Goal: Information Seeking & Learning: Learn about a topic

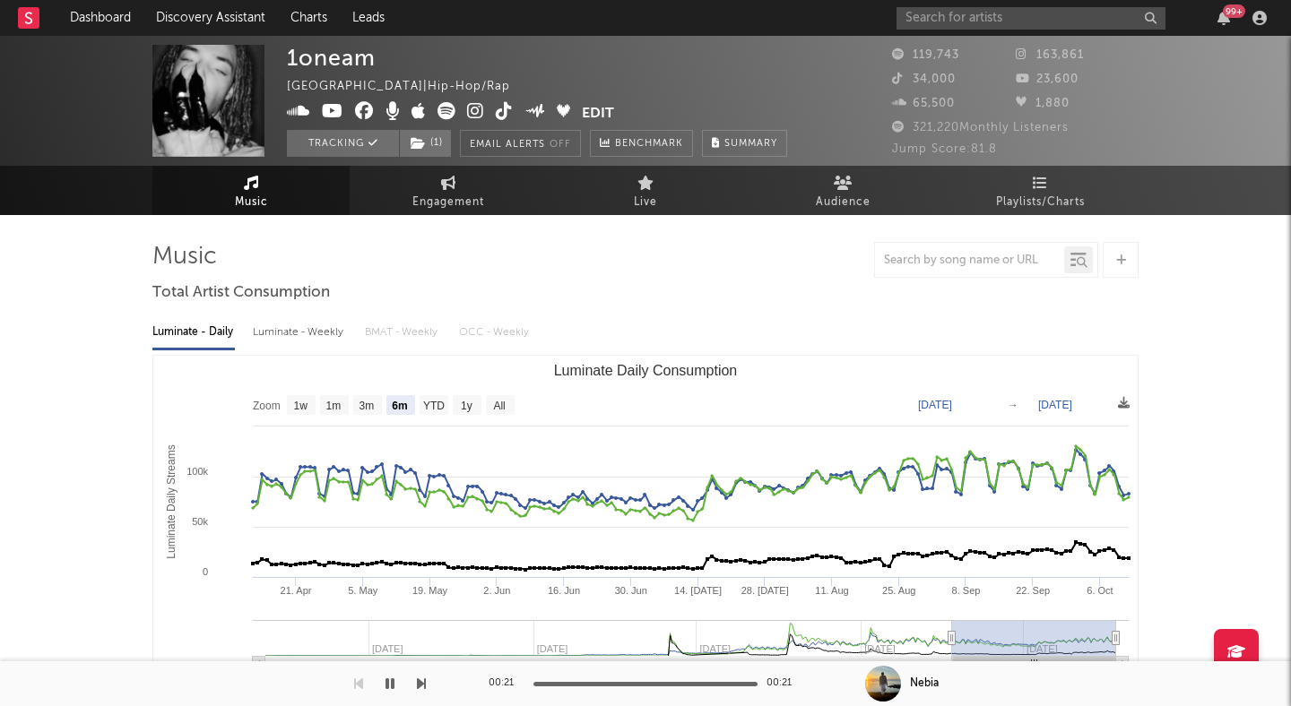
select select "6m"
click at [939, 11] on input "text" at bounding box center [1030, 18] width 269 height 22
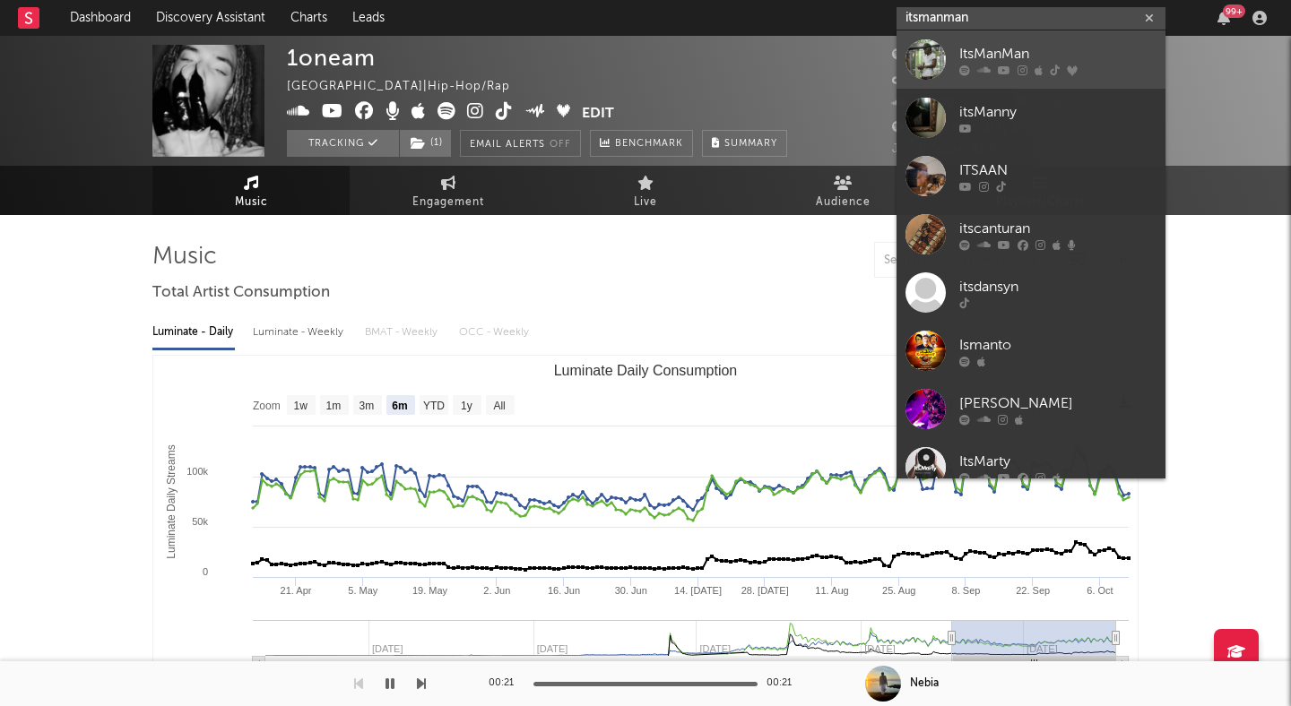
type input "itsmanman"
click at [1008, 51] on div "ItsManMan" at bounding box center [1057, 54] width 197 height 22
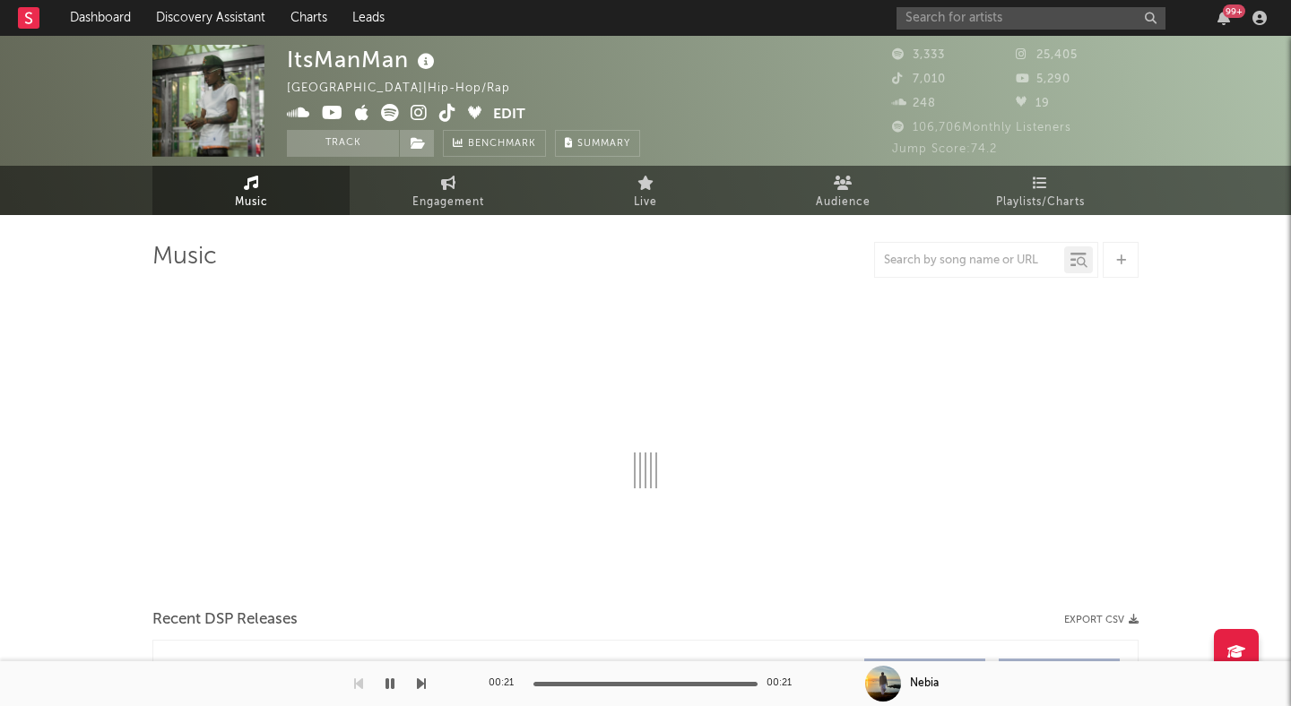
select select "6m"
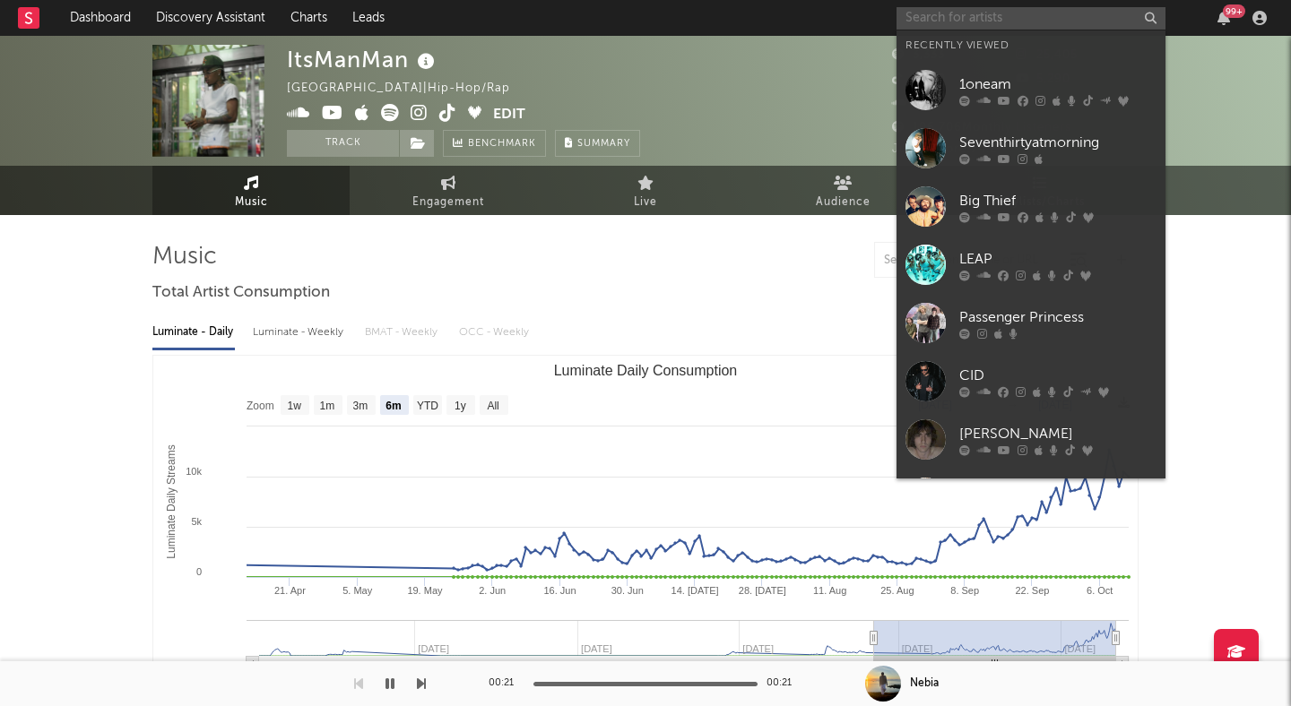
click at [955, 23] on input "text" at bounding box center [1030, 18] width 269 height 22
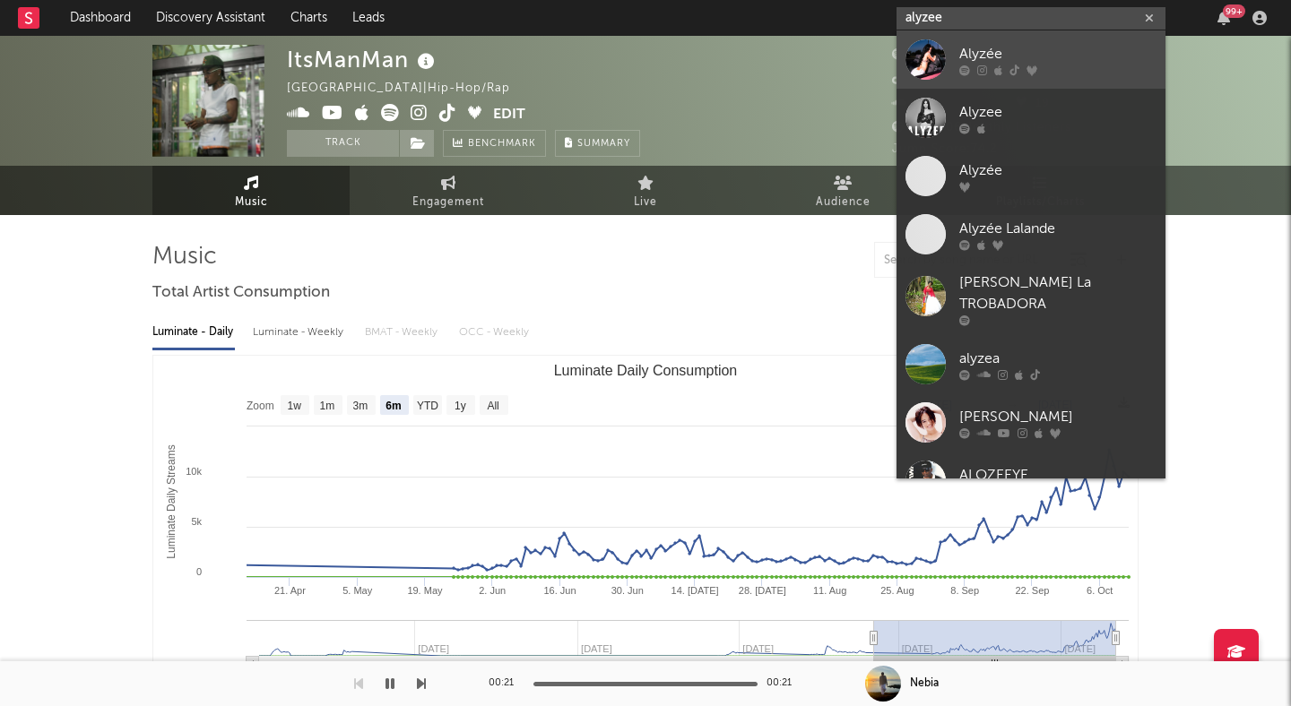
type input "alyzee"
click at [1009, 68] on icon at bounding box center [1014, 70] width 10 height 11
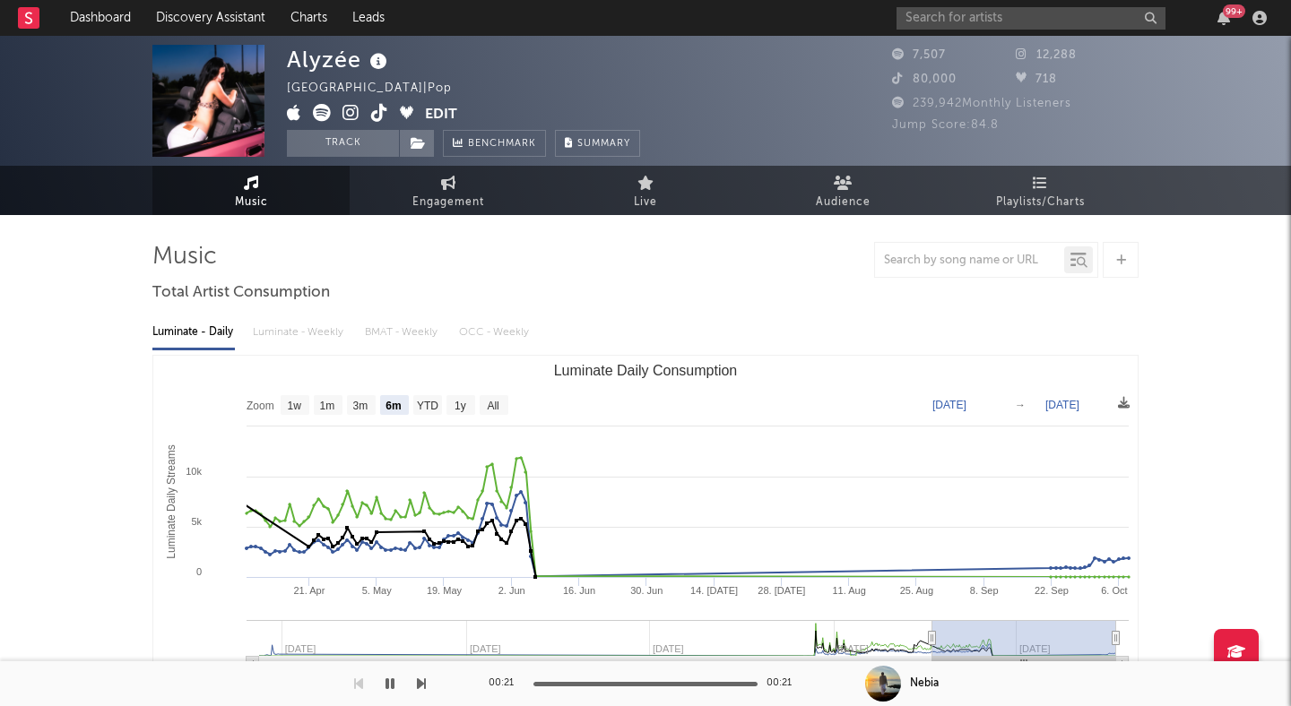
click at [344, 117] on icon at bounding box center [350, 113] width 17 height 18
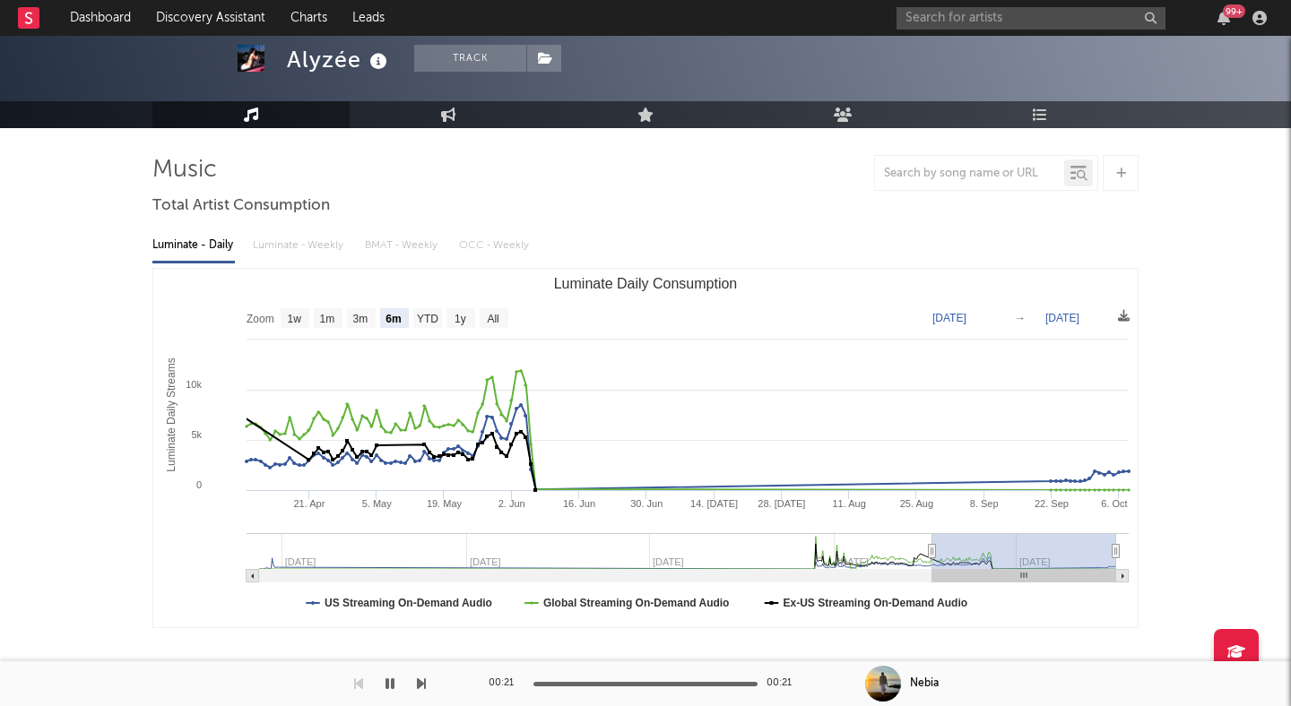
scroll to position [89, 0]
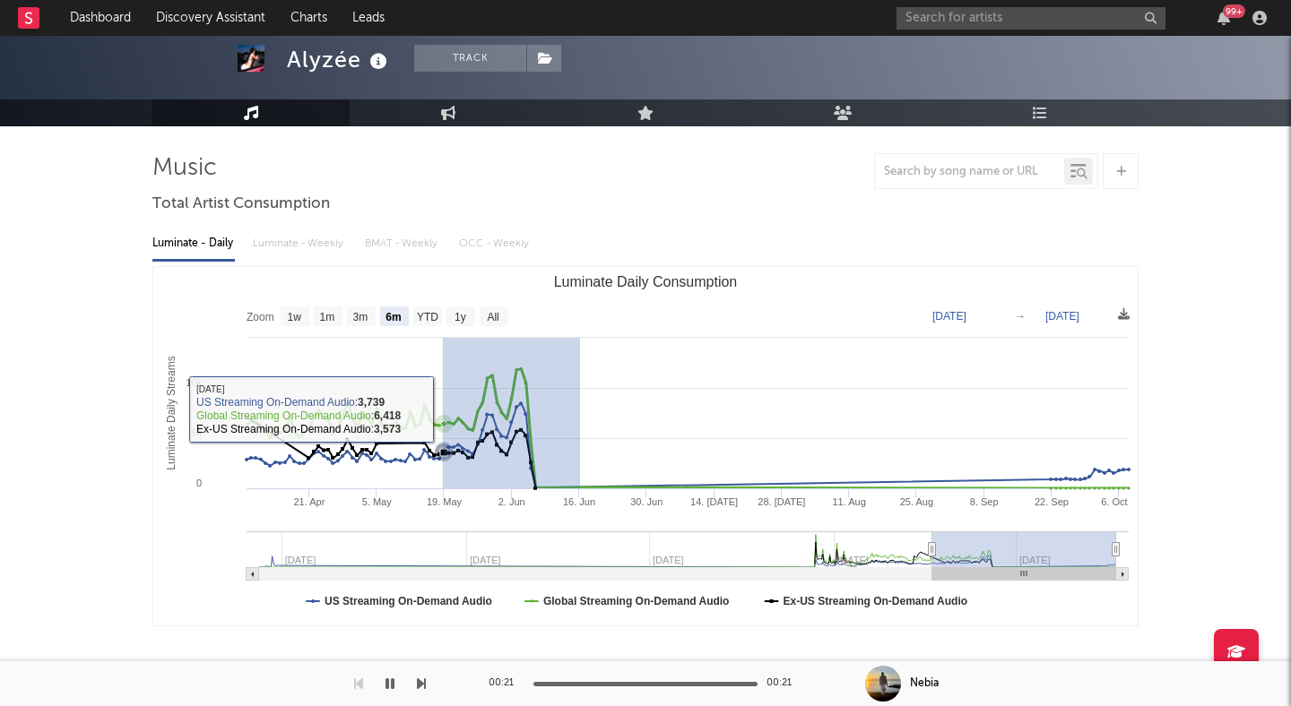
drag, startPoint x: 580, startPoint y: 414, endPoint x: 444, endPoint y: 409, distance: 136.3
select select "1m"
type input "[DATE]"
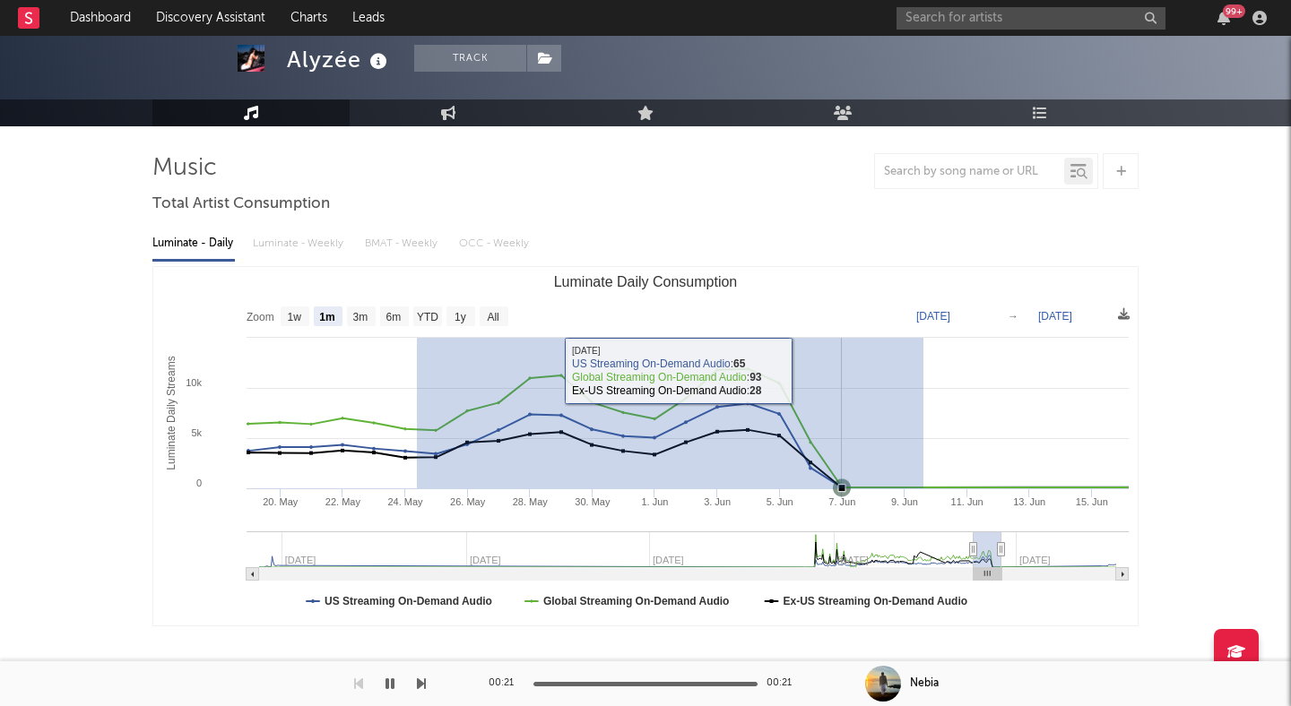
drag, startPoint x: 417, startPoint y: 375, endPoint x: 934, endPoint y: 381, distance: 517.2
click at [934, 381] on rect "Luminate Daily Consumption" at bounding box center [645, 446] width 984 height 359
type input "[DATE]"
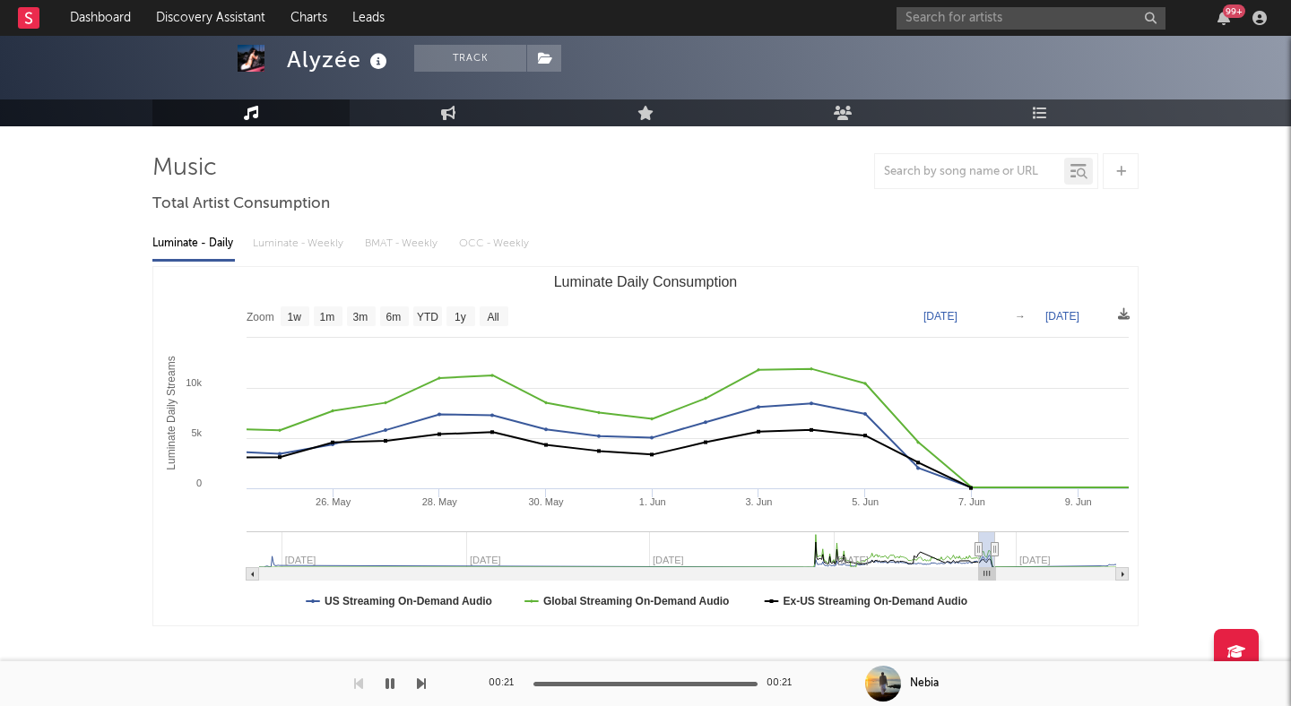
type input "[DATE]"
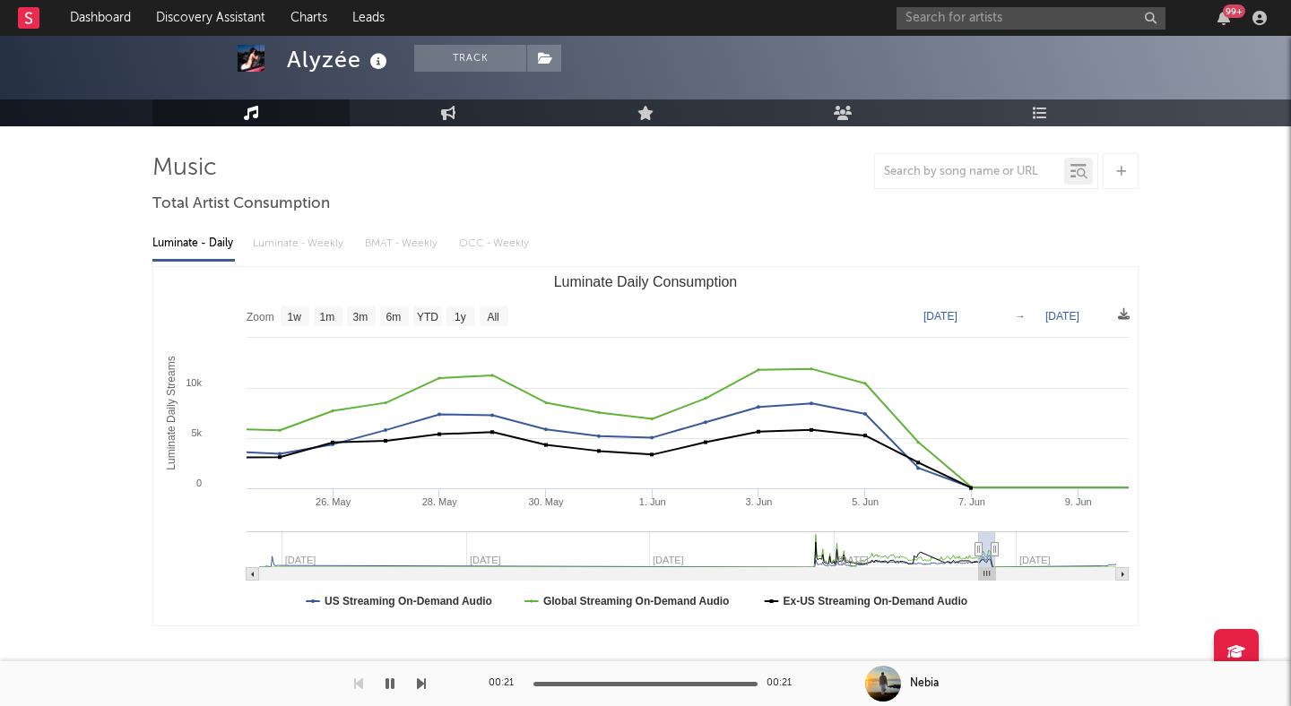
type input "[DATE]"
drag, startPoint x: 990, startPoint y: 546, endPoint x: 1271, endPoint y: 546, distance: 281.4
type input "[DATE]"
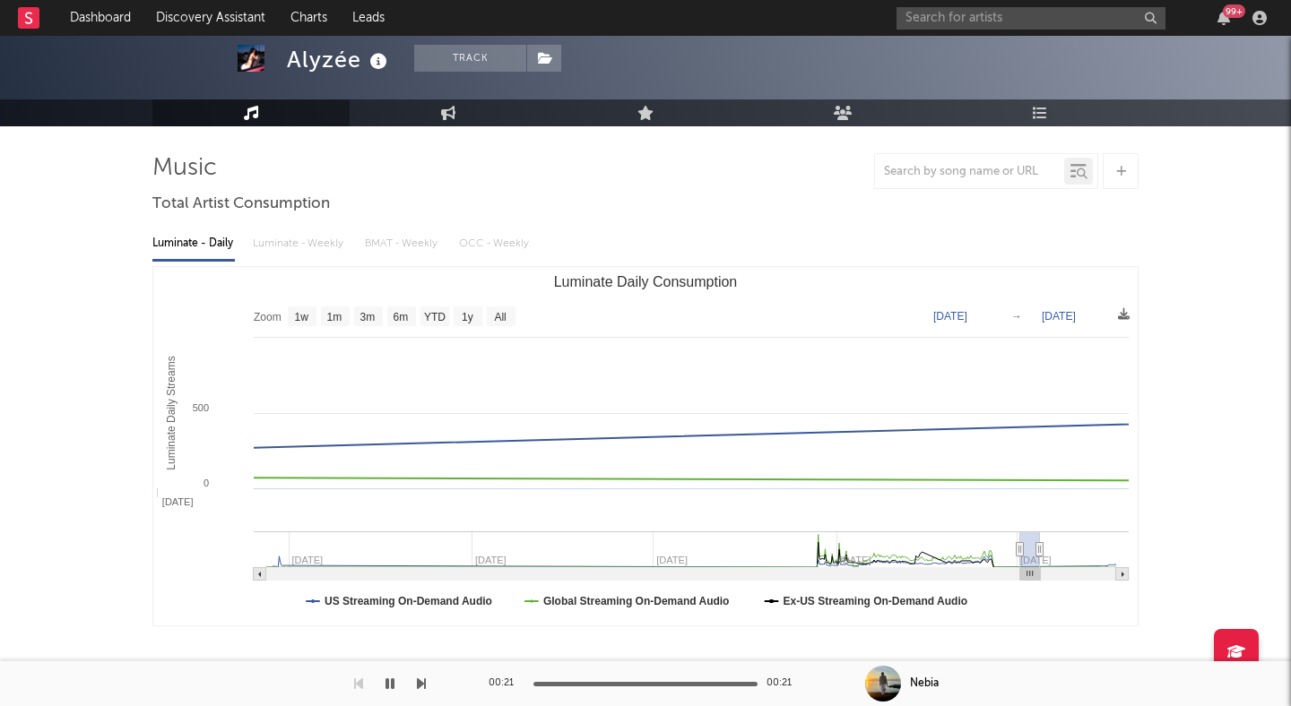
type input "[DATE]"
select select "3m"
type input "[DATE]"
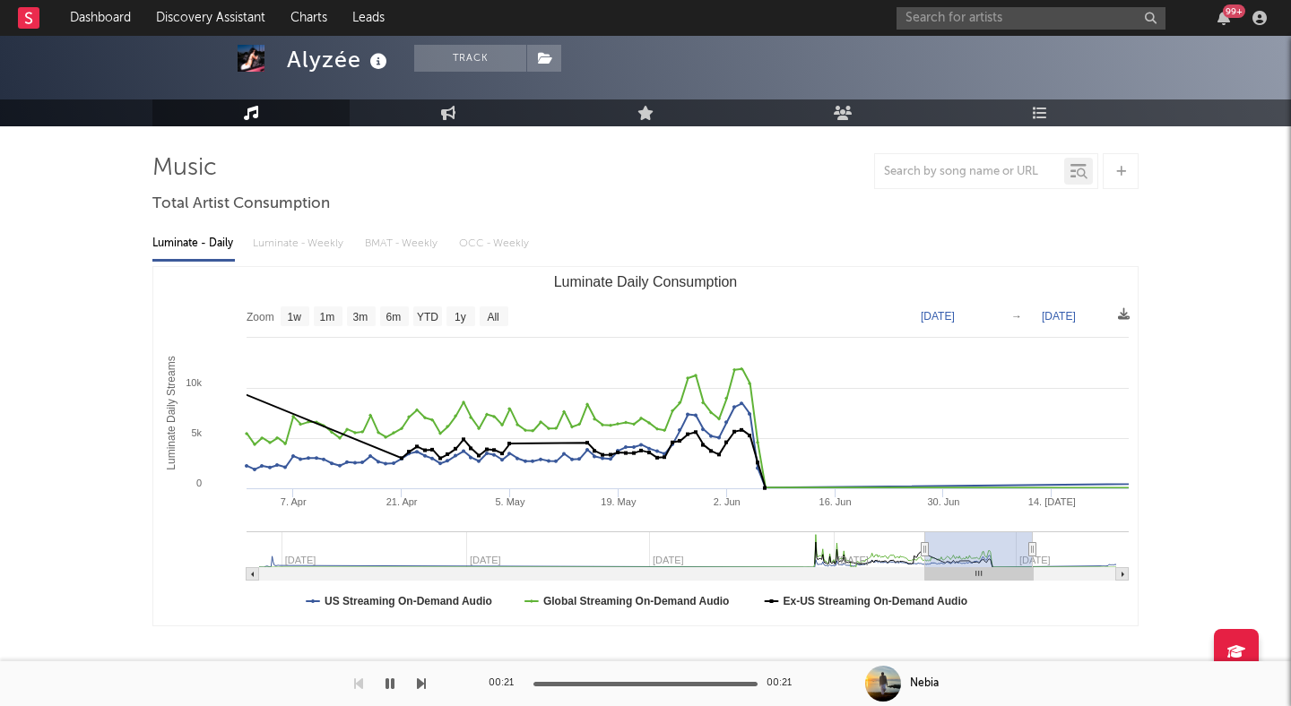
drag, startPoint x: 1021, startPoint y: 548, endPoint x: 925, endPoint y: 548, distance: 95.9
click at [925, 548] on icon "Luminate Daily Consumption" at bounding box center [924, 549] width 7 height 13
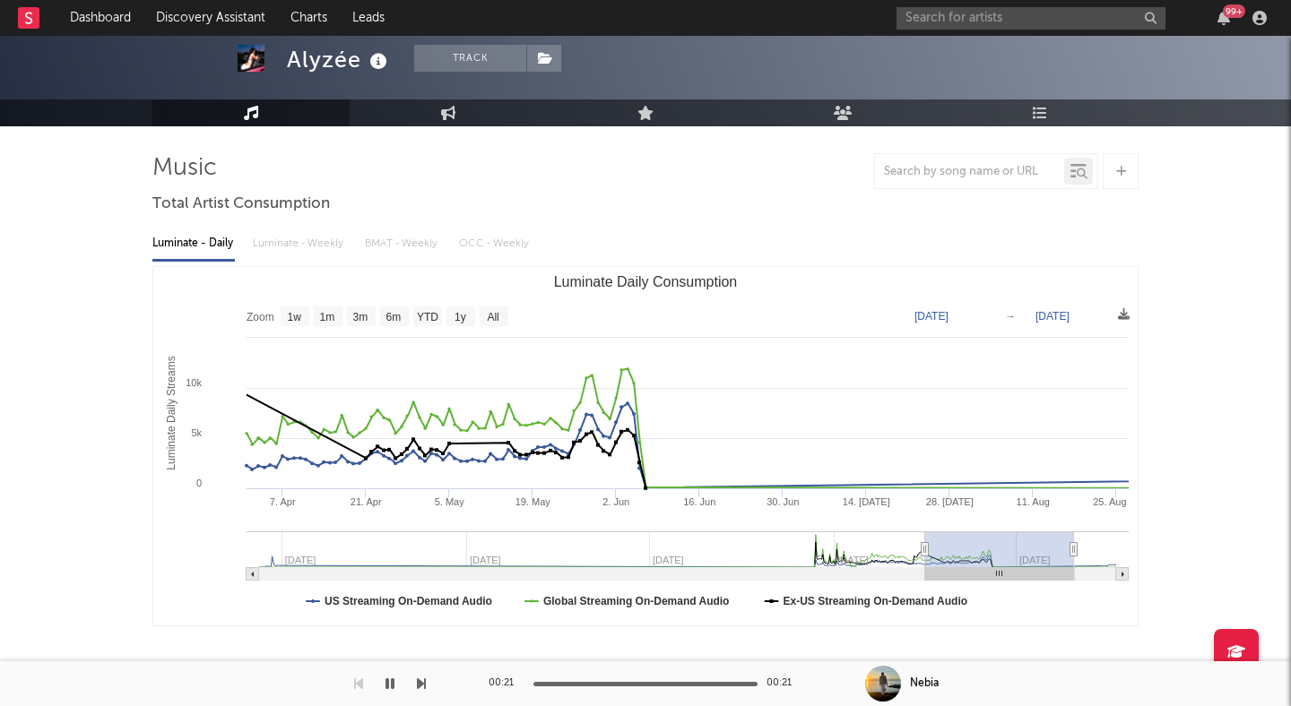
drag, startPoint x: 1030, startPoint y: 549, endPoint x: 1243, endPoint y: 549, distance: 213.3
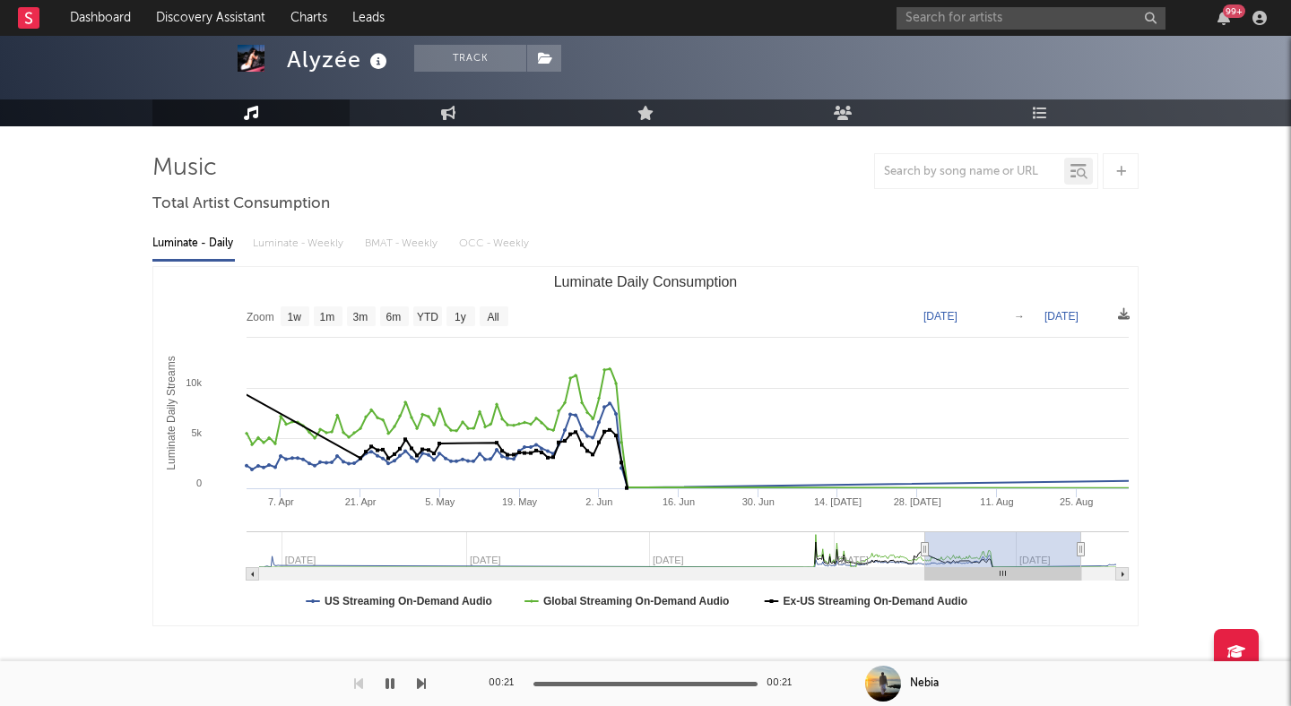
type input "[DATE]"
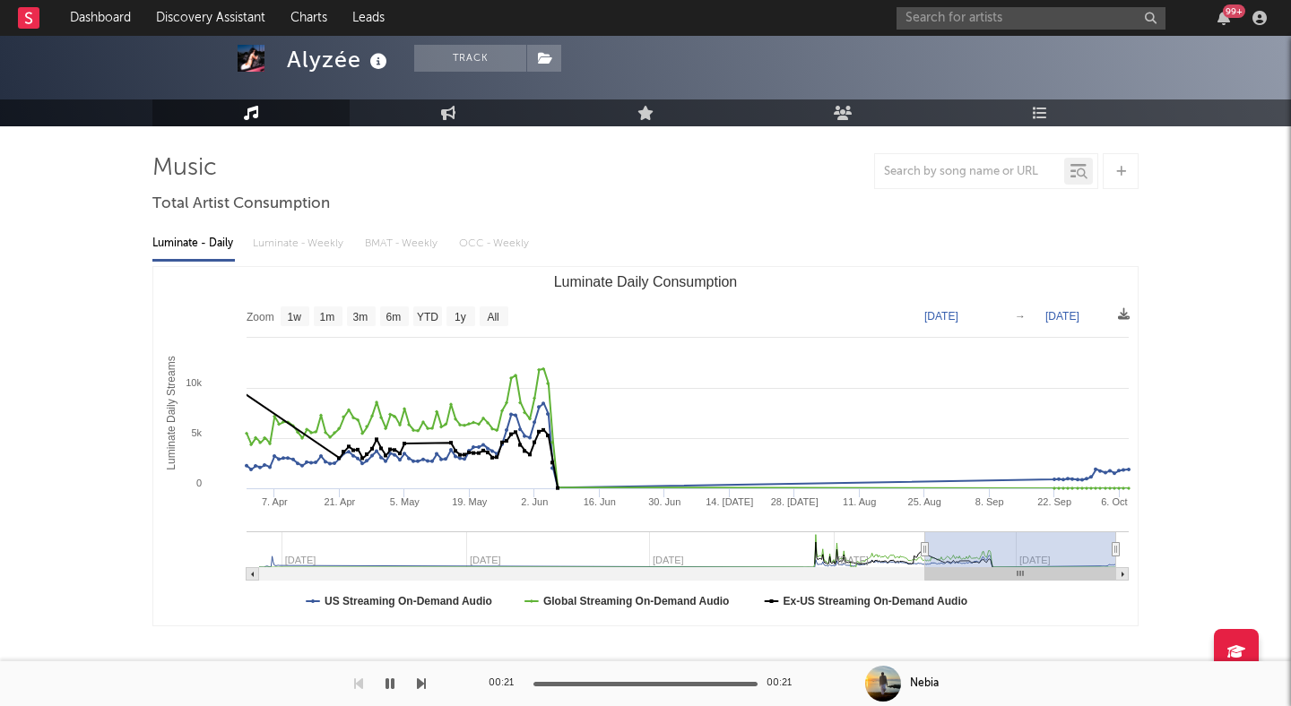
drag, startPoint x: 1076, startPoint y: 548, endPoint x: 1163, endPoint y: 545, distance: 87.0
type input "[DATE]"
select select "6m"
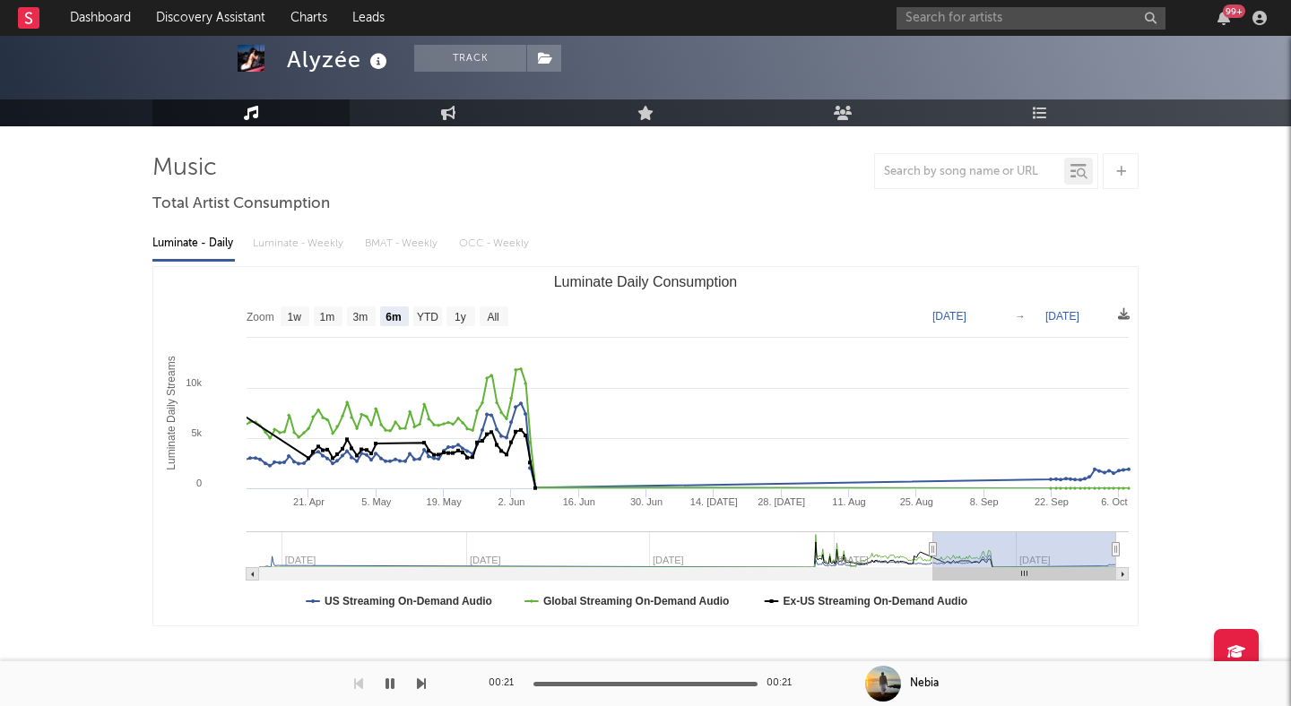
type input "[DATE]"
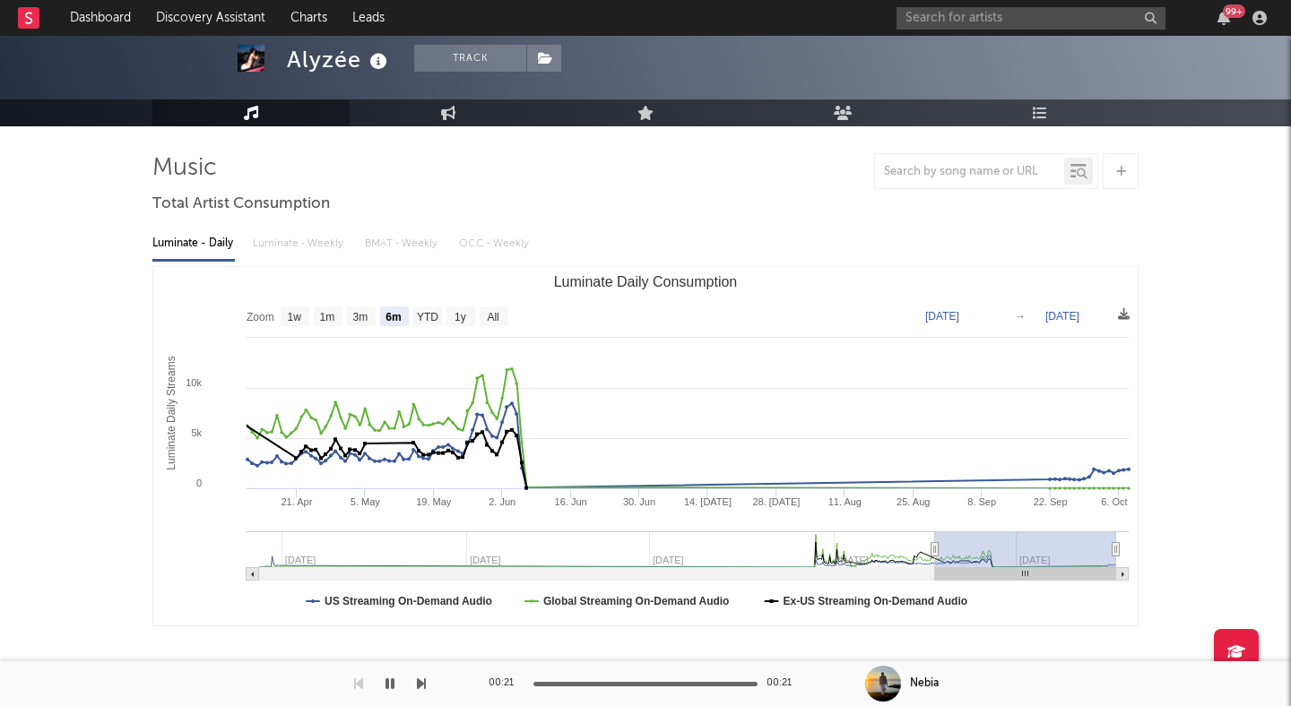
drag, startPoint x: 924, startPoint y: 547, endPoint x: 935, endPoint y: 547, distance: 10.8
click at [935, 547] on icon "Luminate Daily Consumption" at bounding box center [934, 549] width 7 height 13
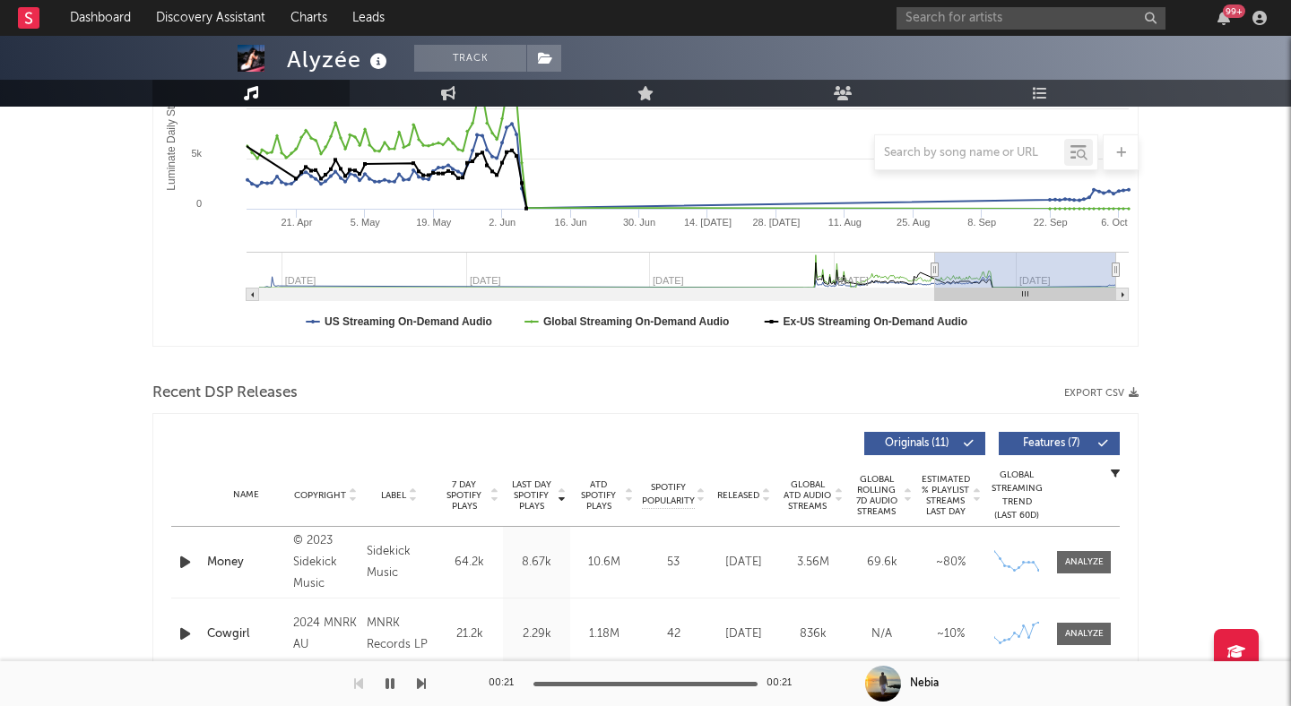
scroll to position [384, 0]
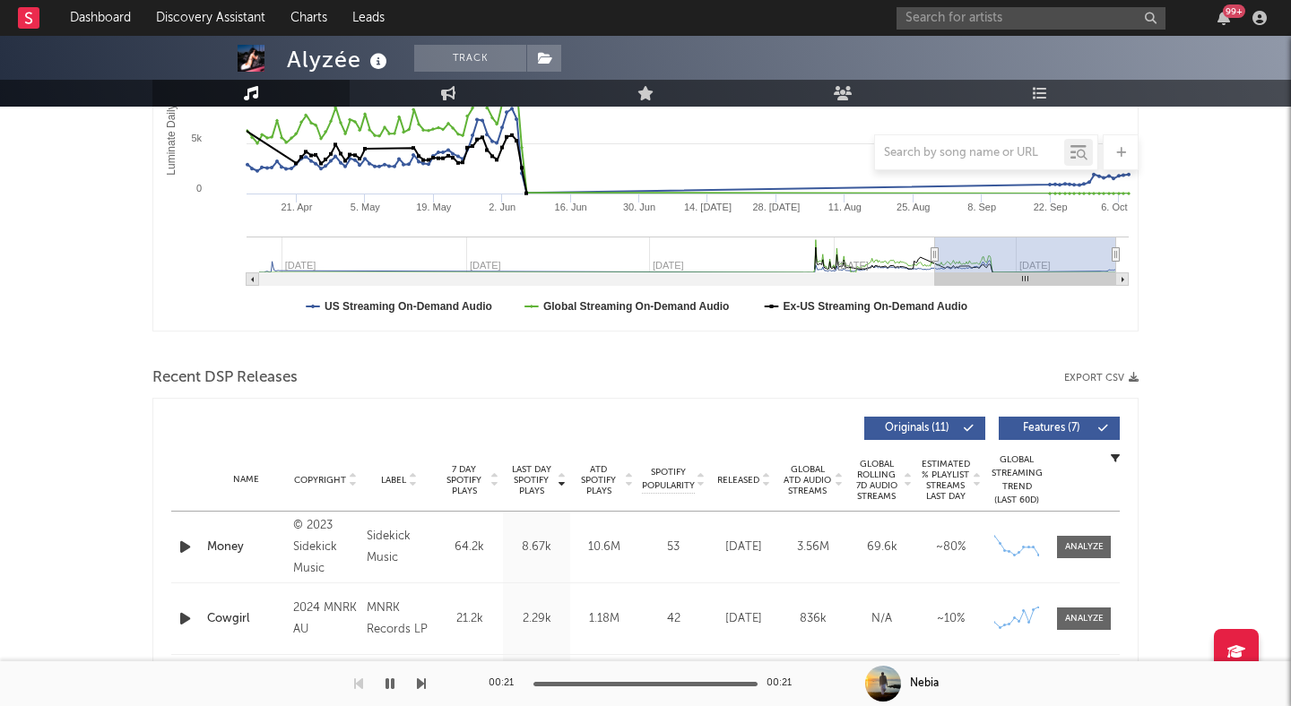
click at [1031, 429] on span "Features ( 7 )" at bounding box center [1051, 428] width 82 height 11
click at [765, 484] on icon at bounding box center [765, 483] width 9 height 7
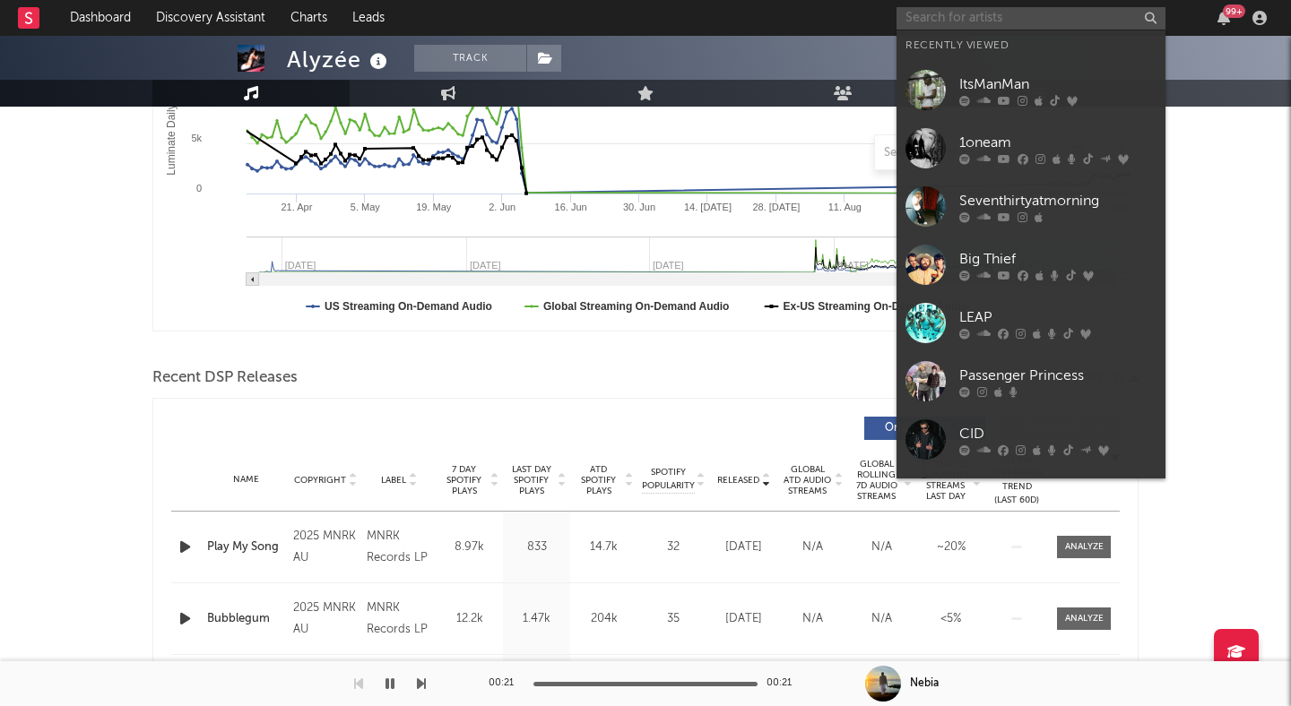
click at [937, 19] on input "text" at bounding box center [1030, 18] width 269 height 22
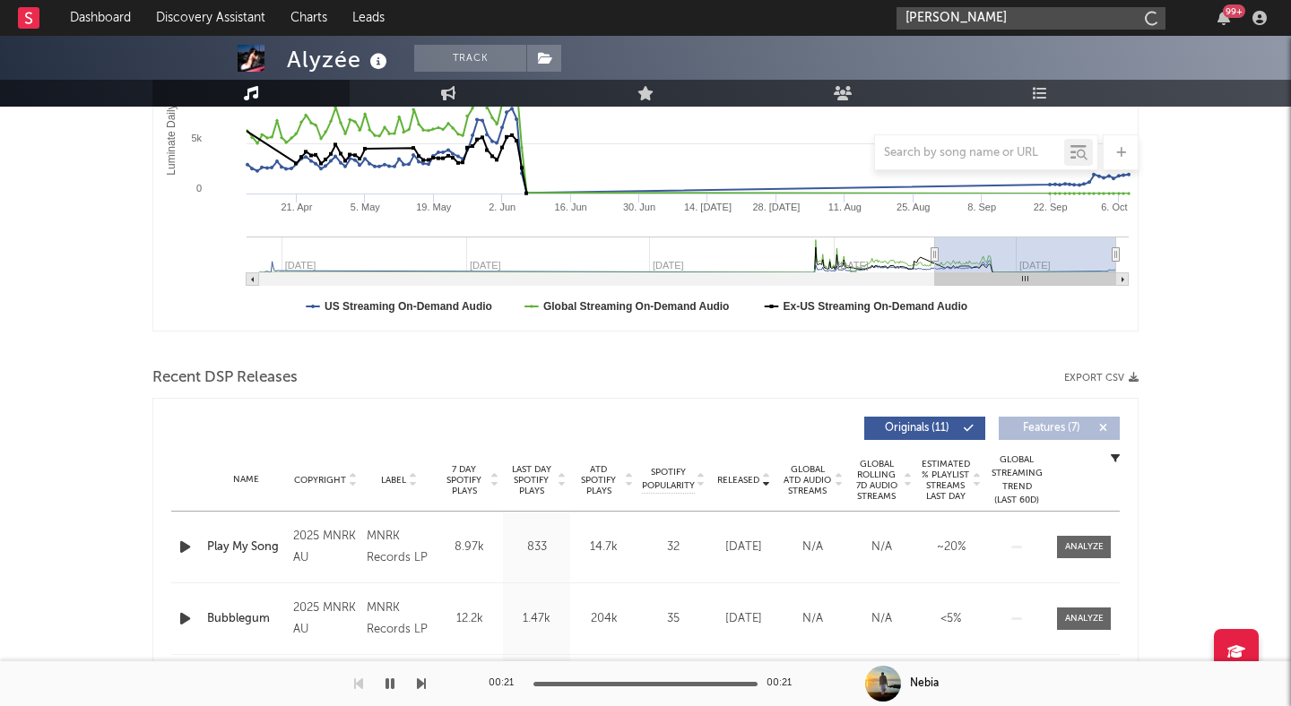
type input "[PERSON_NAME]"
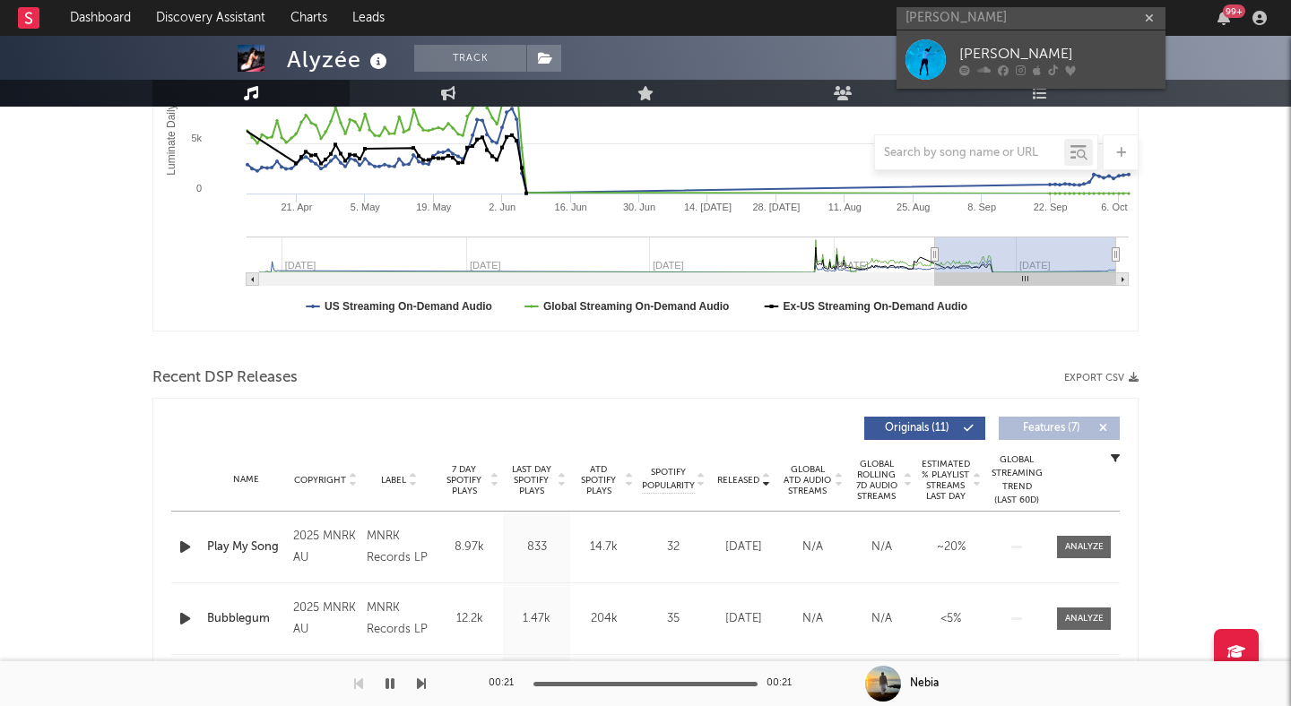
click at [964, 56] on div "[PERSON_NAME]" at bounding box center [1057, 54] width 197 height 22
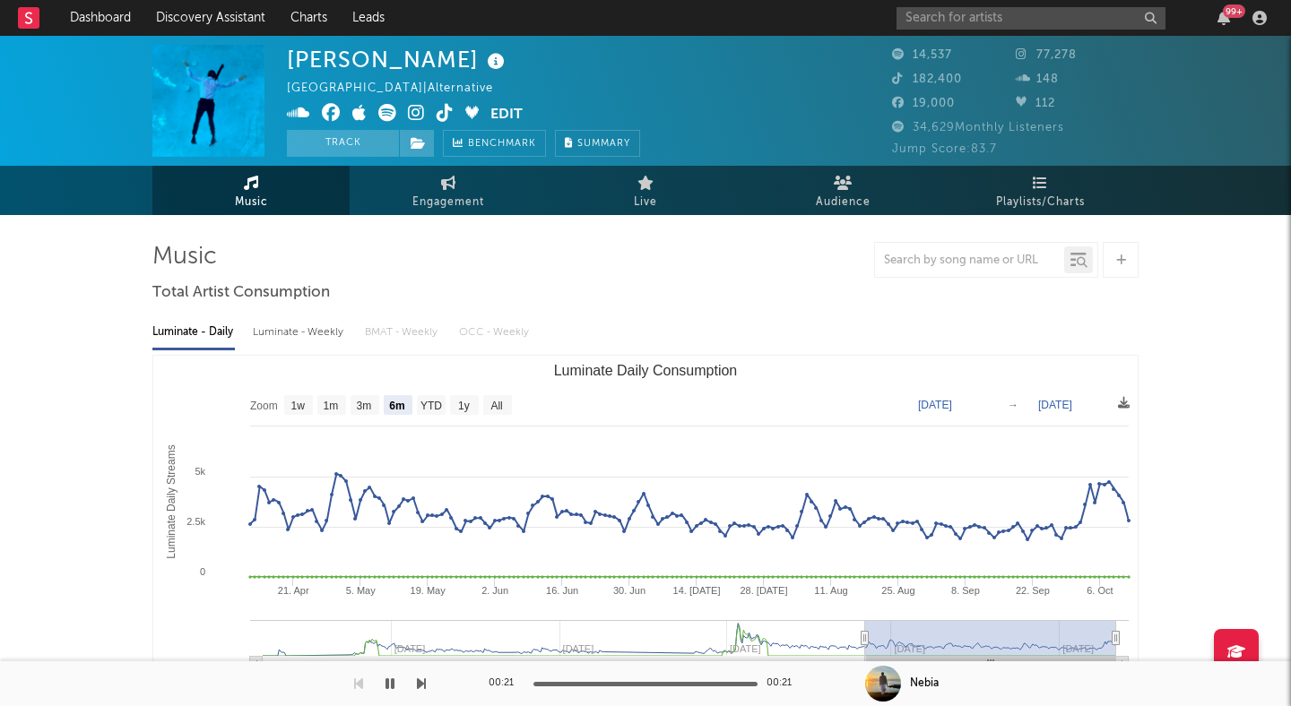
click at [454, 106] on span at bounding box center [388, 115] width 203 height 22
click at [449, 108] on icon at bounding box center [444, 113] width 17 height 18
click at [502, 402] on text "All" at bounding box center [496, 406] width 12 height 13
select select "All"
type input "[DATE]"
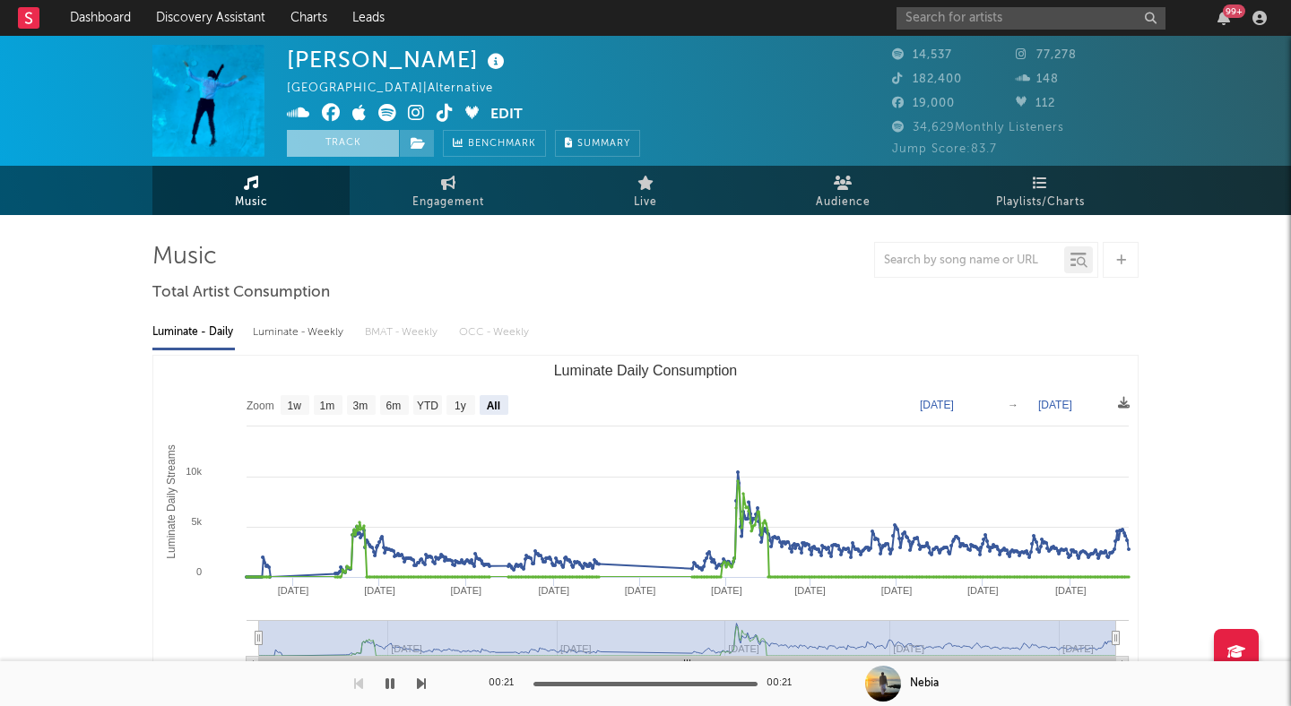
click at [355, 137] on button "Track" at bounding box center [343, 143] width 112 height 27
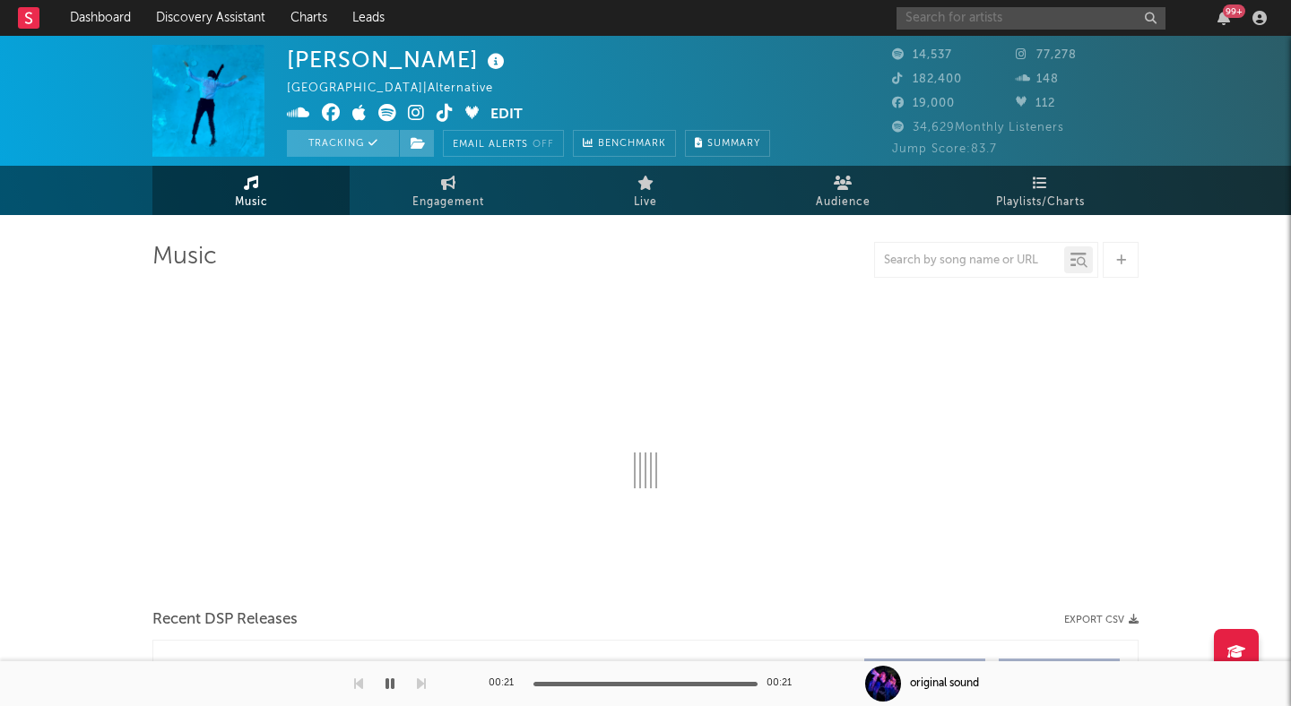
click at [997, 12] on input "text" at bounding box center [1030, 18] width 269 height 22
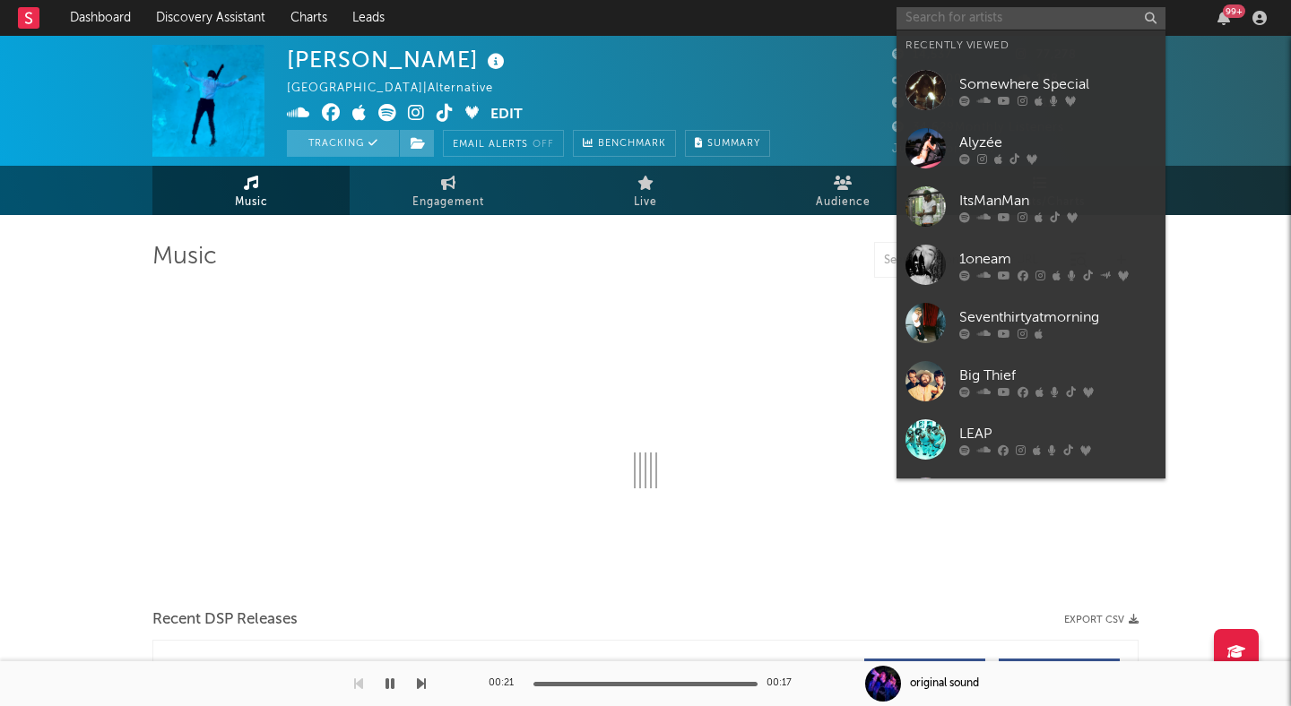
select select "6m"
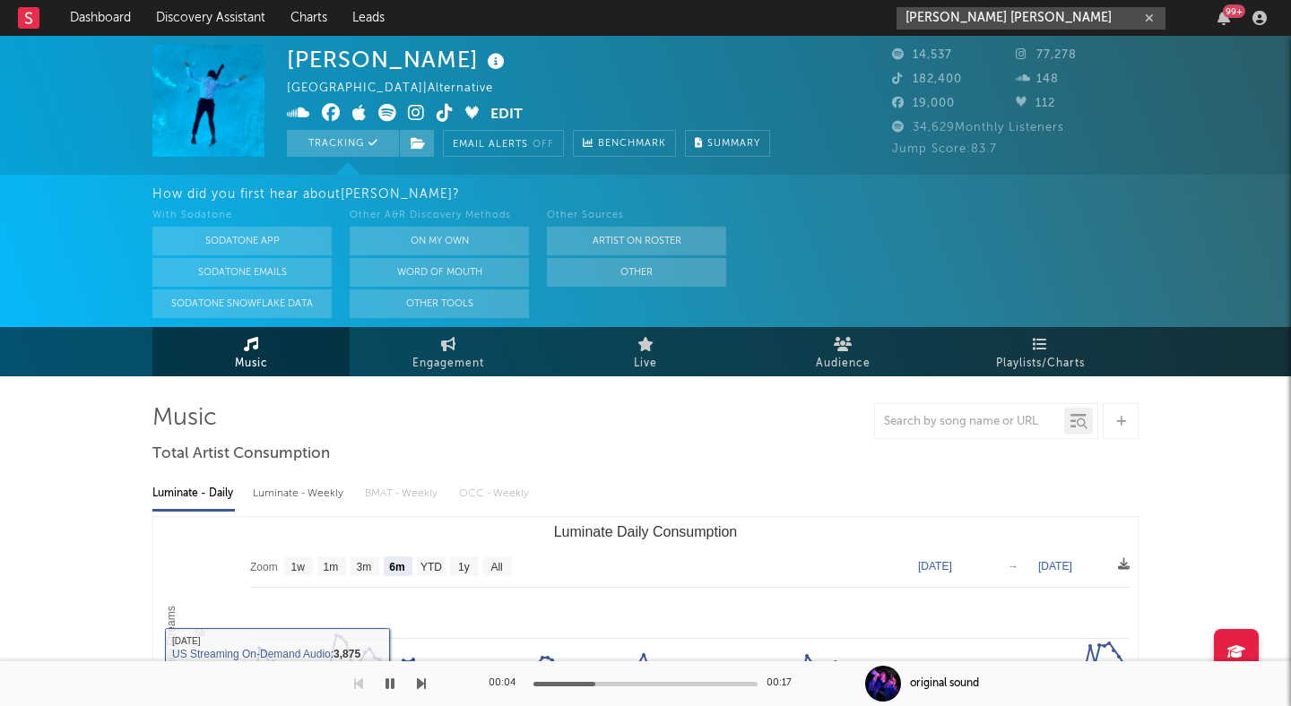
click at [385, 682] on icon "button" at bounding box center [389, 684] width 9 height 14
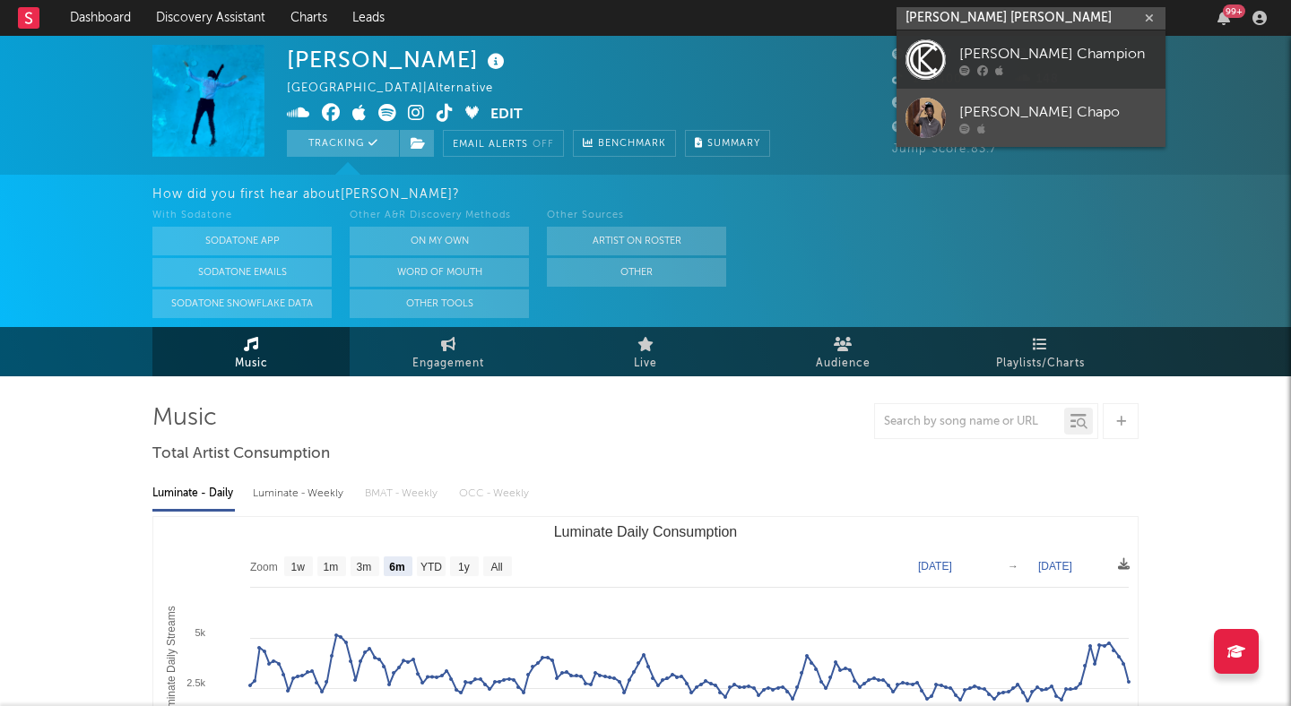
type input "[PERSON_NAME] [PERSON_NAME]"
click at [1023, 112] on div "[PERSON_NAME] Chapo" at bounding box center [1057, 112] width 197 height 22
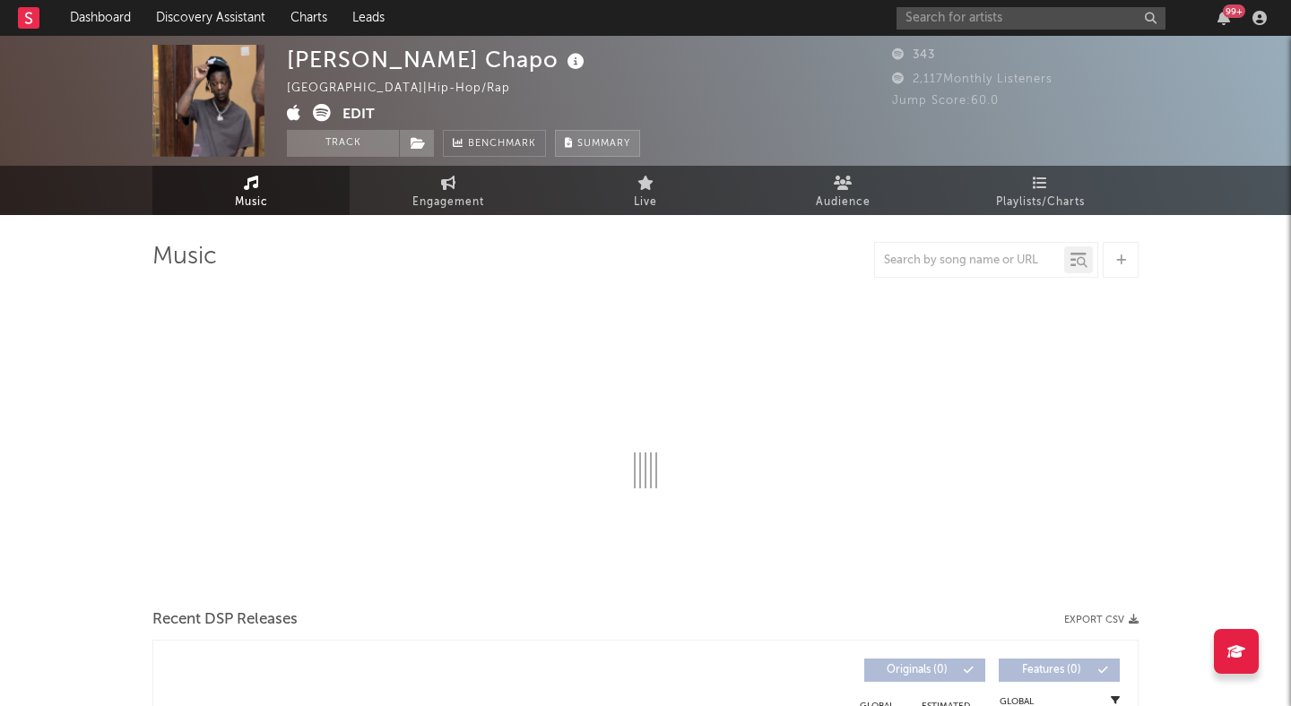
select select "1w"
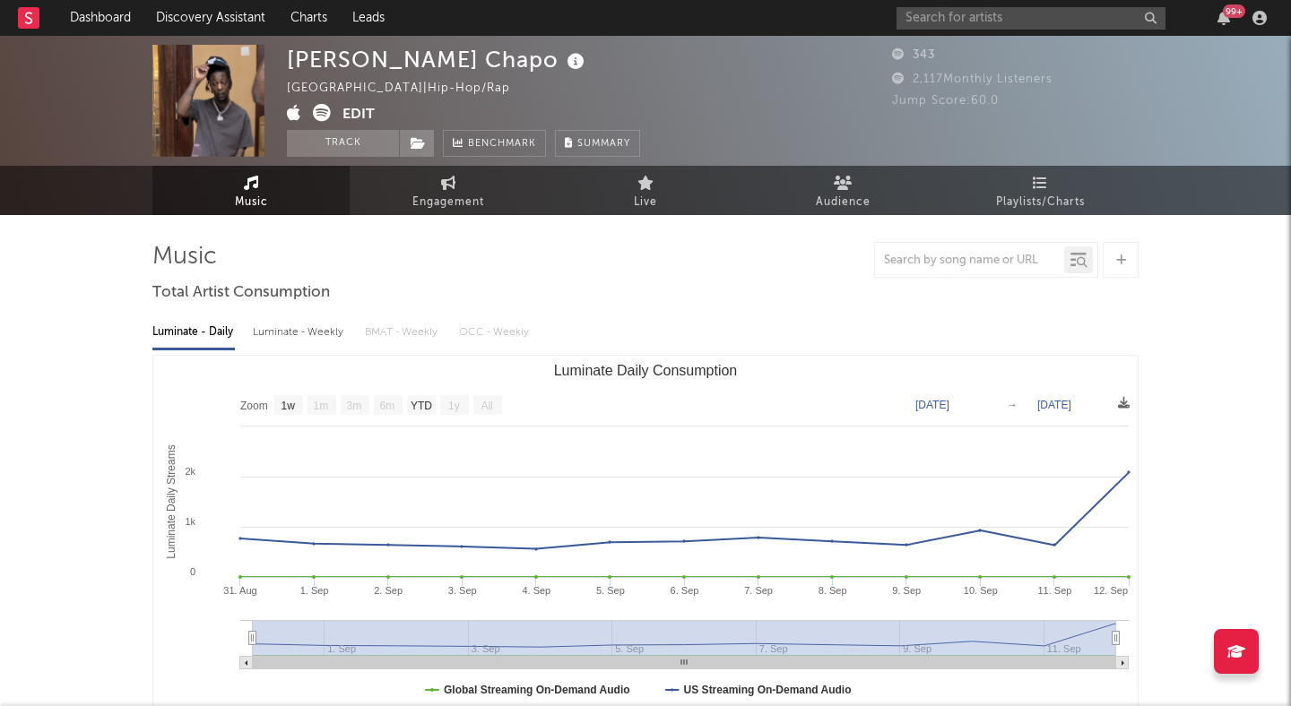
click at [325, 111] on icon at bounding box center [322, 113] width 18 height 18
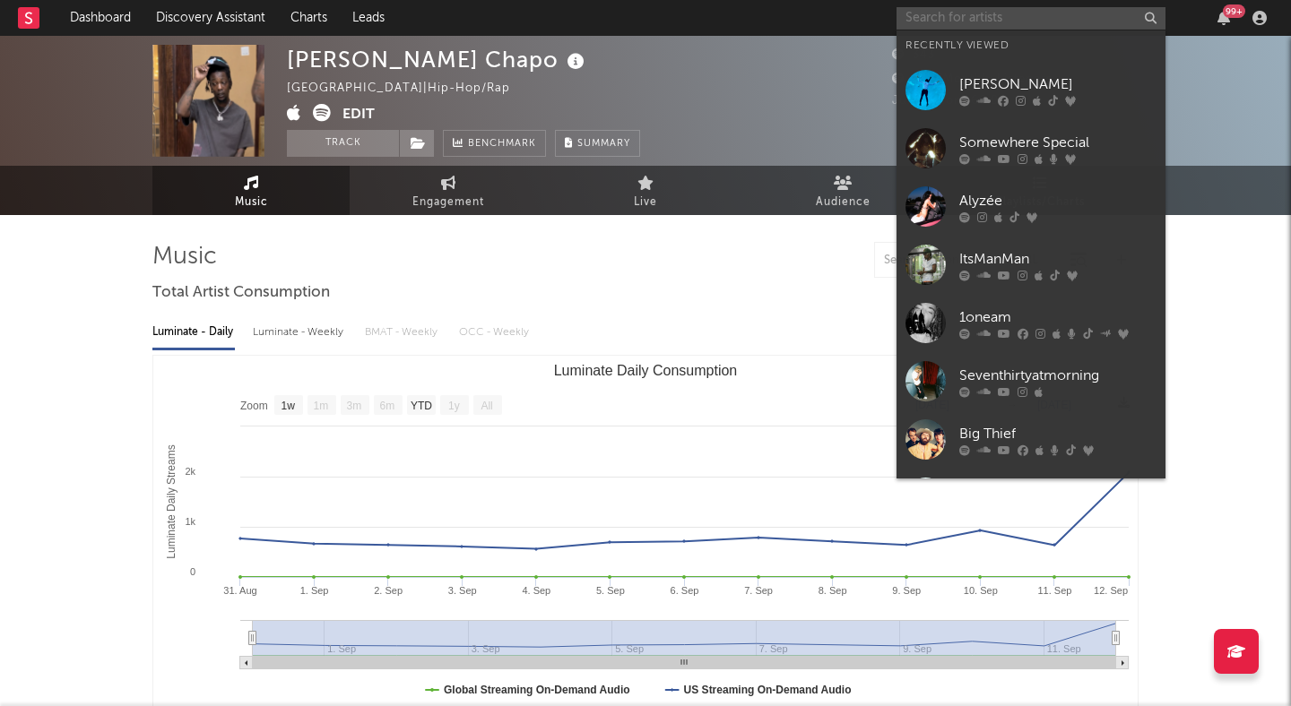
click at [937, 16] on input "text" at bounding box center [1030, 18] width 269 height 22
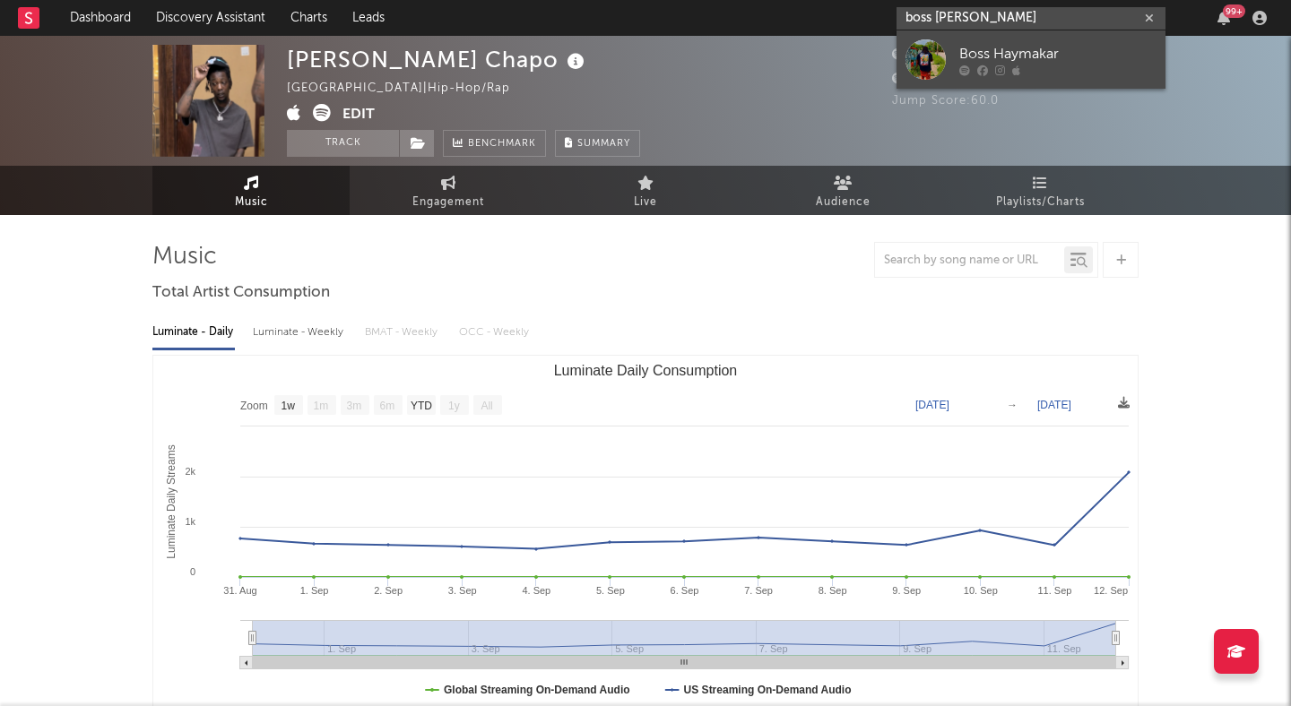
type input "boss [PERSON_NAME]"
click at [1010, 54] on div "Boss Haymakar" at bounding box center [1057, 54] width 197 height 22
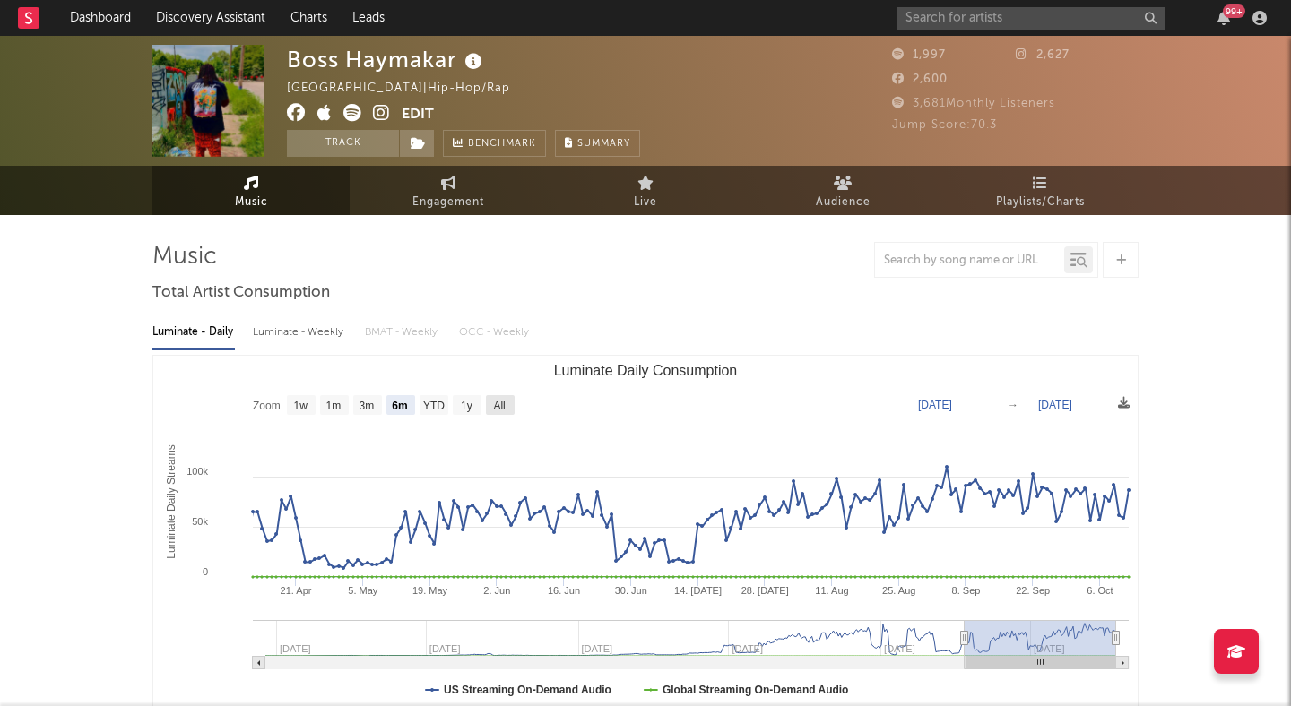
click at [495, 400] on text "All" at bounding box center [499, 406] width 12 height 13
select select "All"
type input "[DATE]"
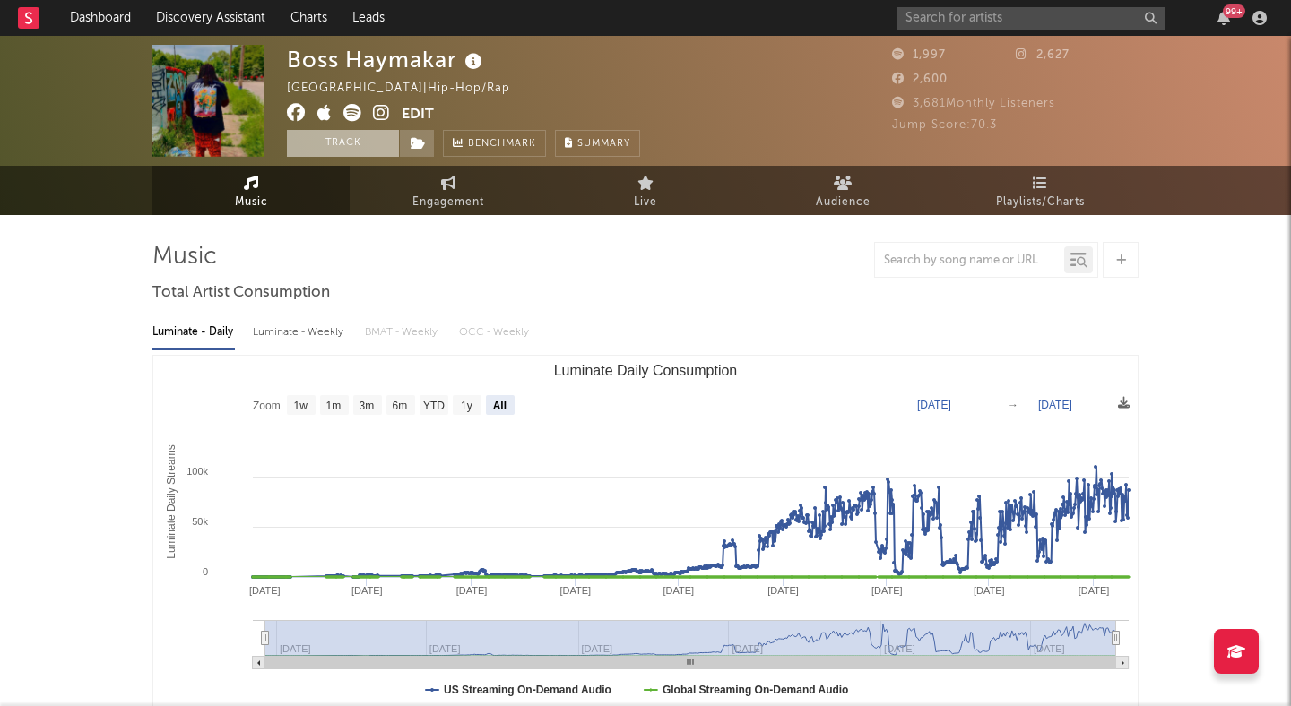
click at [374, 147] on button "Track" at bounding box center [343, 143] width 112 height 27
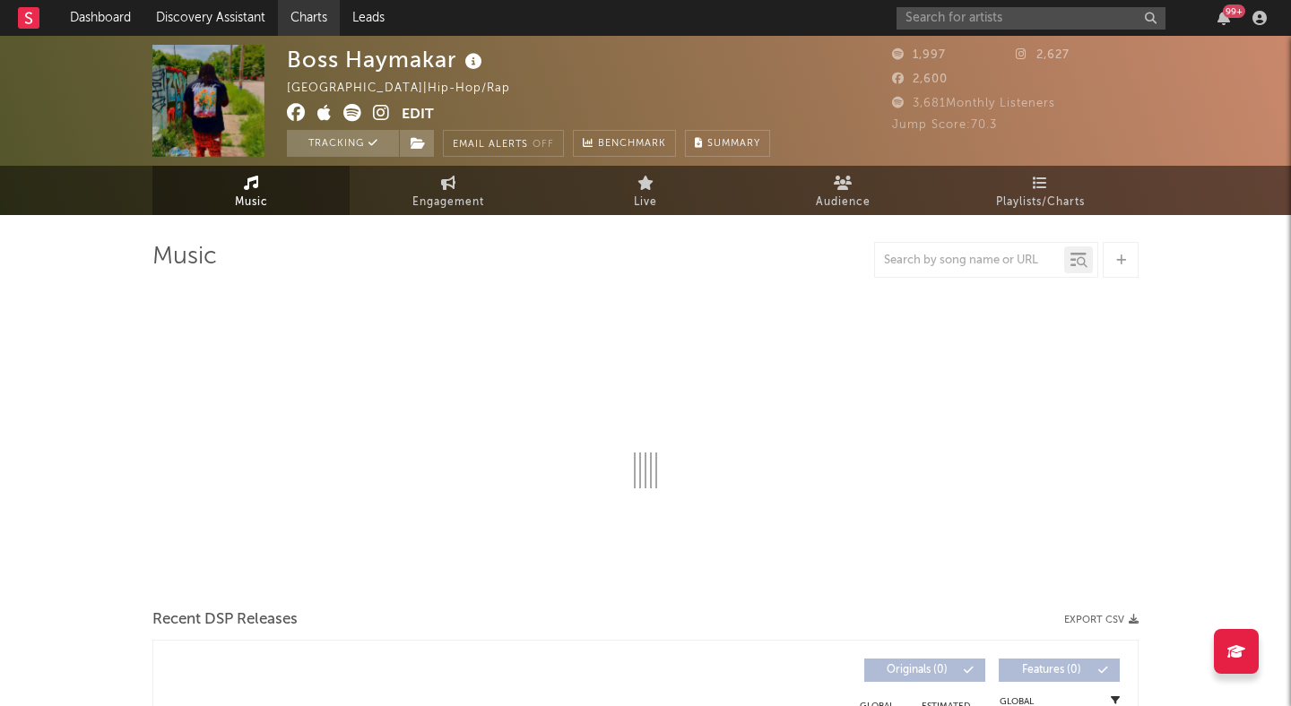
select select "6m"
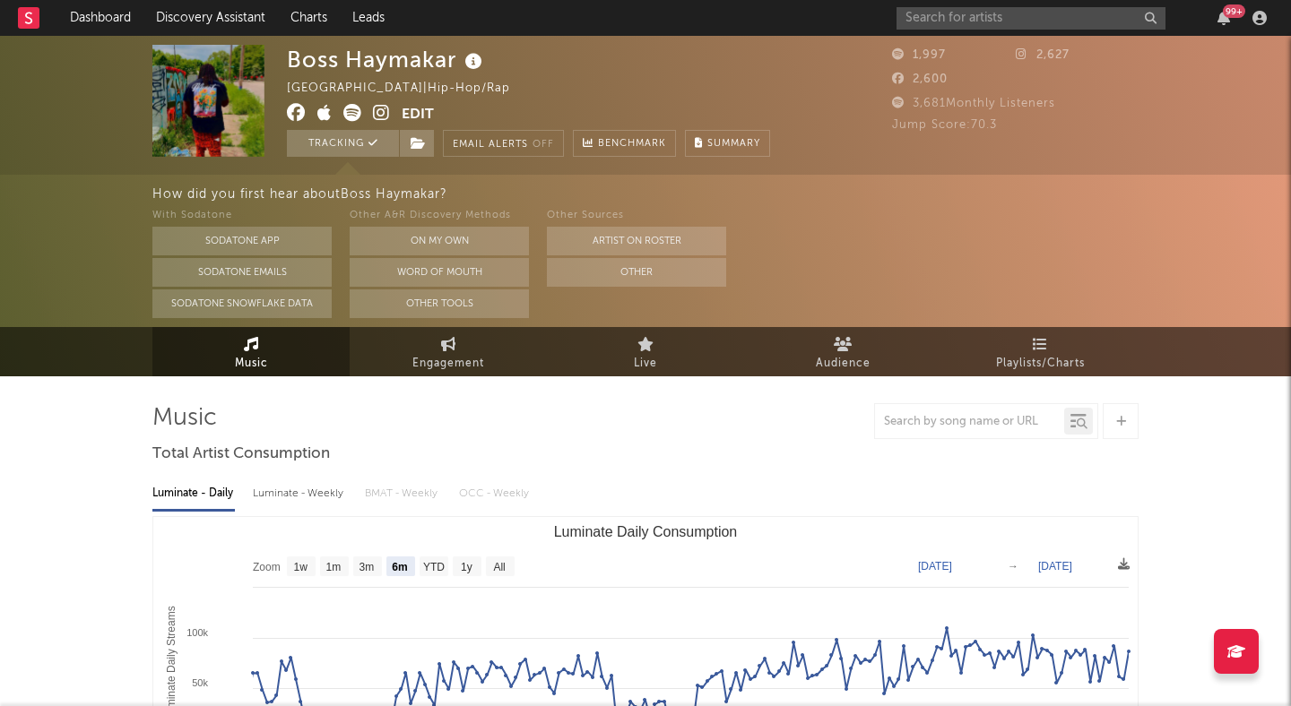
click at [384, 110] on icon at bounding box center [381, 113] width 17 height 18
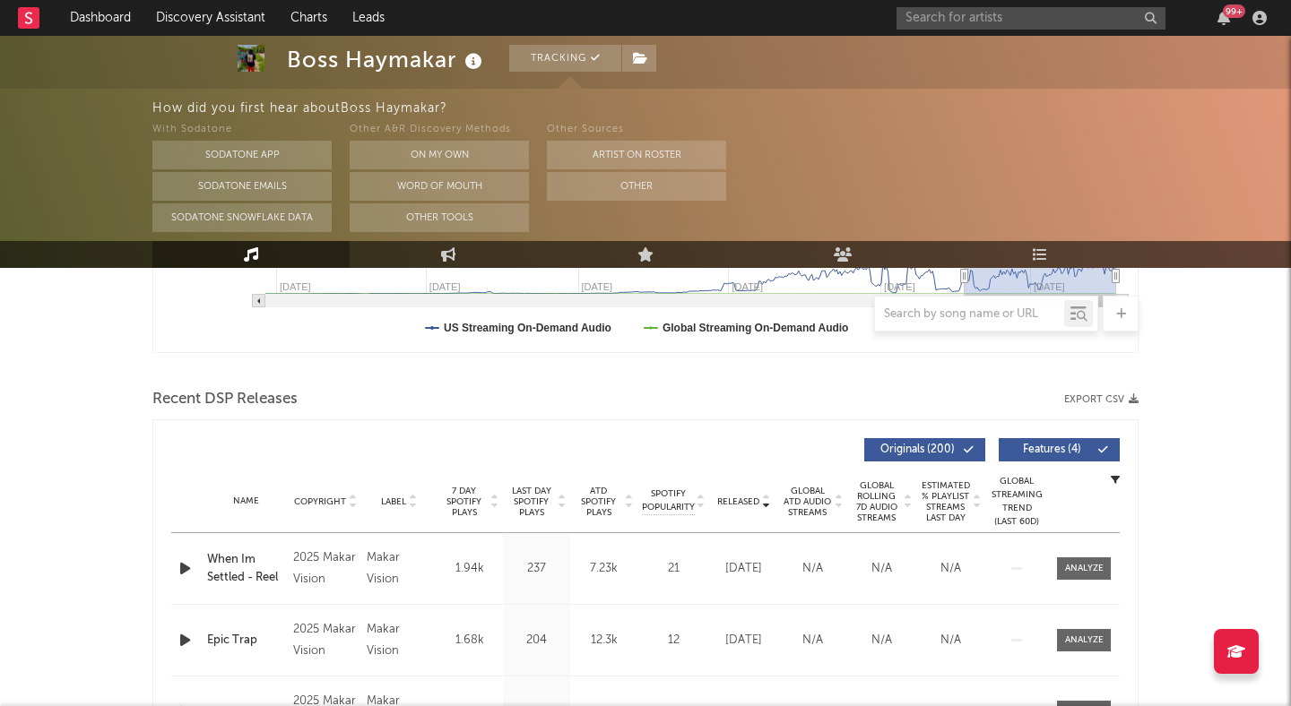
scroll to position [536, 0]
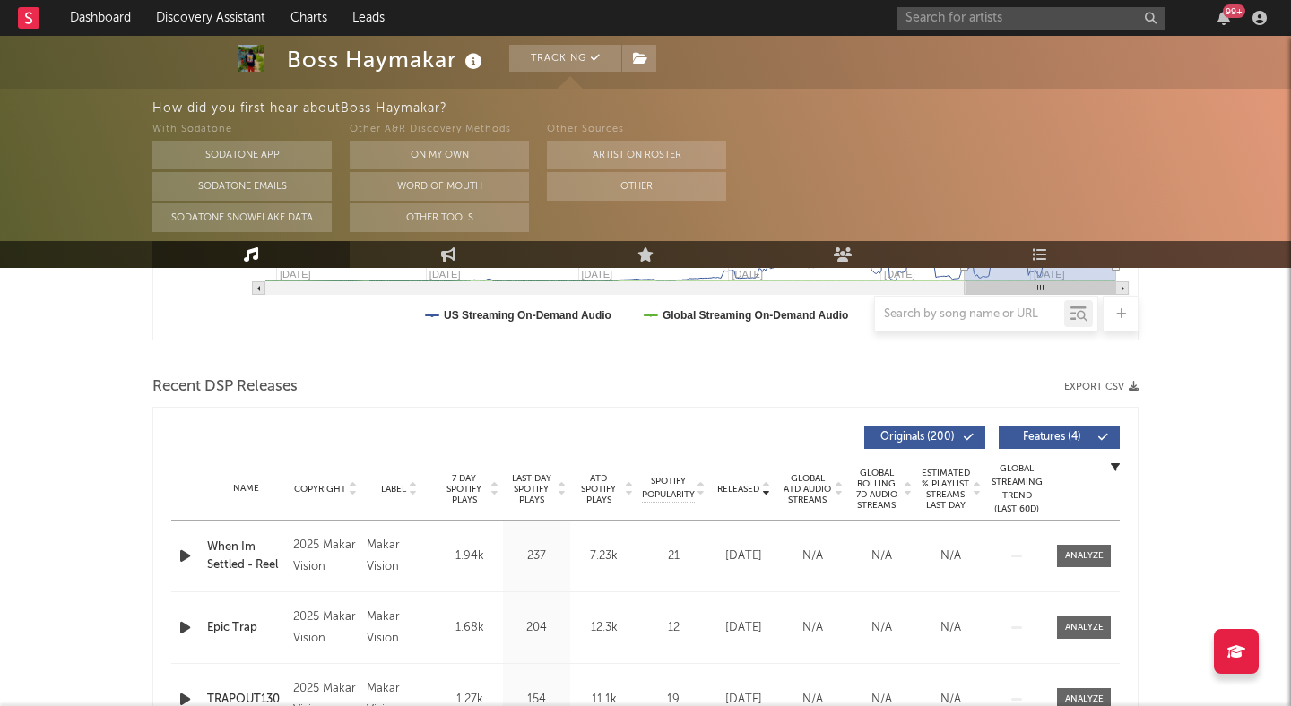
click at [182, 565] on icon "button" at bounding box center [185, 556] width 19 height 22
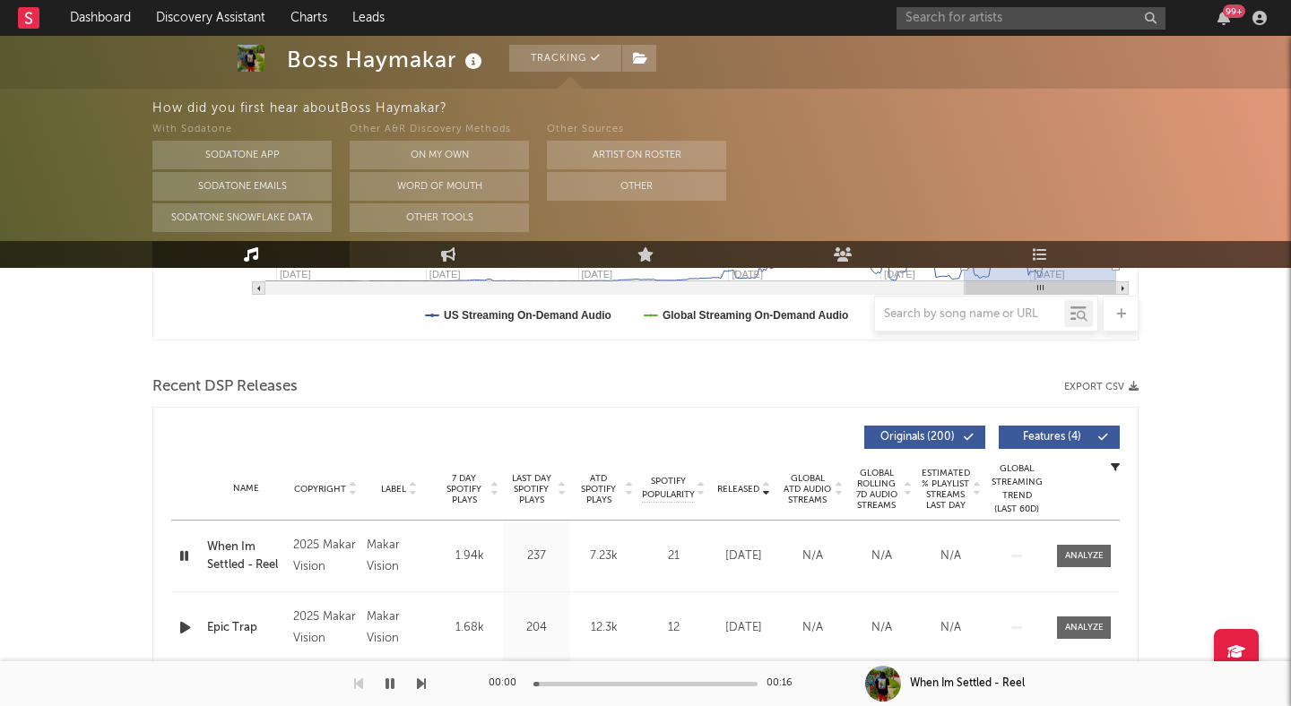
click at [1073, 430] on button "Features ( 4 )" at bounding box center [1058, 437] width 121 height 23
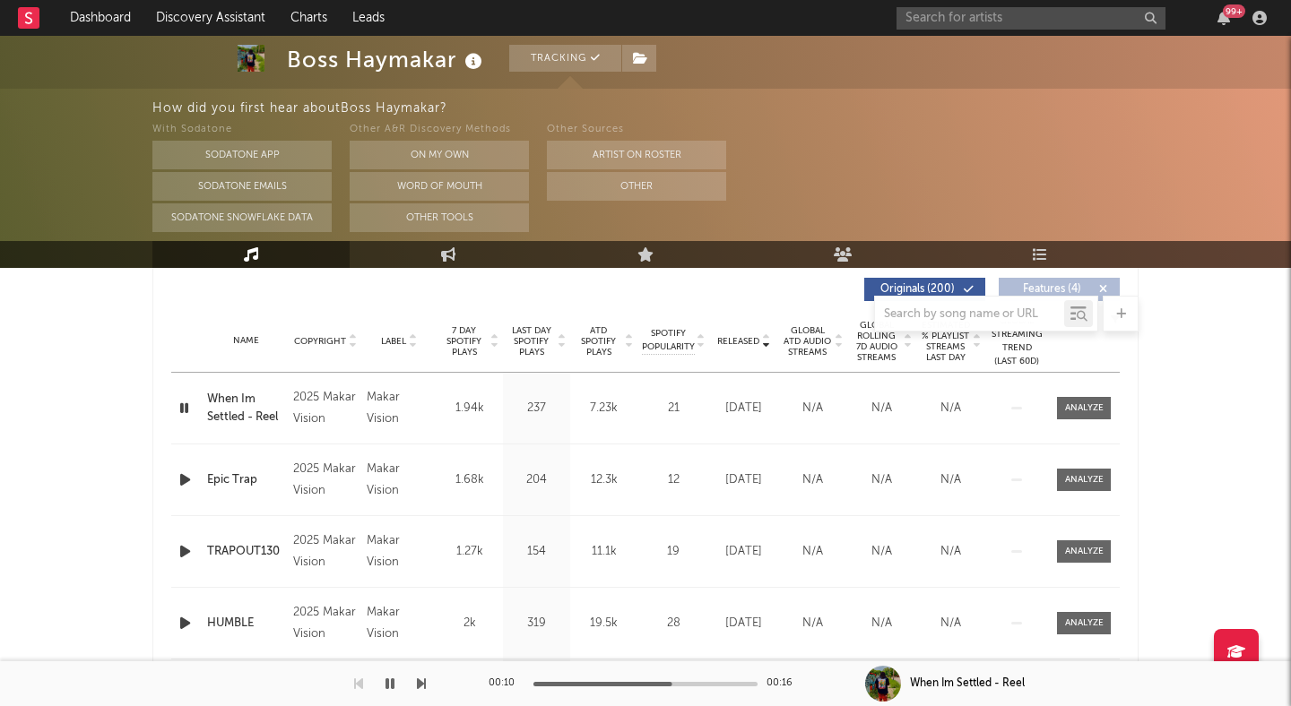
scroll to position [728, 0]
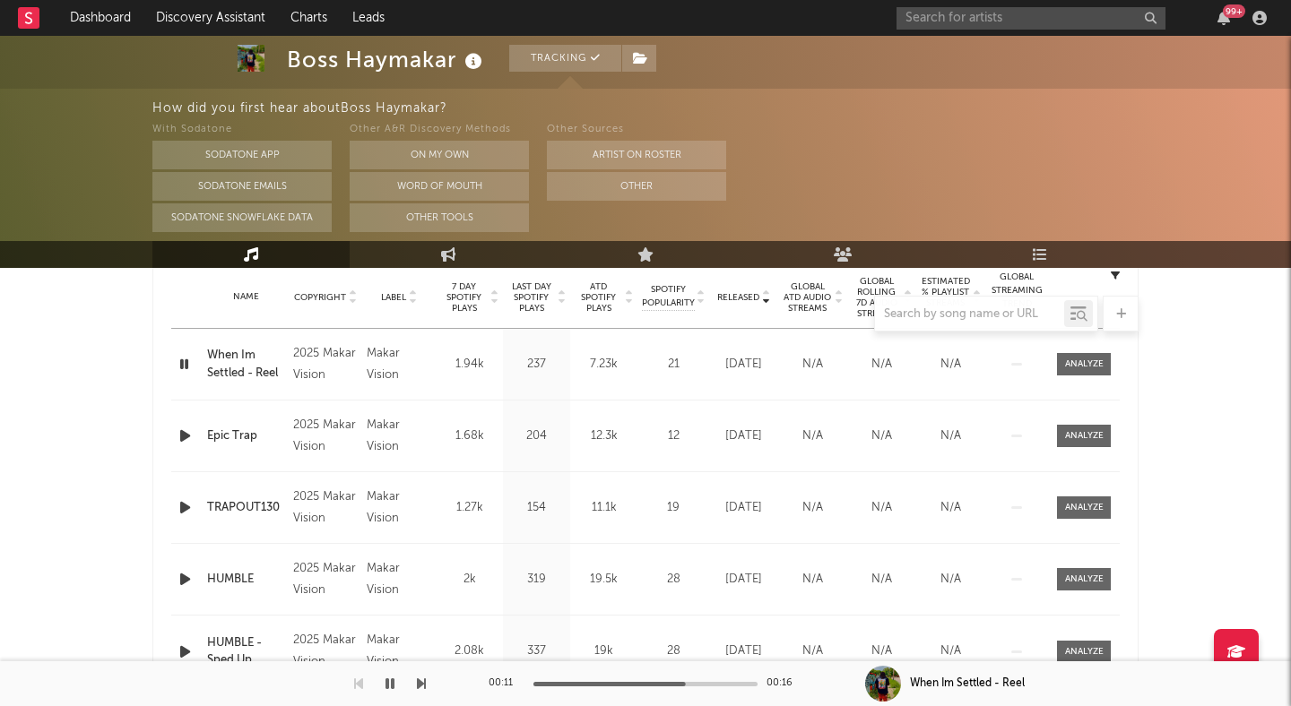
click at [189, 430] on icon "button" at bounding box center [185, 436] width 19 height 22
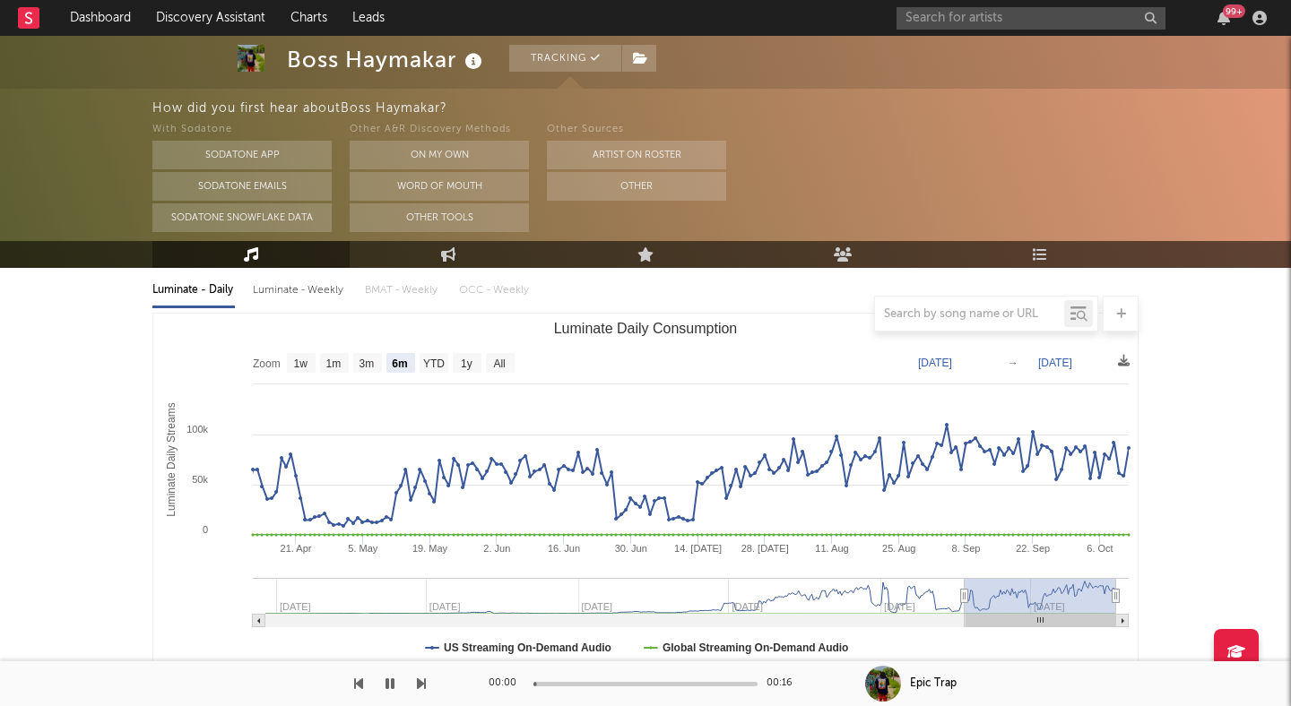
scroll to position [63, 0]
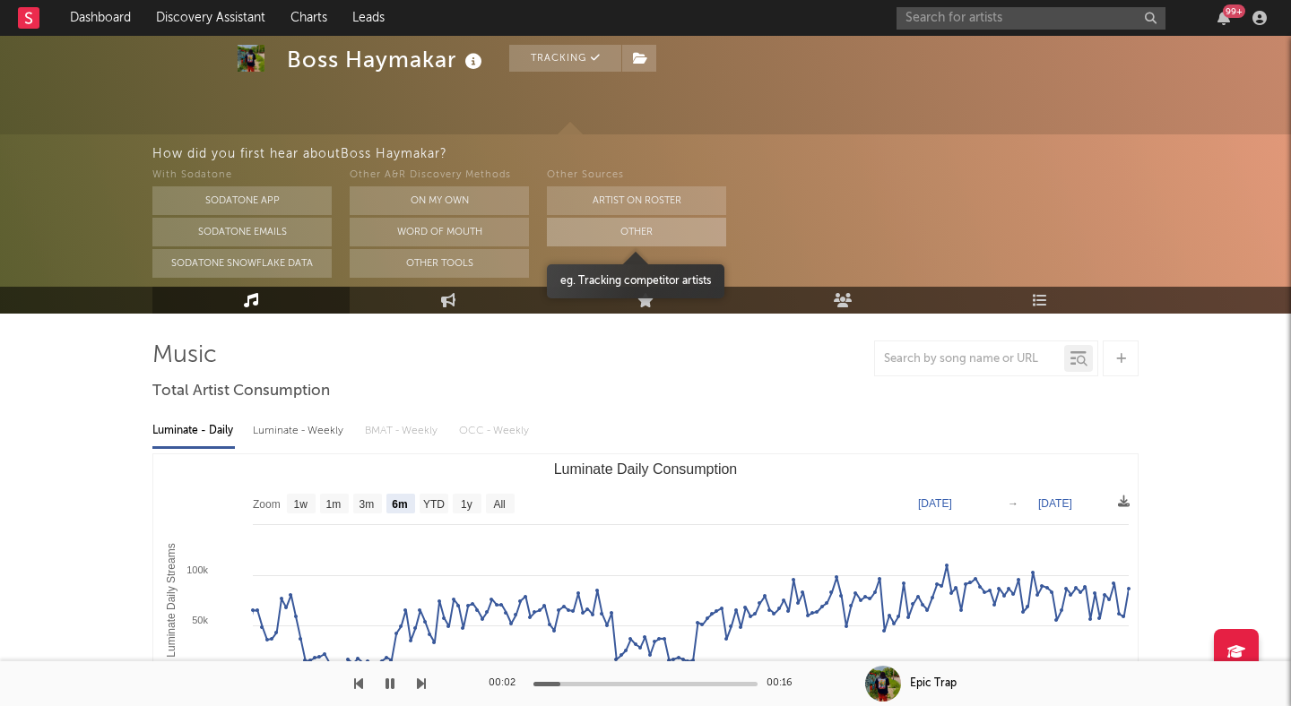
click at [642, 236] on button "Other" at bounding box center [636, 232] width 179 height 29
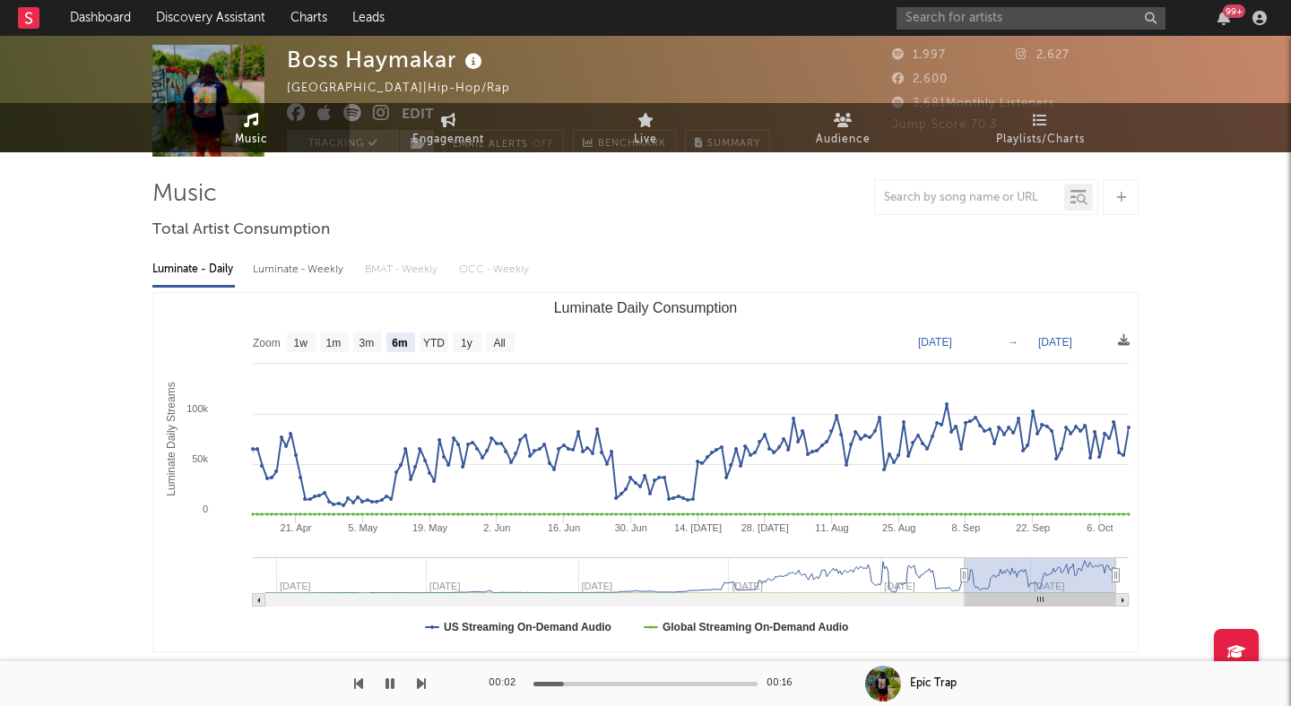
scroll to position [0, 0]
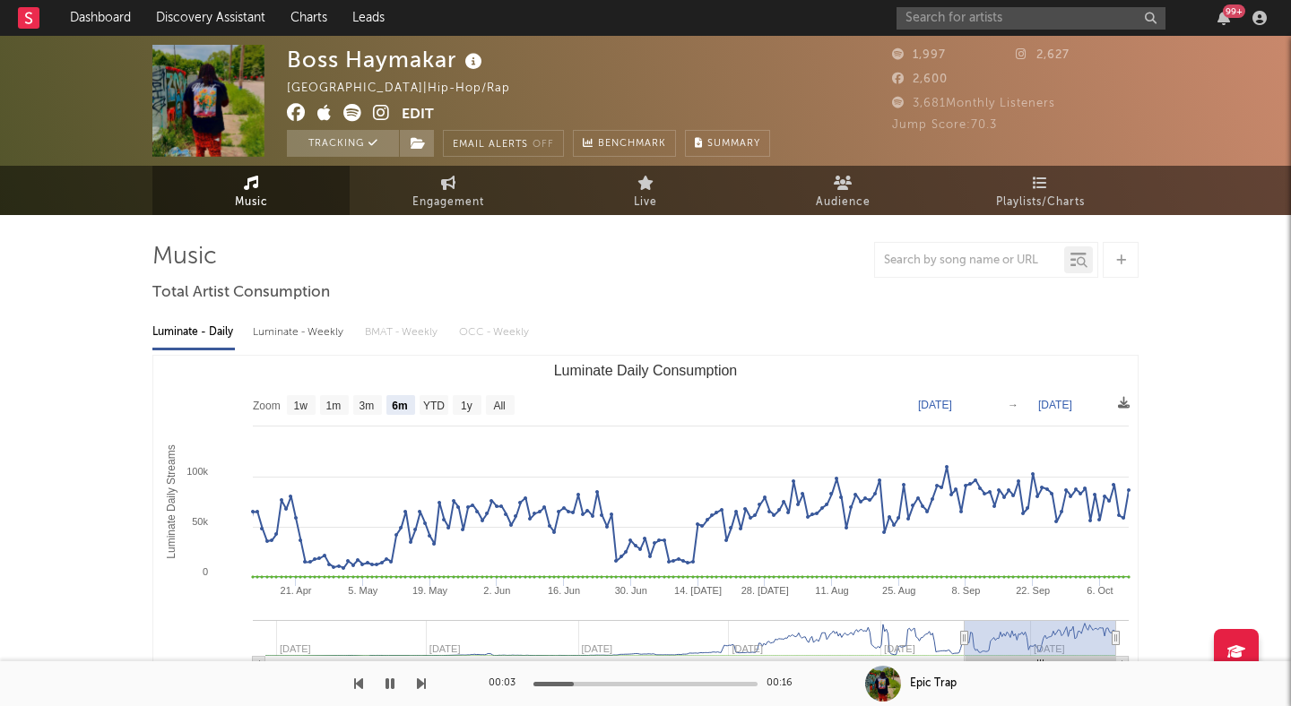
click at [352, 108] on icon at bounding box center [352, 113] width 18 height 18
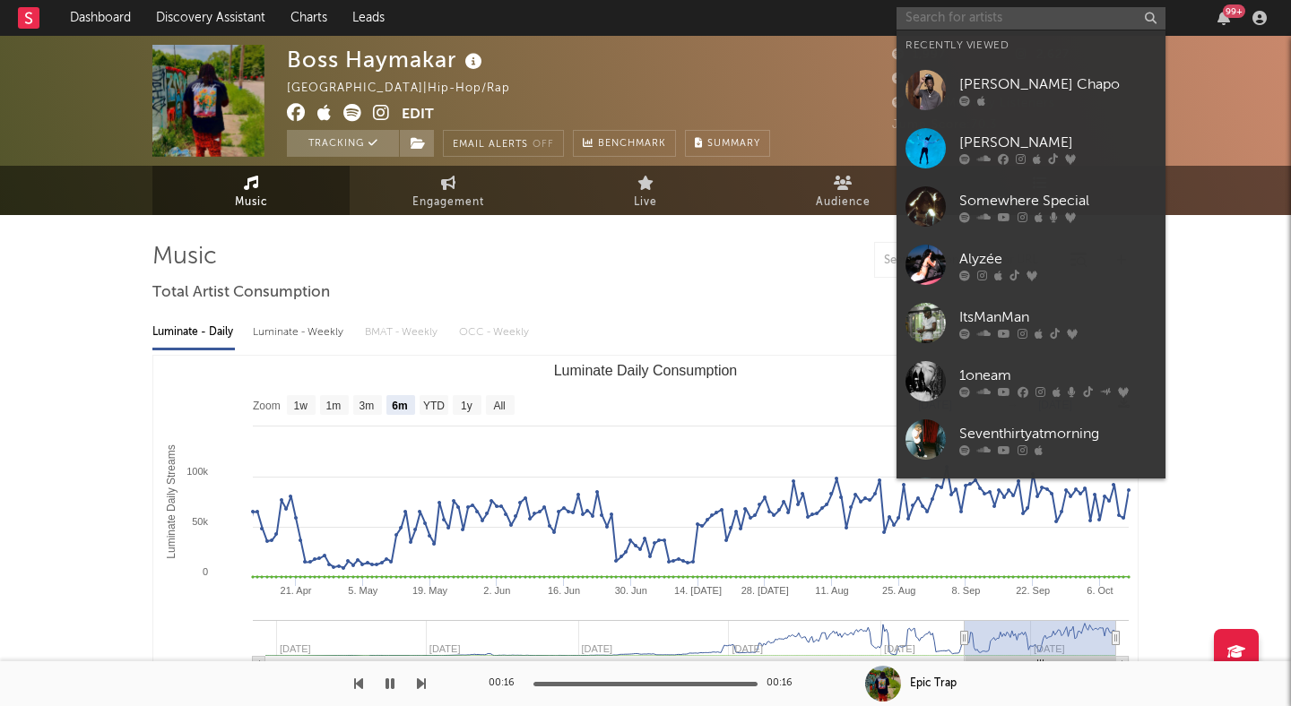
click at [934, 18] on input "text" at bounding box center [1030, 18] width 269 height 22
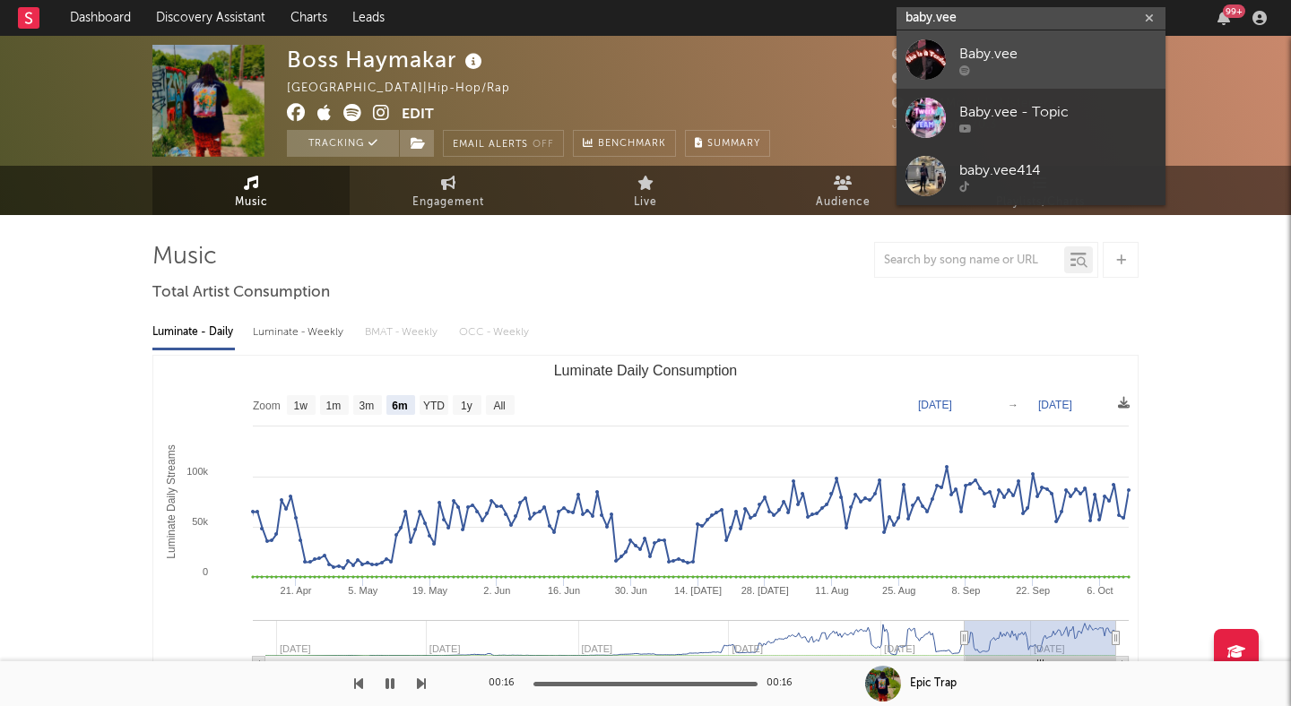
type input "baby.vee"
click at [965, 45] on div "Baby.vee" at bounding box center [1057, 54] width 197 height 22
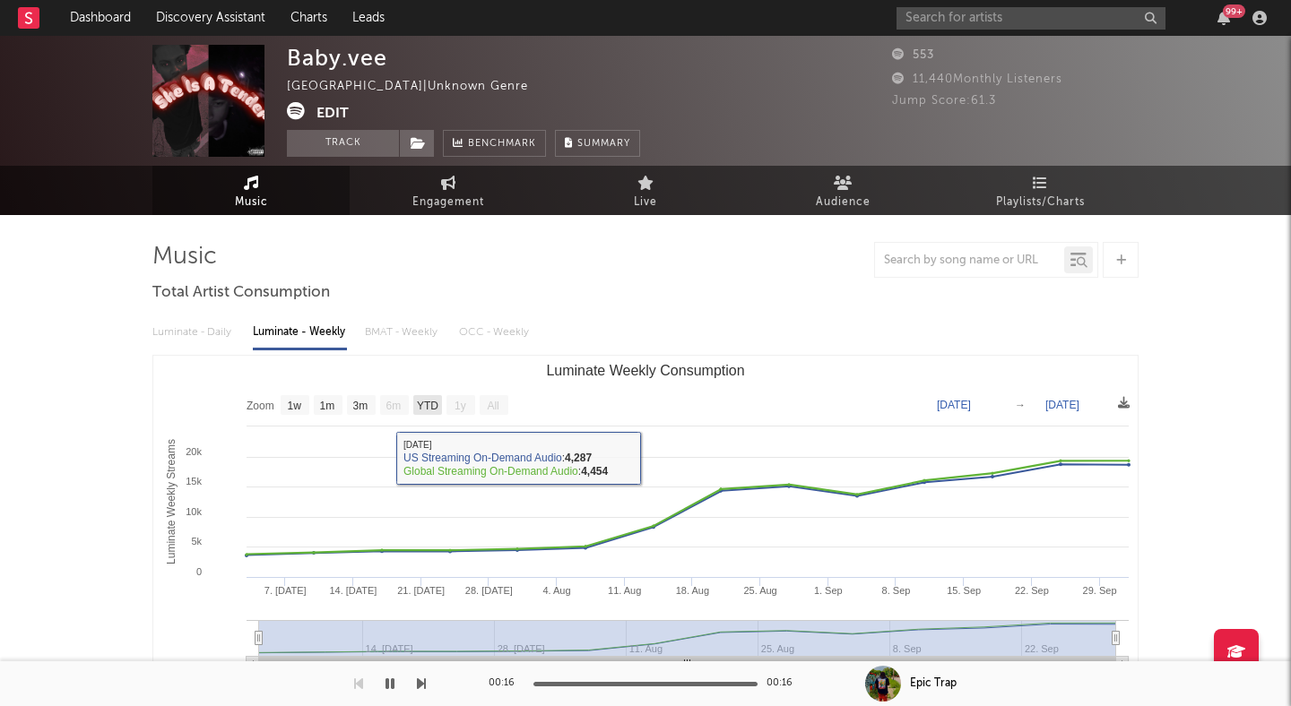
click at [428, 405] on text "YTD" at bounding box center [428, 406] width 22 height 13
select select "YTD"
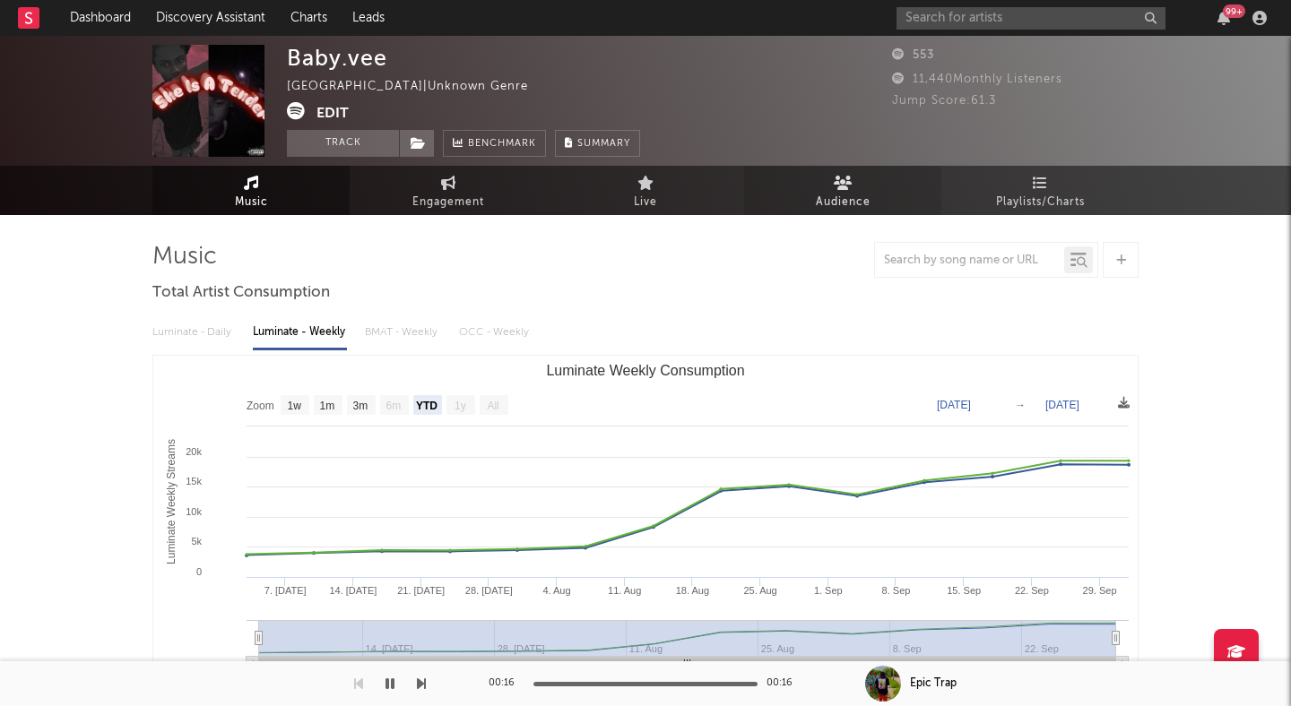
click at [811, 177] on link "Audience" at bounding box center [842, 190] width 197 height 49
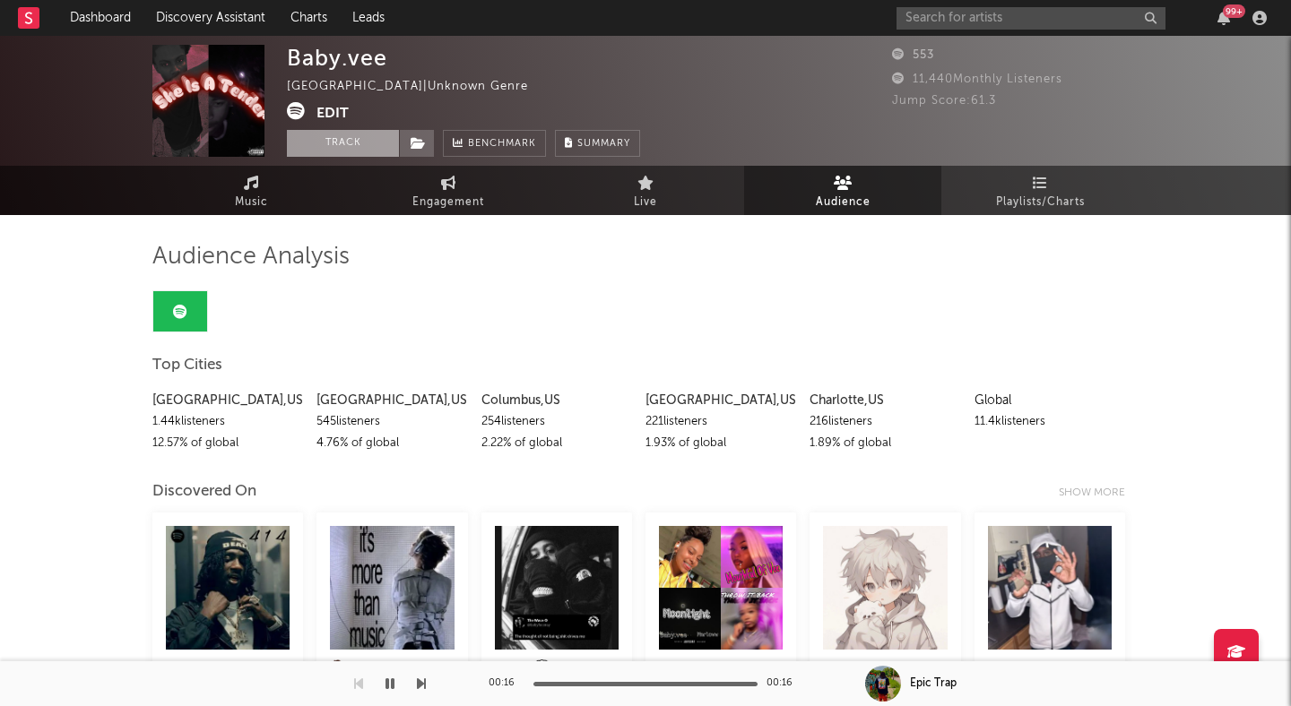
click at [346, 141] on button "Track" at bounding box center [343, 143] width 112 height 27
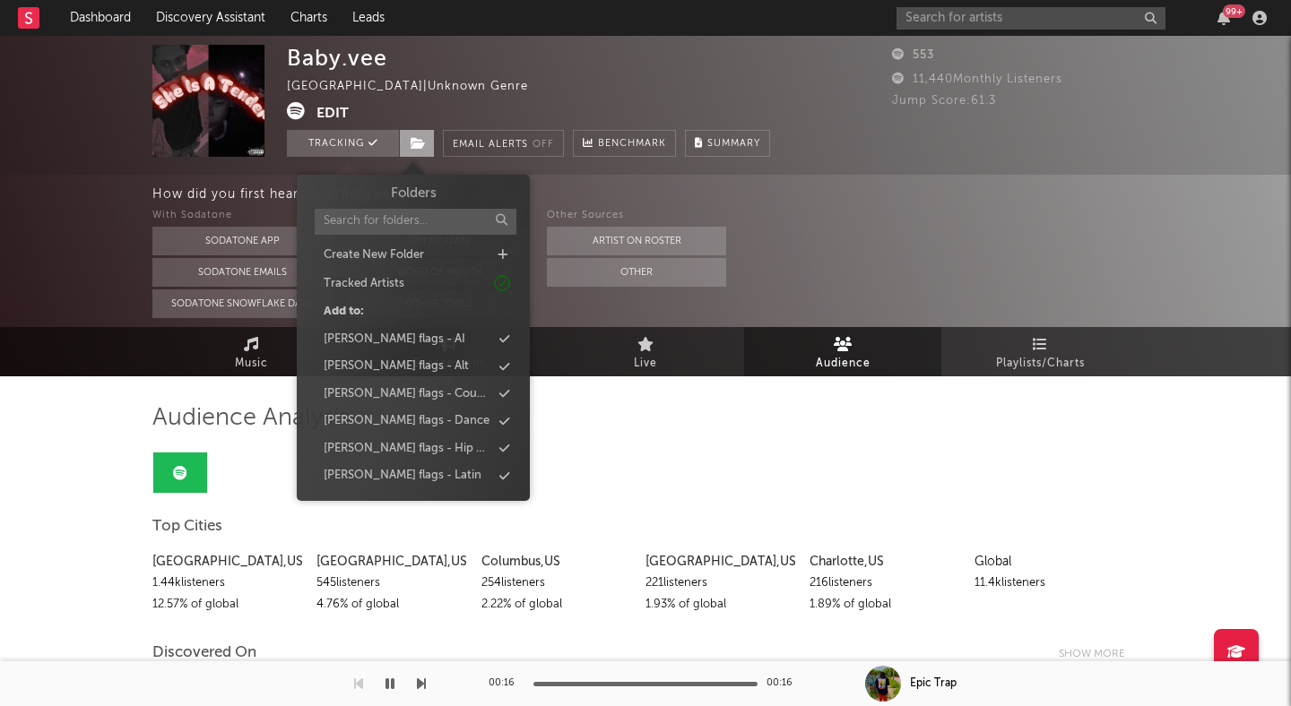
click at [427, 145] on span at bounding box center [417, 143] width 36 height 27
click at [419, 450] on div "[PERSON_NAME] flags - Hip Hop" at bounding box center [408, 449] width 168 height 18
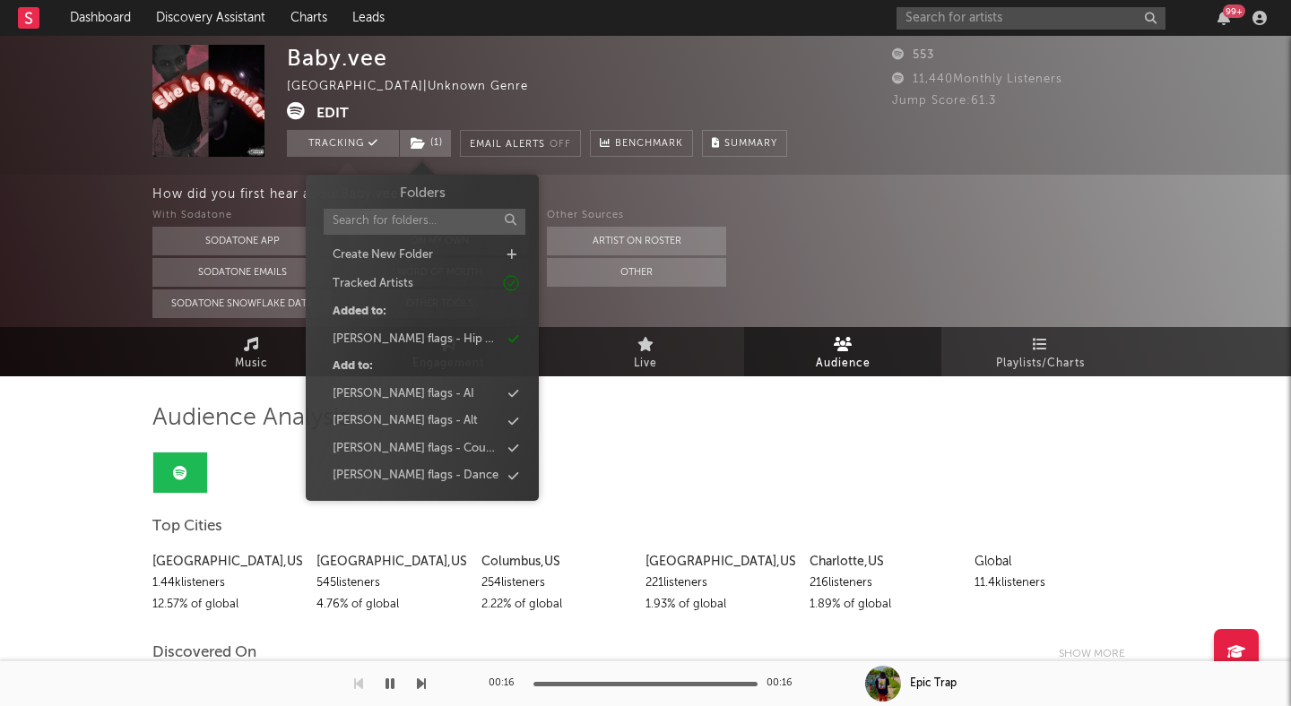
click at [325, 113] on button "Edit" at bounding box center [332, 113] width 32 height 22
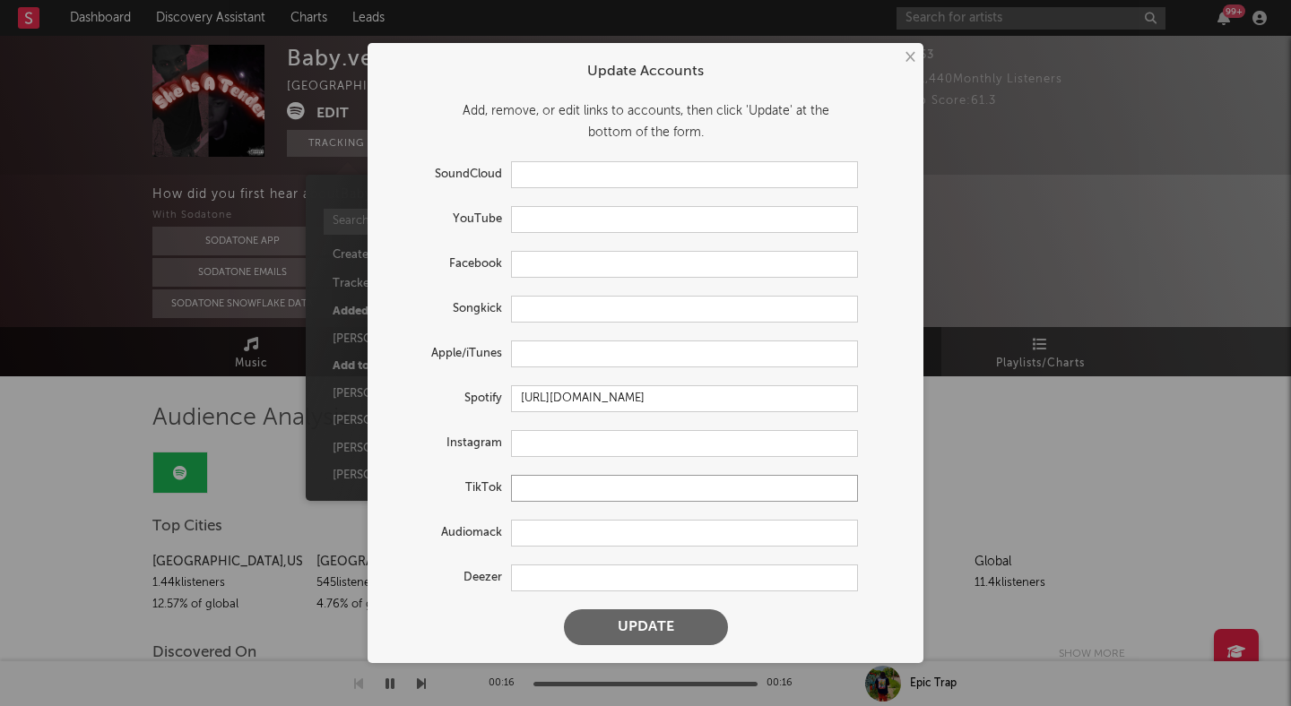
click at [535, 492] on input "text" at bounding box center [684, 488] width 347 height 27
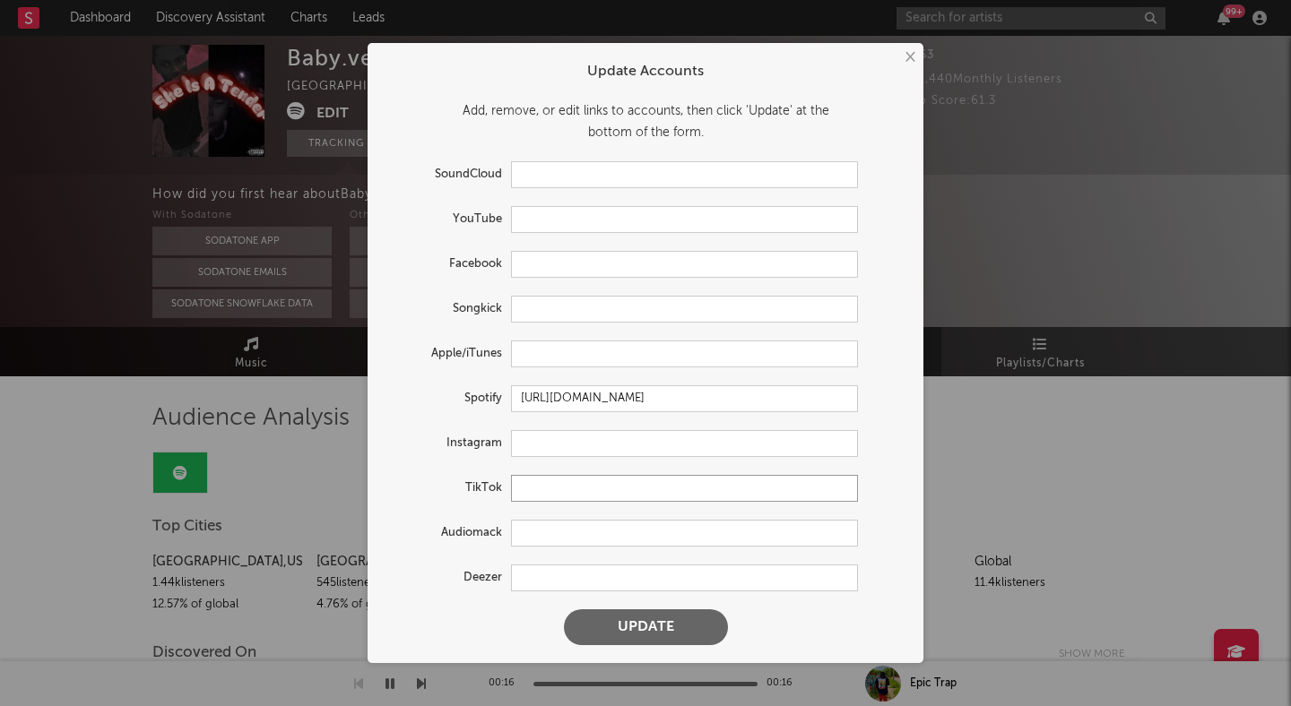
paste input "[URL][DOMAIN_NAME][DOMAIN_NAME]"
click at [646, 623] on button "Update" at bounding box center [646, 627] width 164 height 36
type input "[URL][DOMAIN_NAME]"
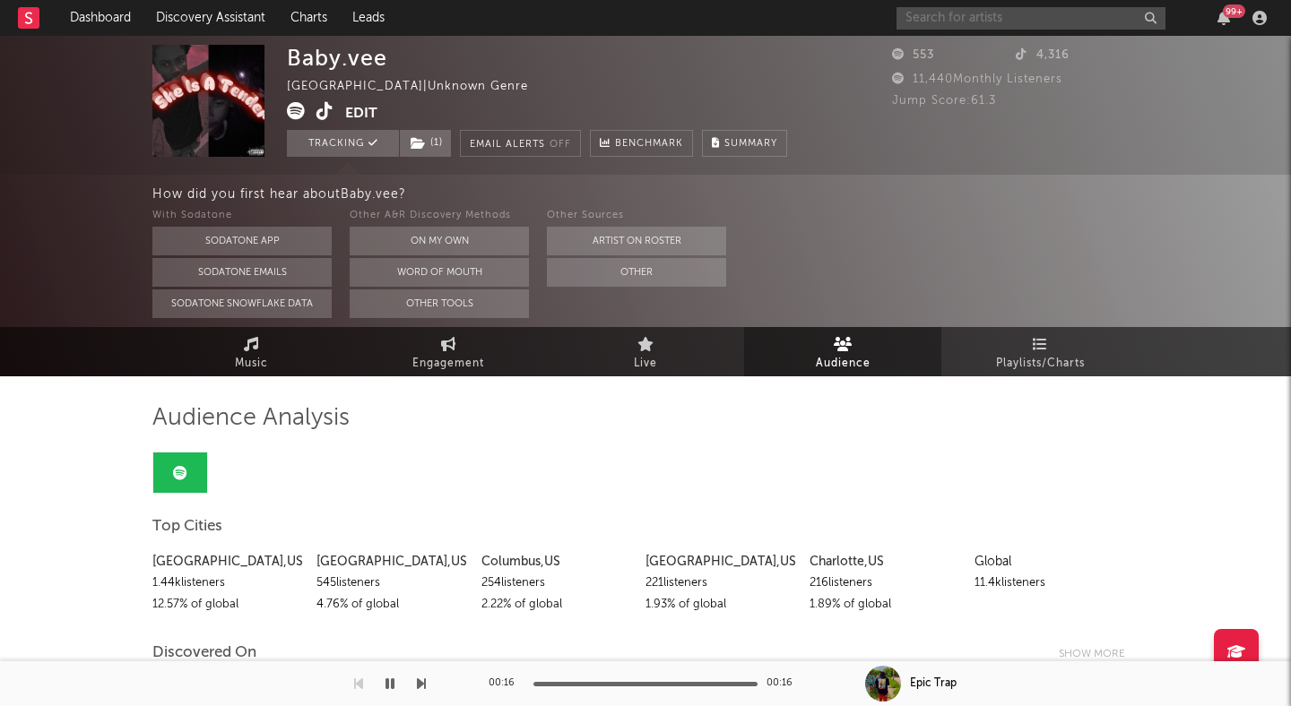
click at [964, 16] on input "text" at bounding box center [1030, 18] width 269 height 22
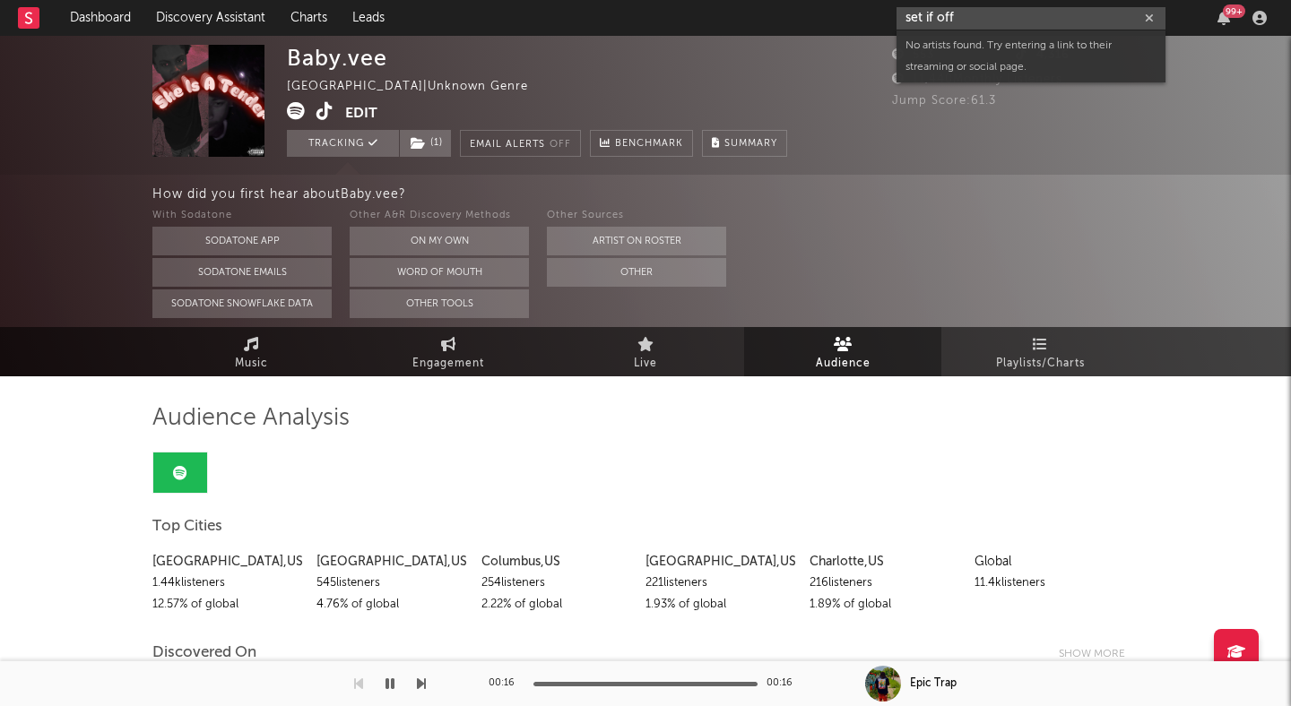
click at [932, 13] on input "set if off" at bounding box center [1030, 18] width 269 height 22
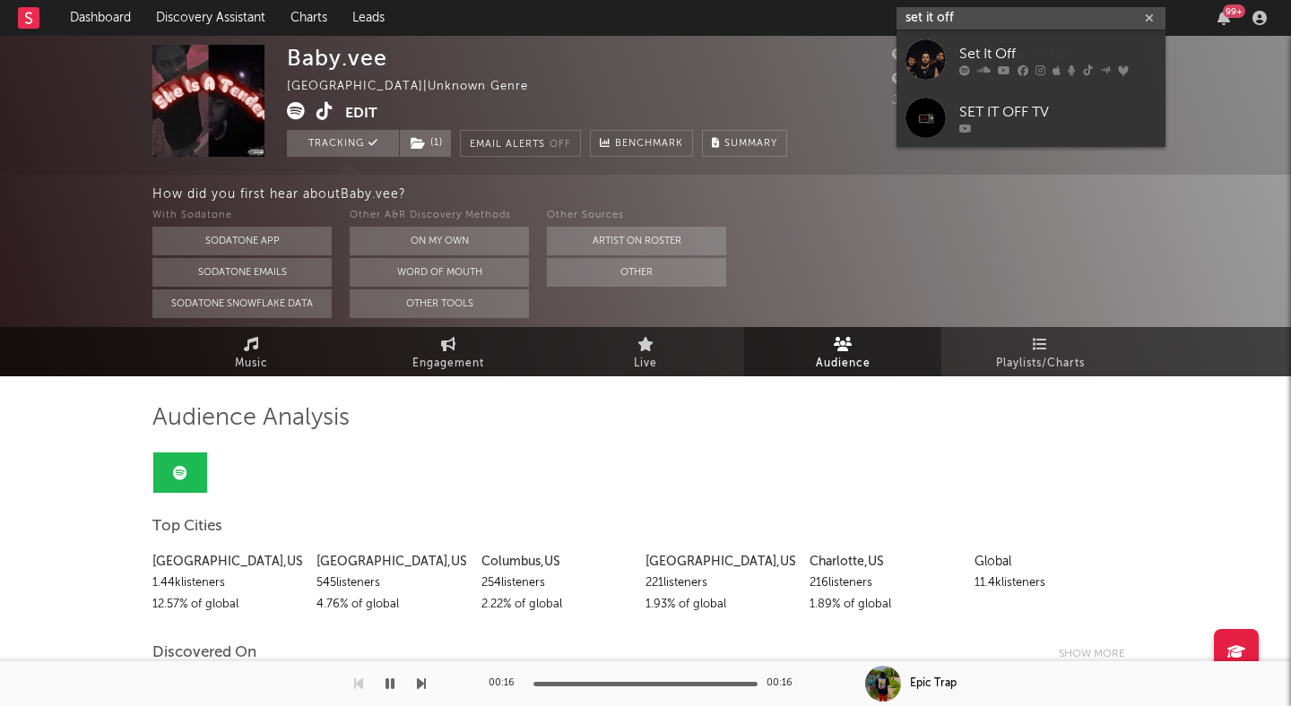
type input "set it off"
click at [991, 40] on link "Set It Off" at bounding box center [1030, 59] width 269 height 58
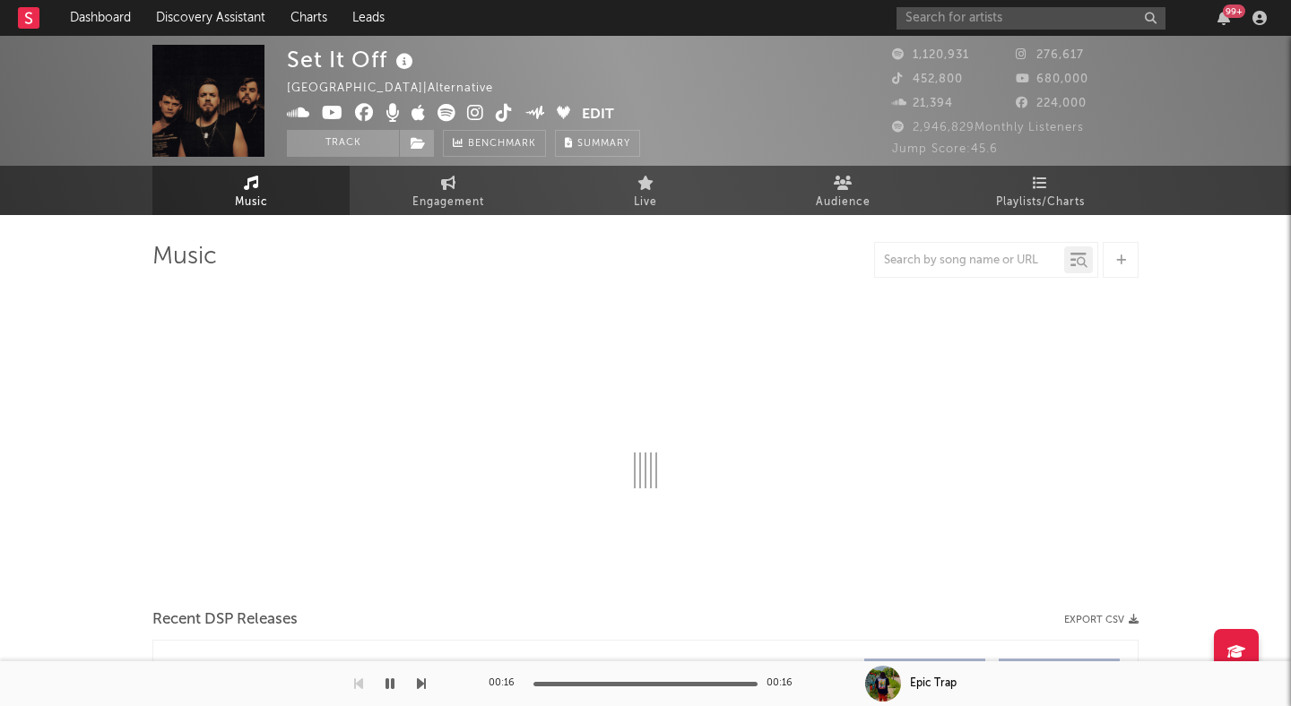
select select "6m"
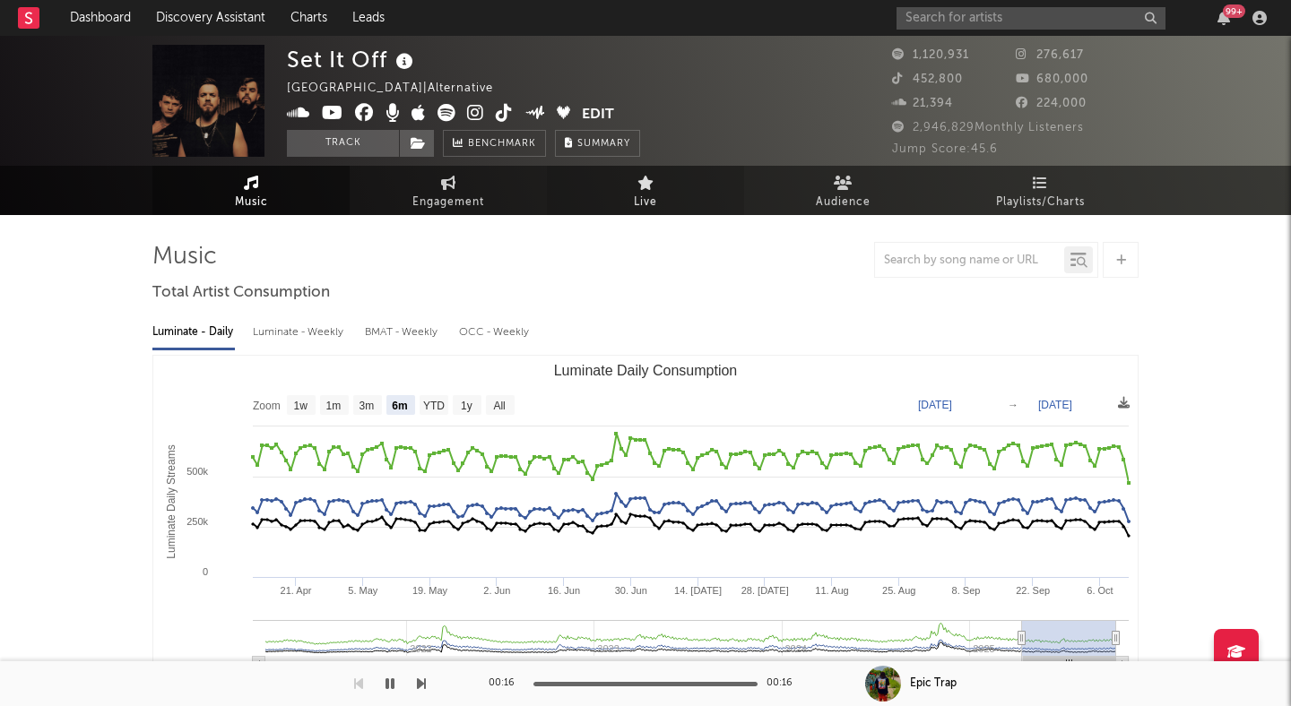
select select "6m"
click at [497, 111] on icon at bounding box center [504, 113] width 17 height 18
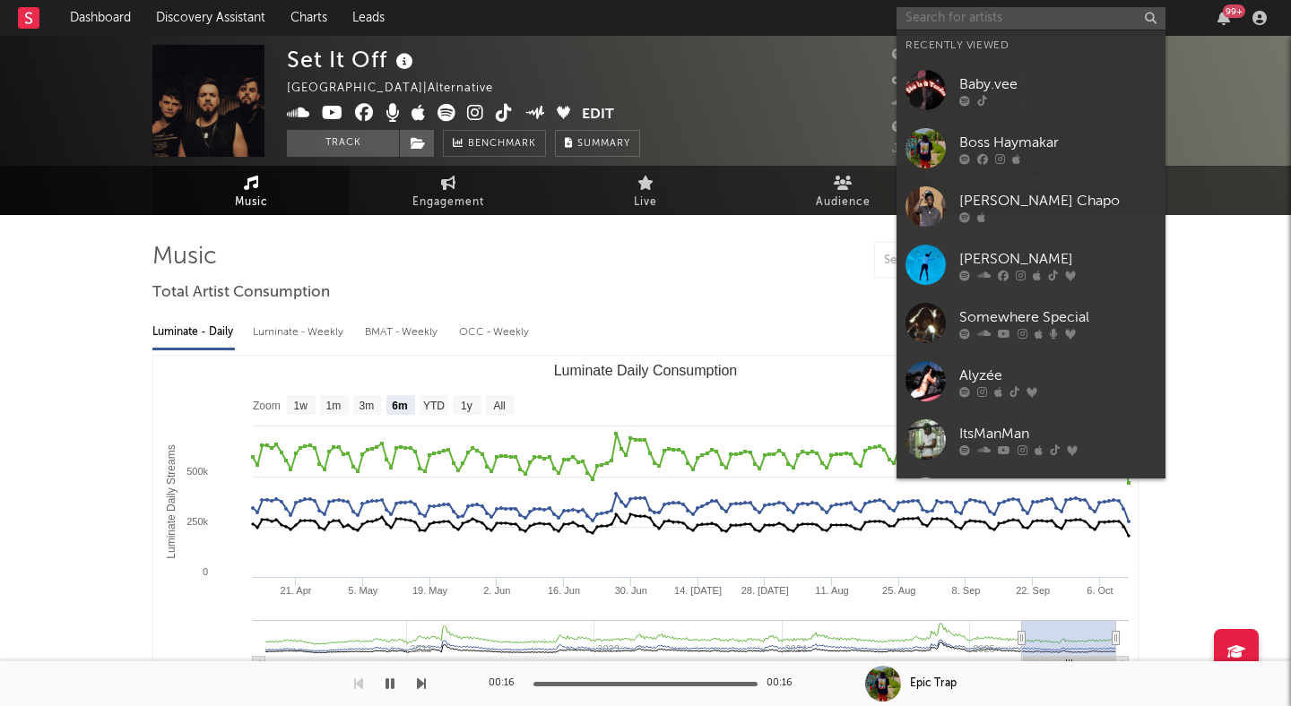
click at [934, 15] on input "text" at bounding box center [1030, 18] width 269 height 22
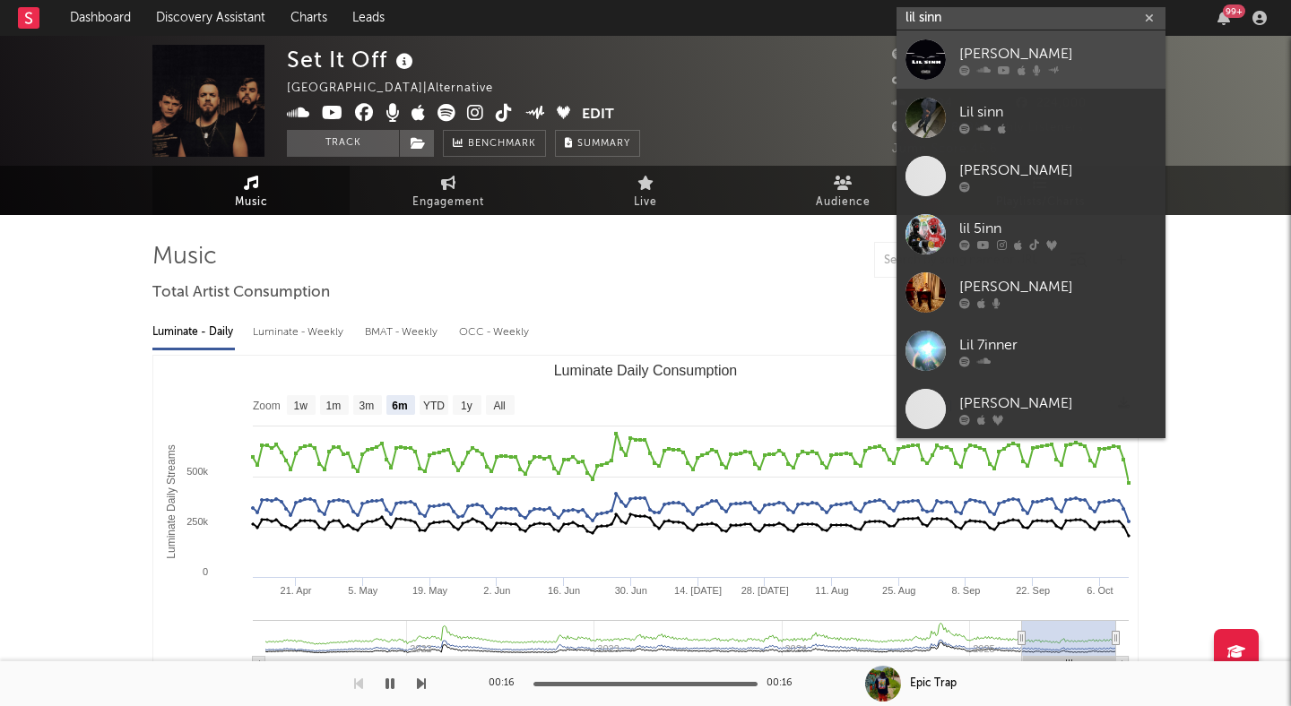
type input "lil sinn"
click at [975, 45] on div "[PERSON_NAME]" at bounding box center [1057, 54] width 197 height 22
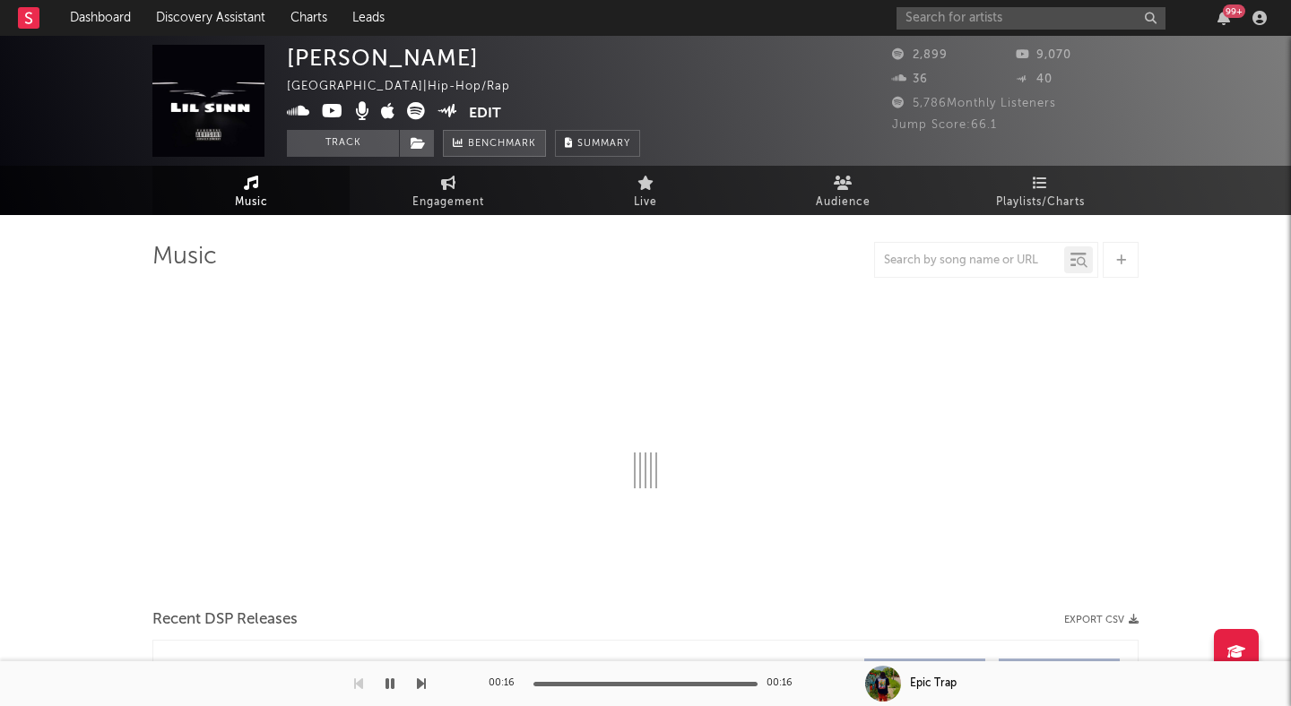
select select "1w"
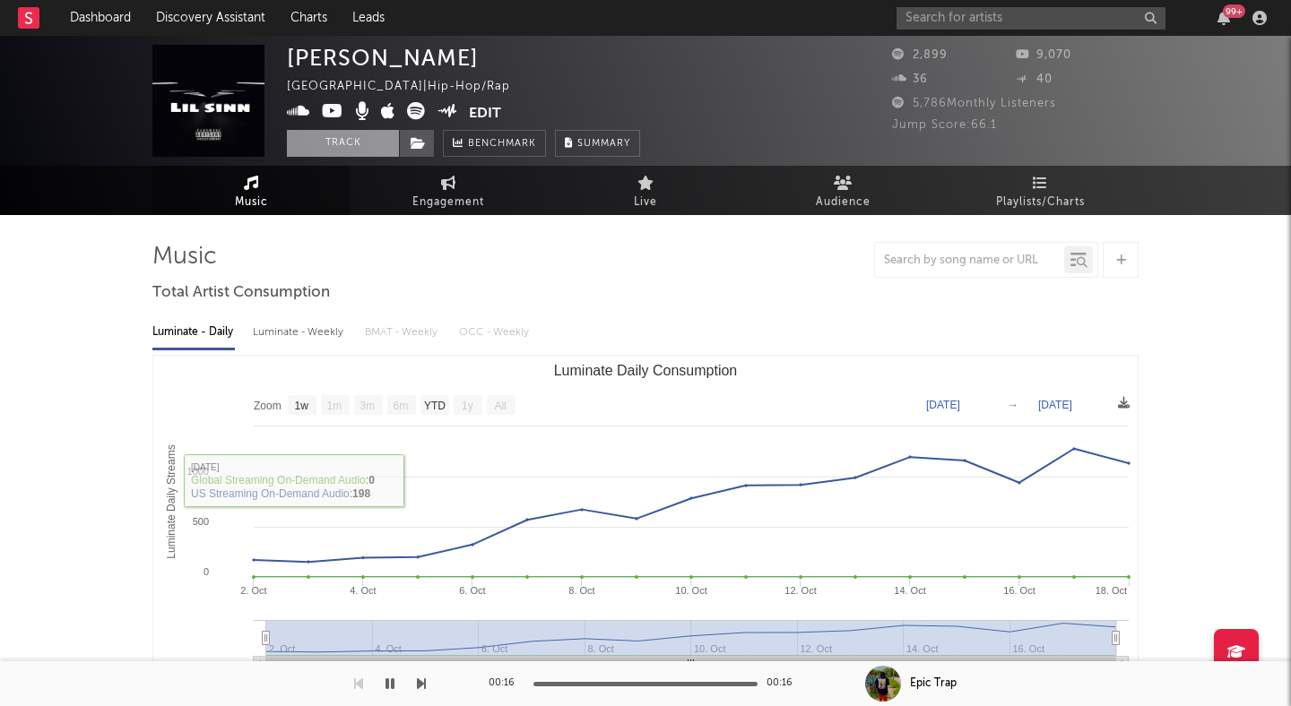
click at [369, 145] on button "Track" at bounding box center [343, 143] width 112 height 27
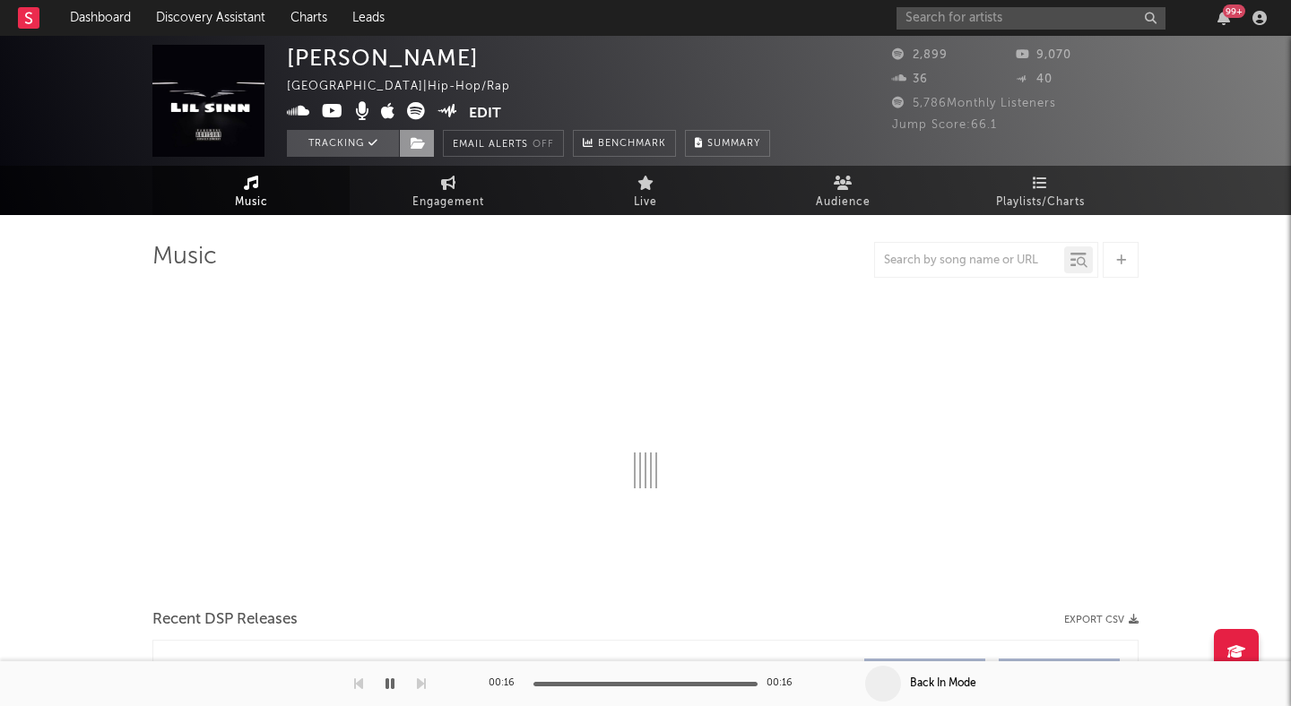
click at [412, 143] on icon at bounding box center [418, 143] width 15 height 13
select select "1w"
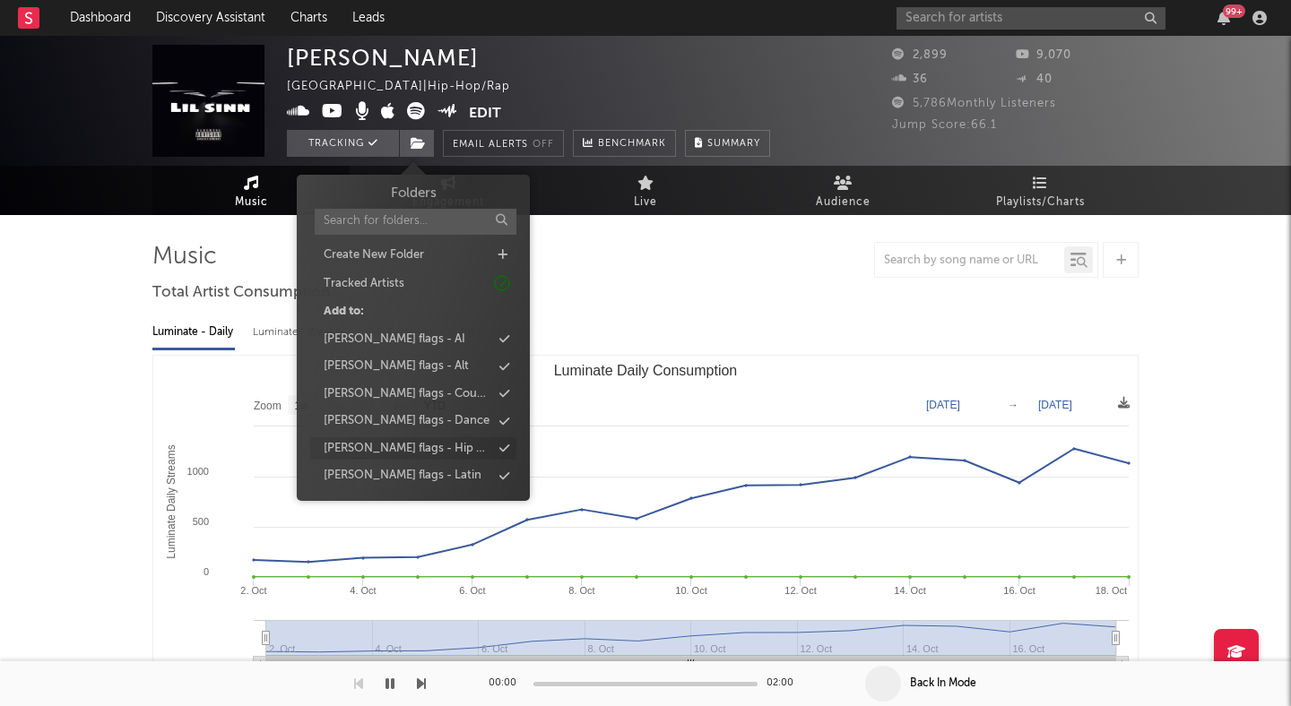
click at [428, 458] on div "[PERSON_NAME] flags - Hip Hop" at bounding box center [413, 448] width 206 height 23
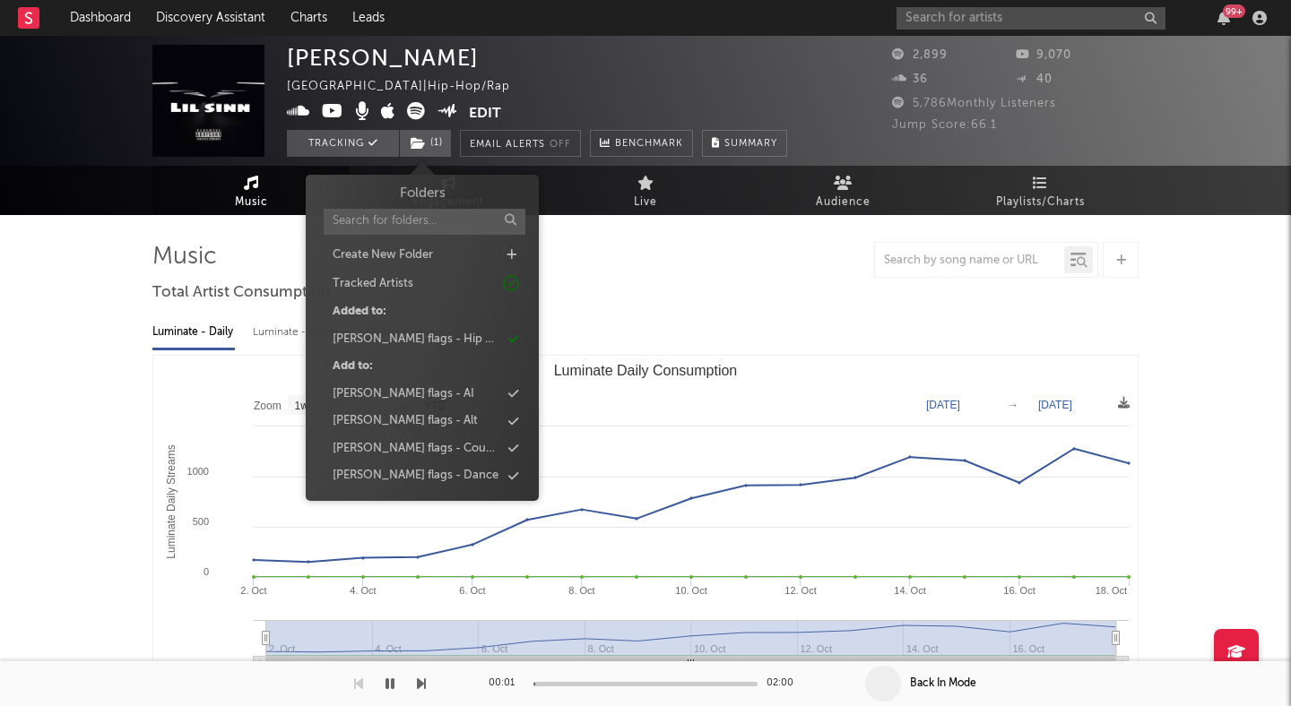
click at [682, 267] on div at bounding box center [645, 260] width 986 height 36
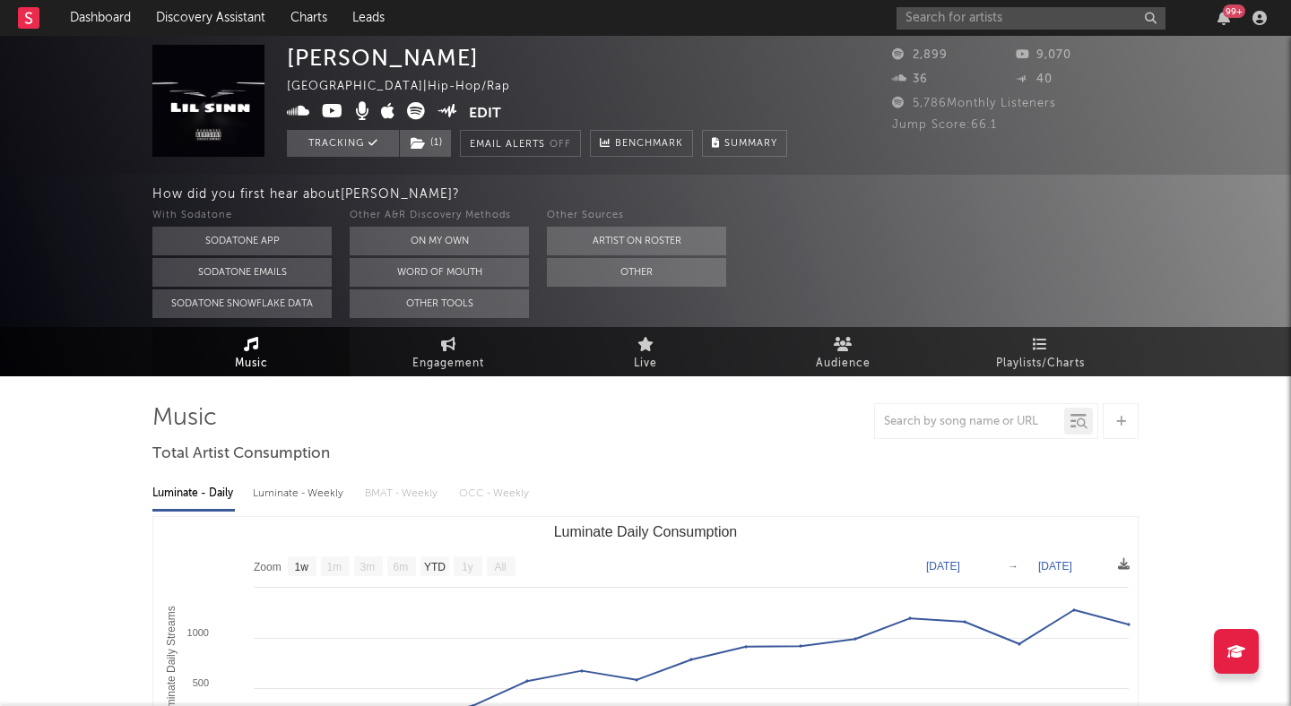
click at [330, 107] on icon at bounding box center [333, 111] width 22 height 18
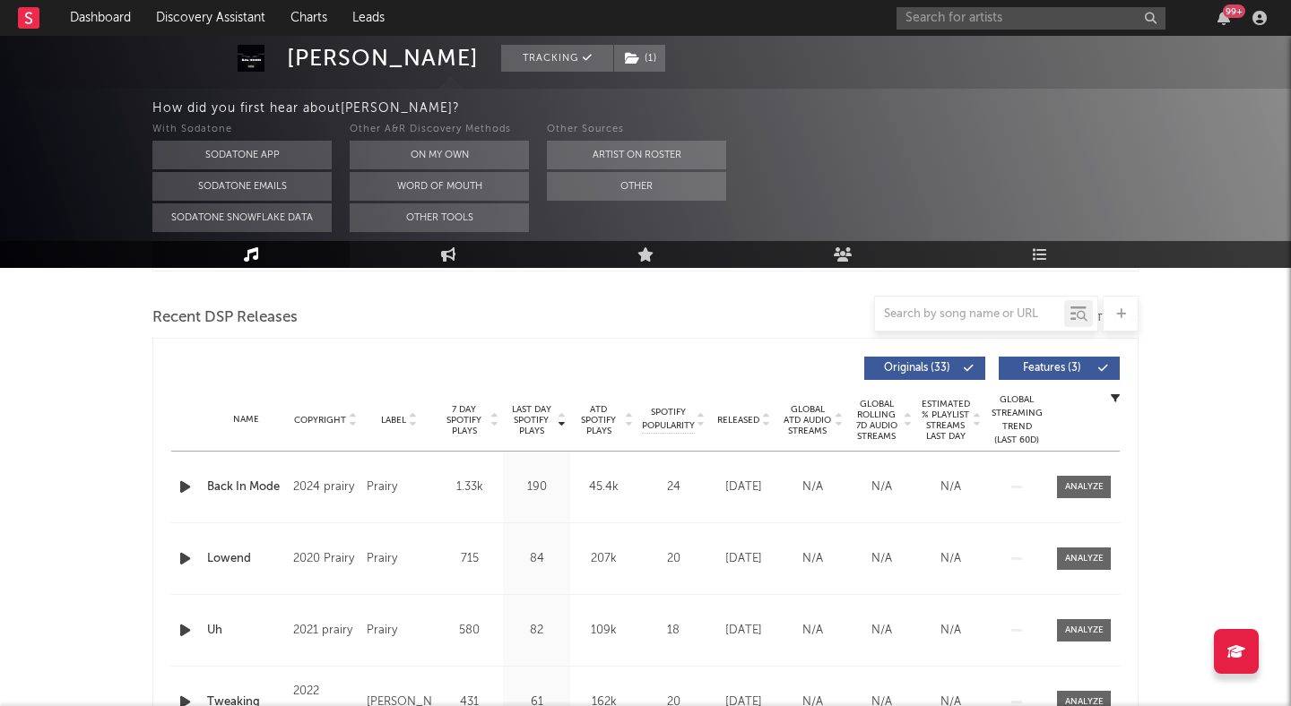
scroll to position [607, 0]
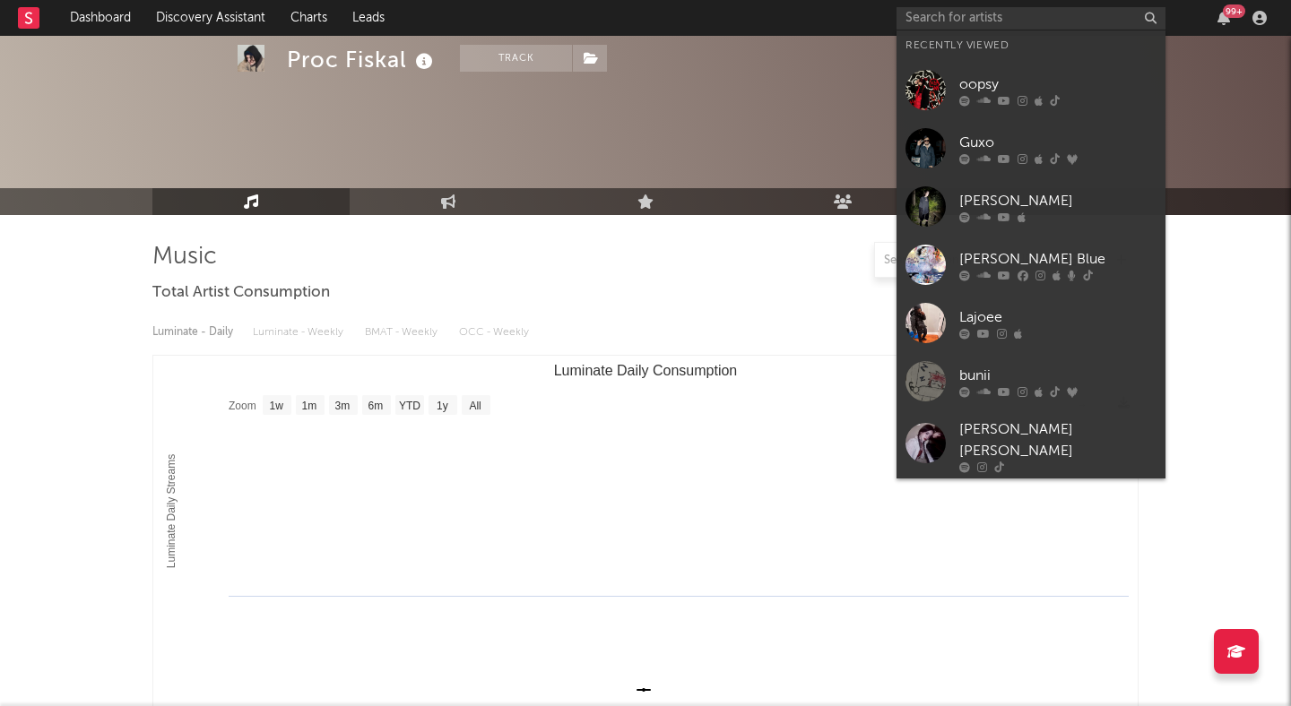
select select "1w"
click at [960, 21] on input "text" at bounding box center [1030, 18] width 269 height 22
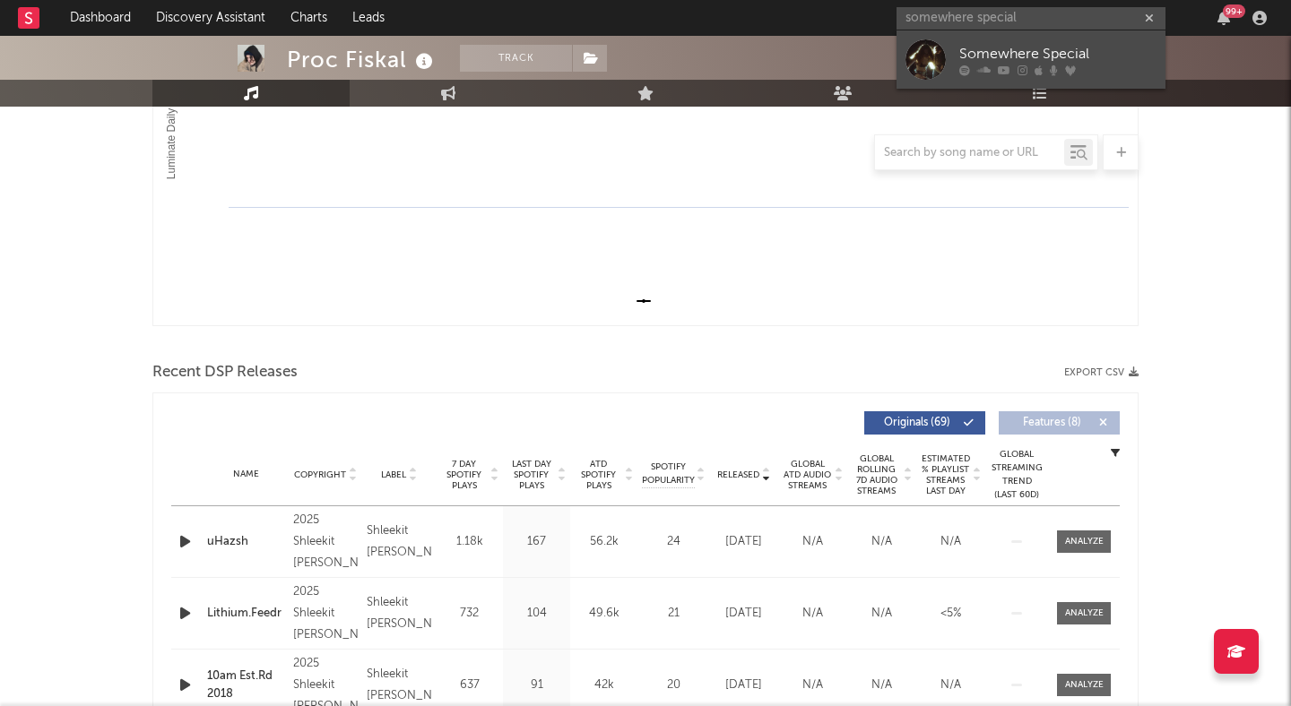
type input "somewhere special"
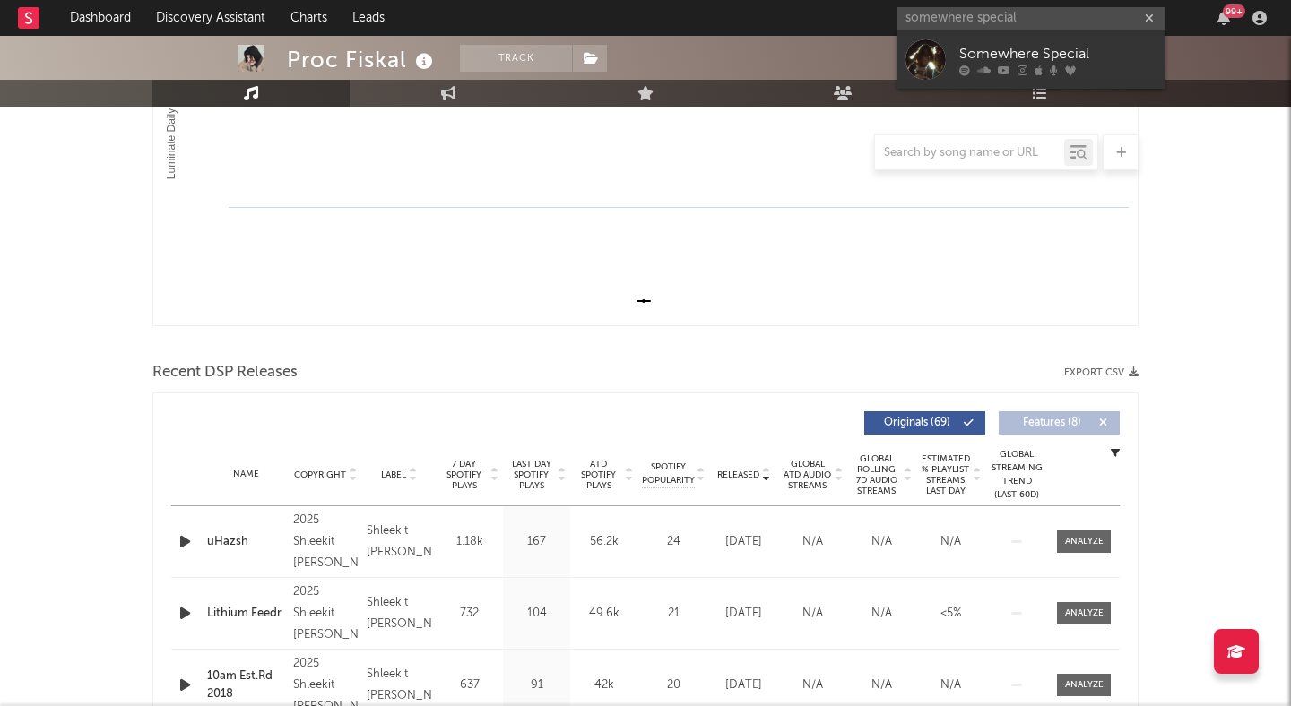
click at [972, 68] on div at bounding box center [1057, 70] width 197 height 11
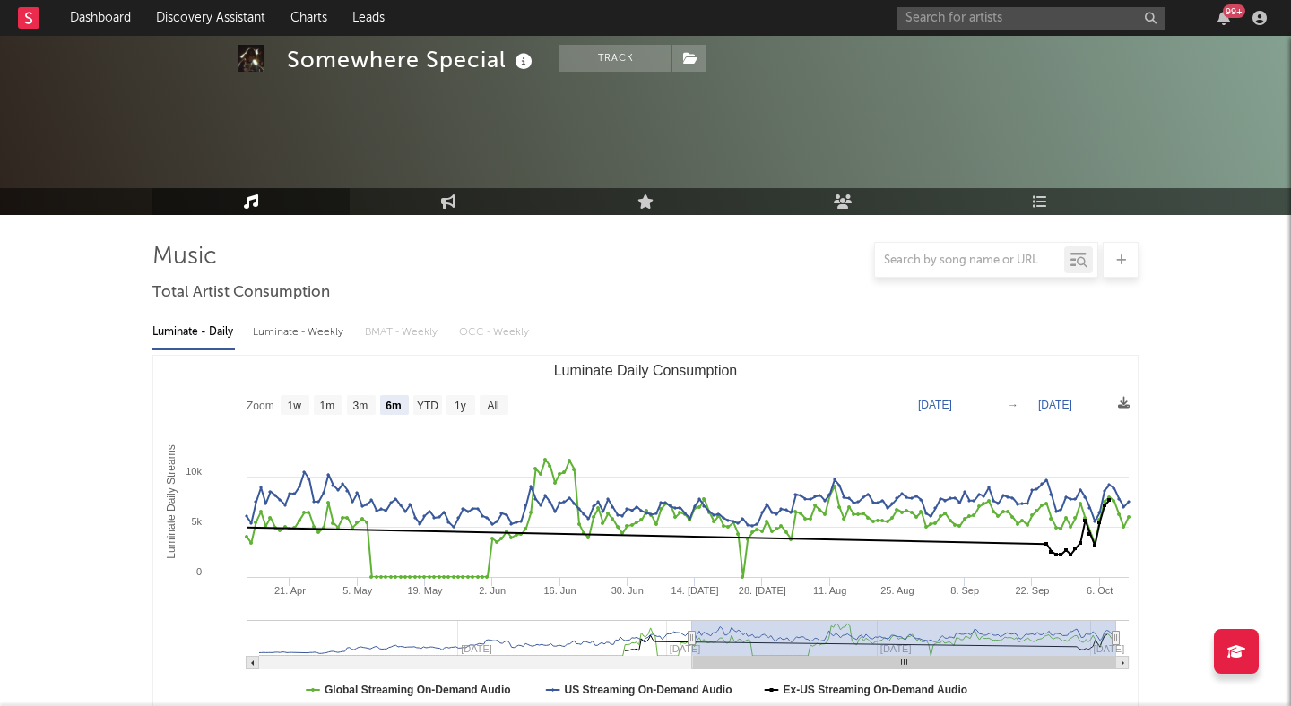
scroll to position [130, 0]
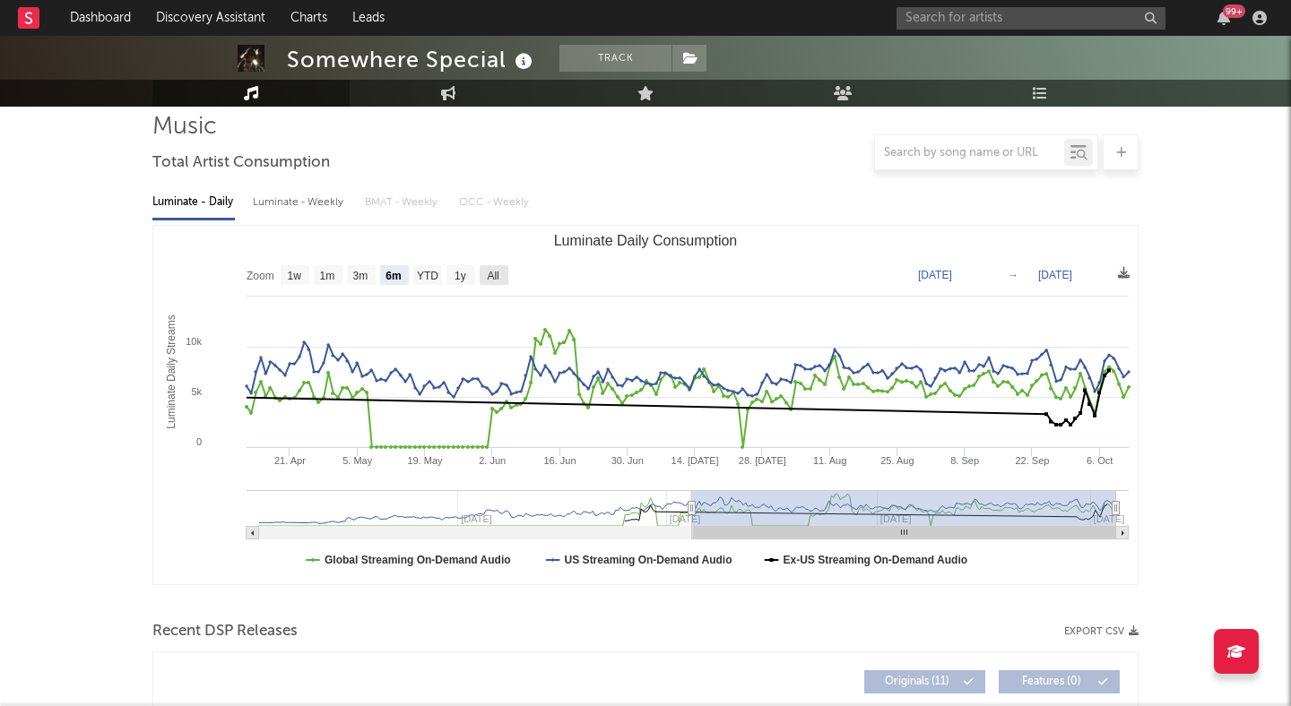
click at [491, 270] on text "All" at bounding box center [493, 276] width 12 height 13
select select "All"
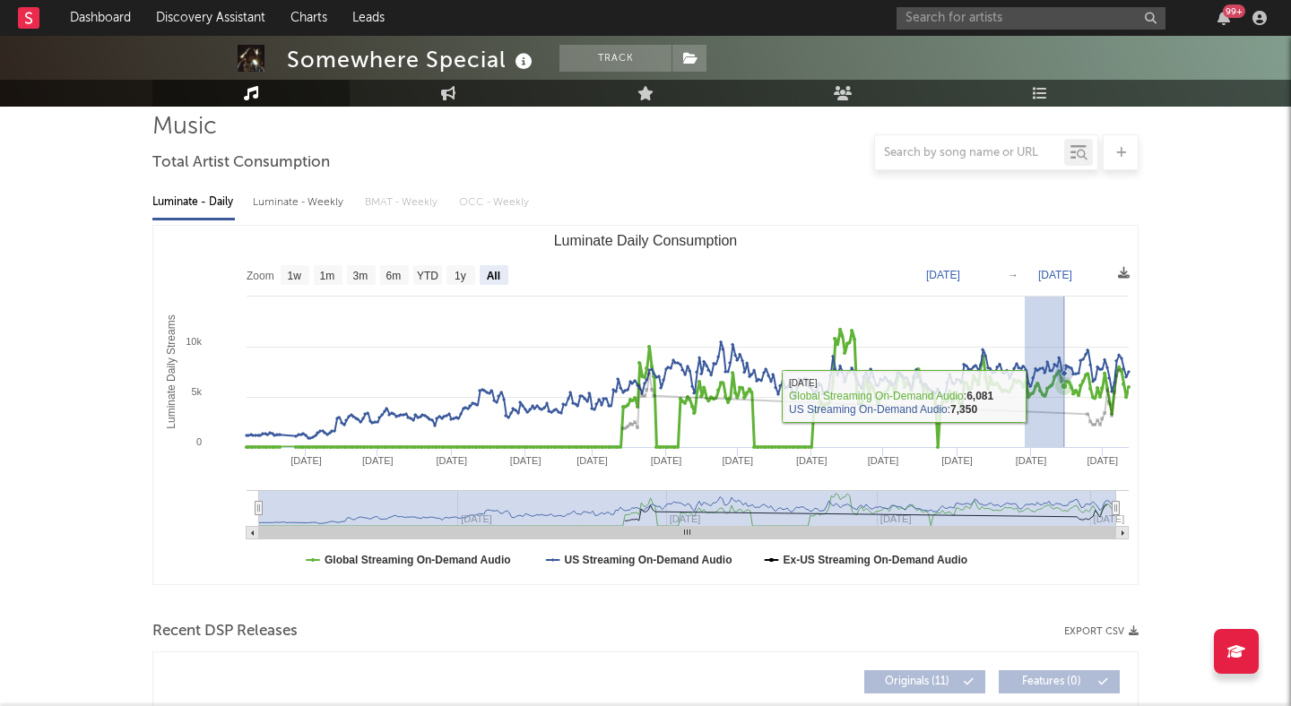
drag, startPoint x: 1065, startPoint y: 396, endPoint x: 1290, endPoint y: 366, distance: 227.0
type input "2025-08-29"
type input "2025-10-10"
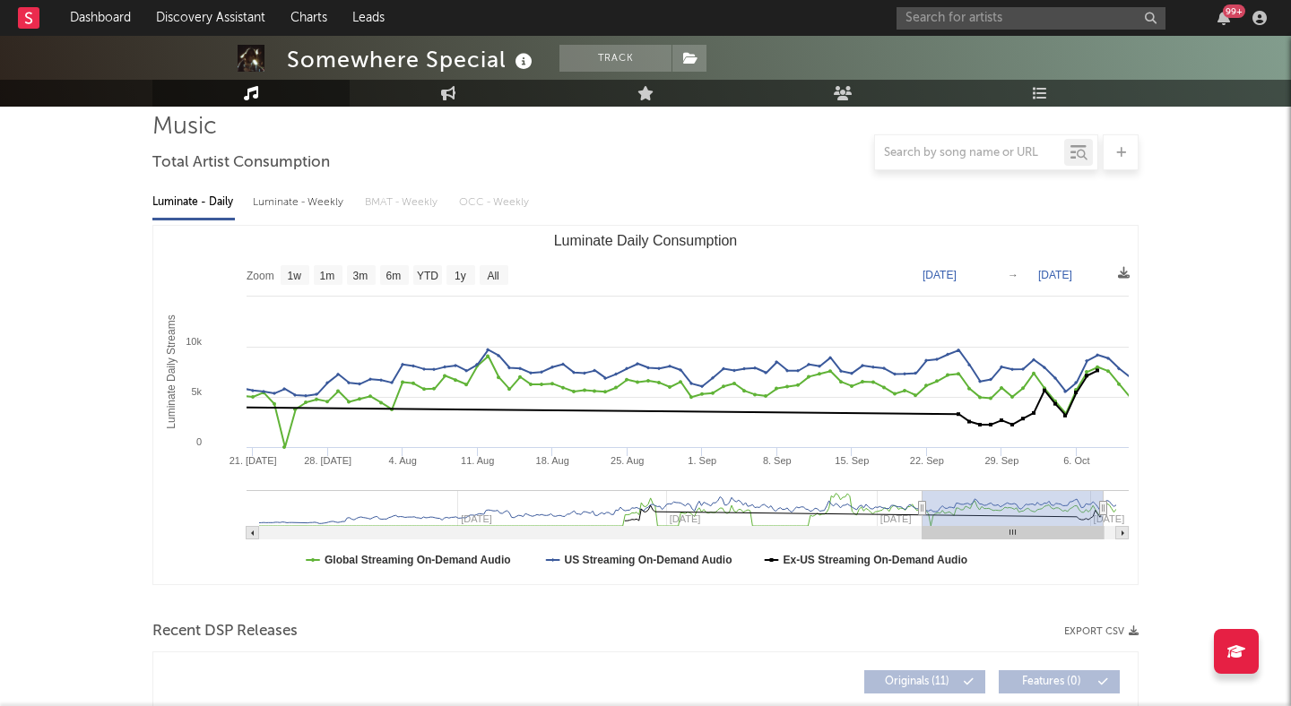
type input "2025-07-20"
select select "3m"
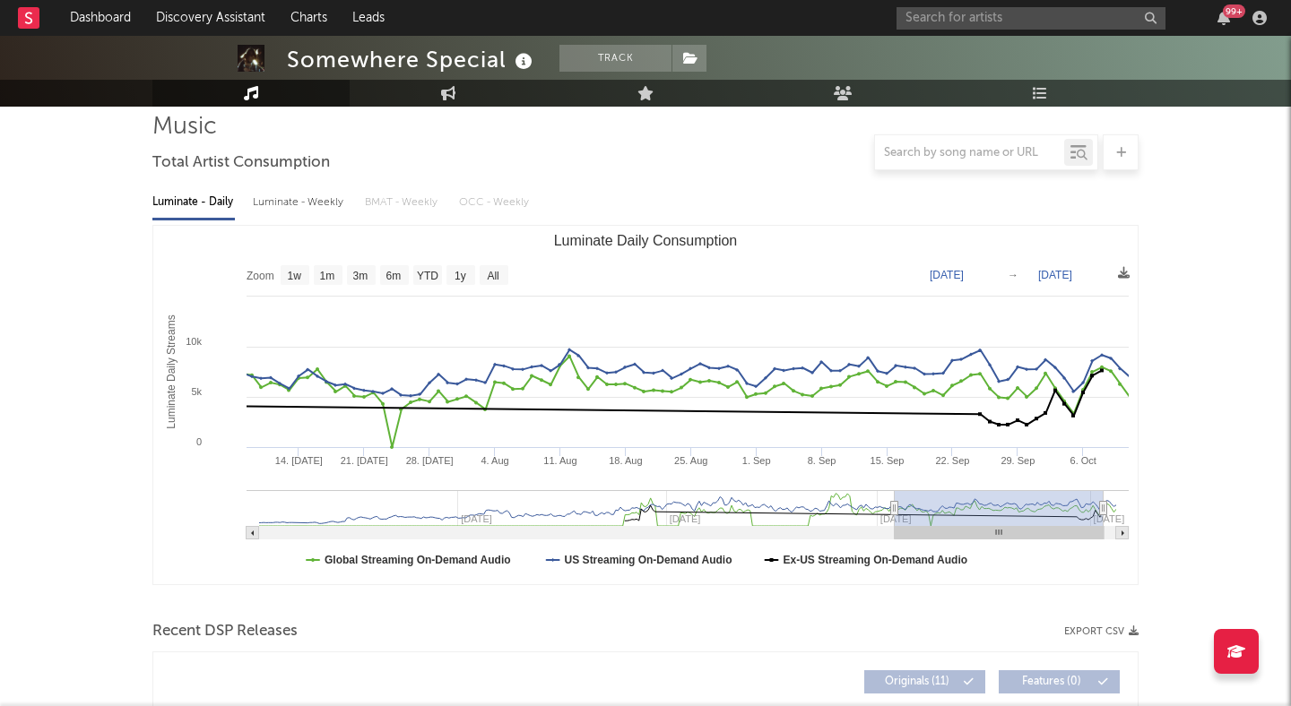
type input "[DATE]"
drag, startPoint x: 1015, startPoint y: 512, endPoint x: 892, endPoint y: 541, distance: 126.3
click at [892, 540] on icon "Created with Highcharts 10.3.3 Luminate Daily Streams Luminate Daily Consumptio…" at bounding box center [645, 405] width 984 height 359
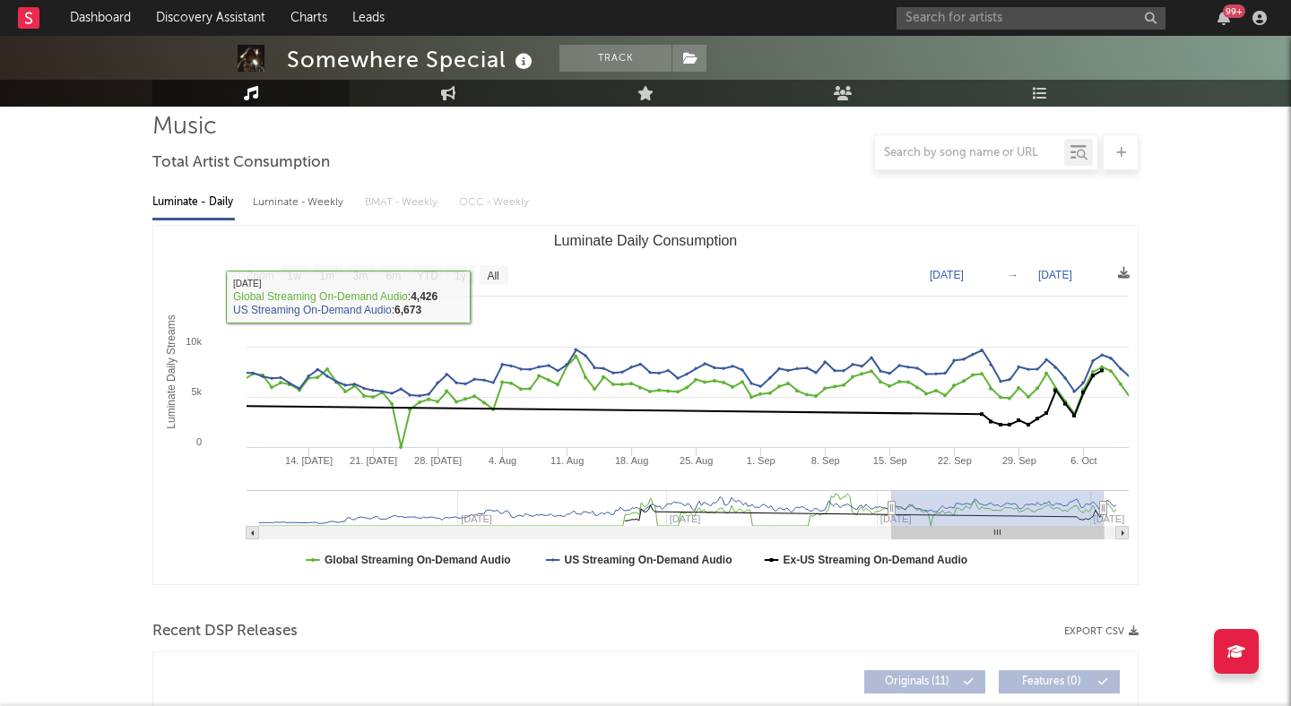
click at [322, 203] on div "Luminate - Weekly" at bounding box center [300, 202] width 94 height 30
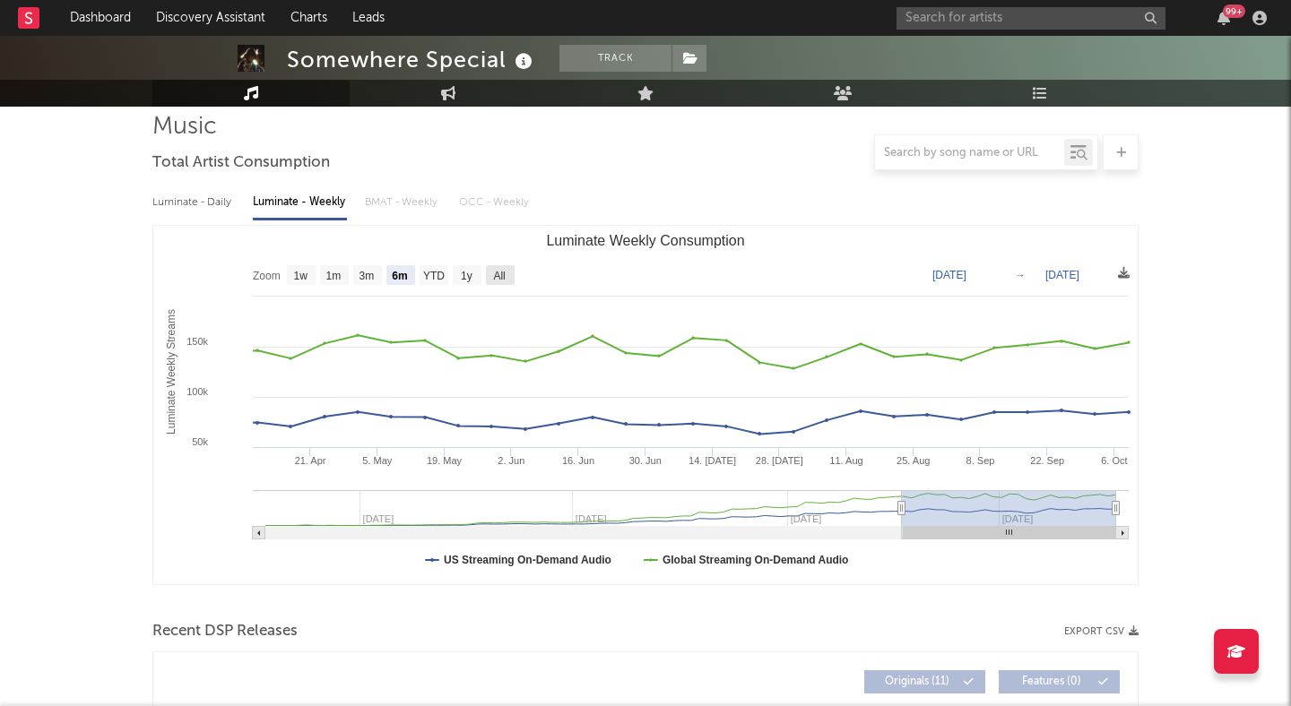
click at [499, 275] on text "All" at bounding box center [499, 276] width 12 height 13
select select "All"
type input "2023-10-12"
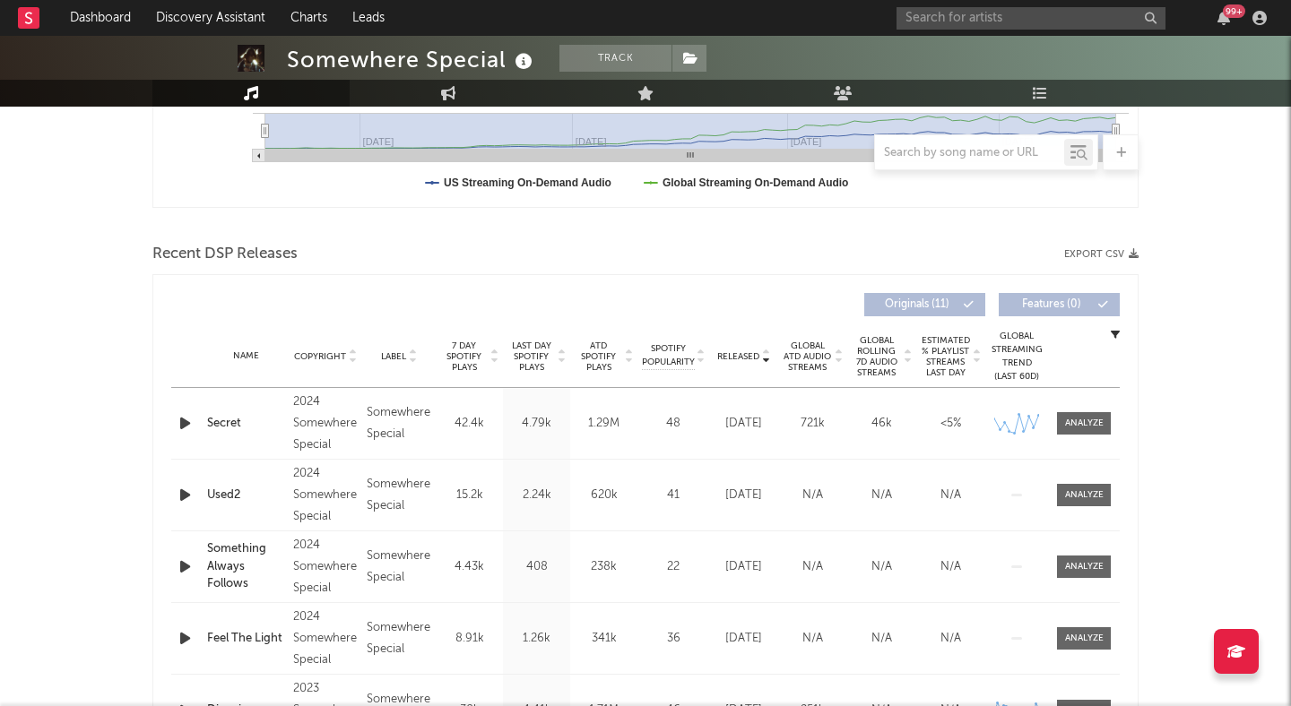
scroll to position [0, 0]
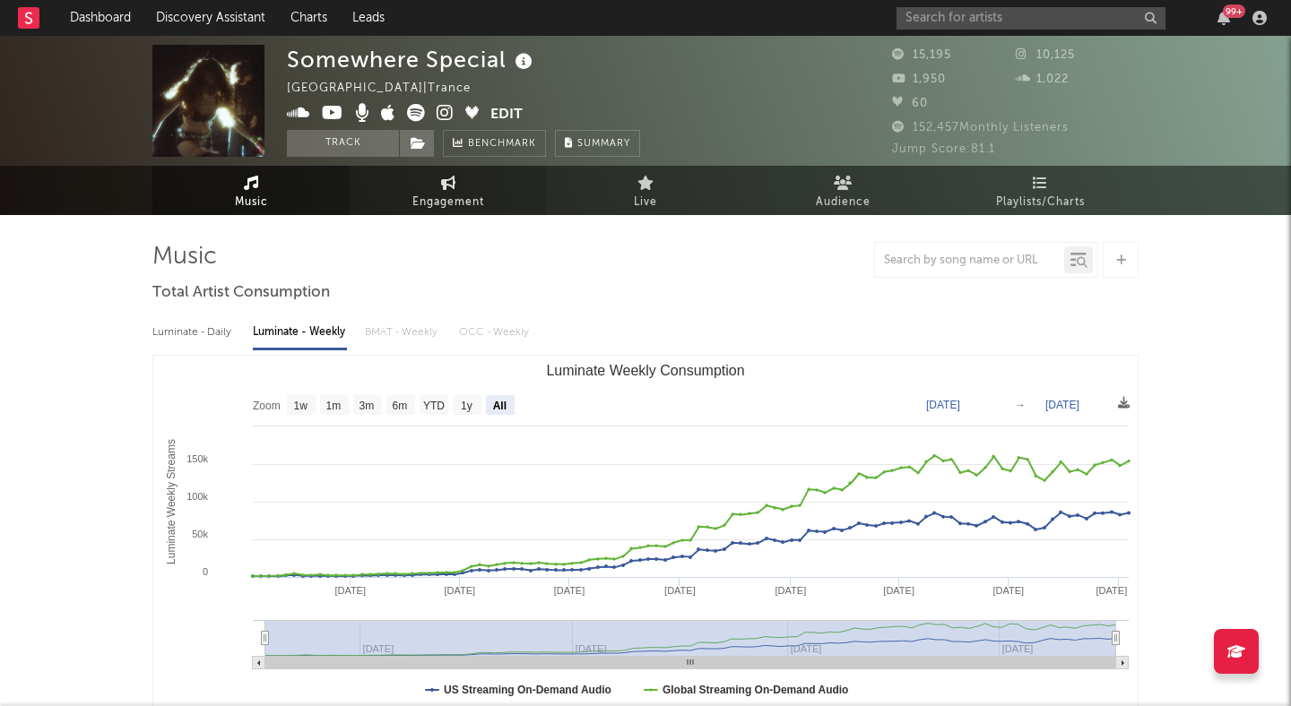
click at [445, 186] on icon at bounding box center [448, 183] width 15 height 14
select select "1w"
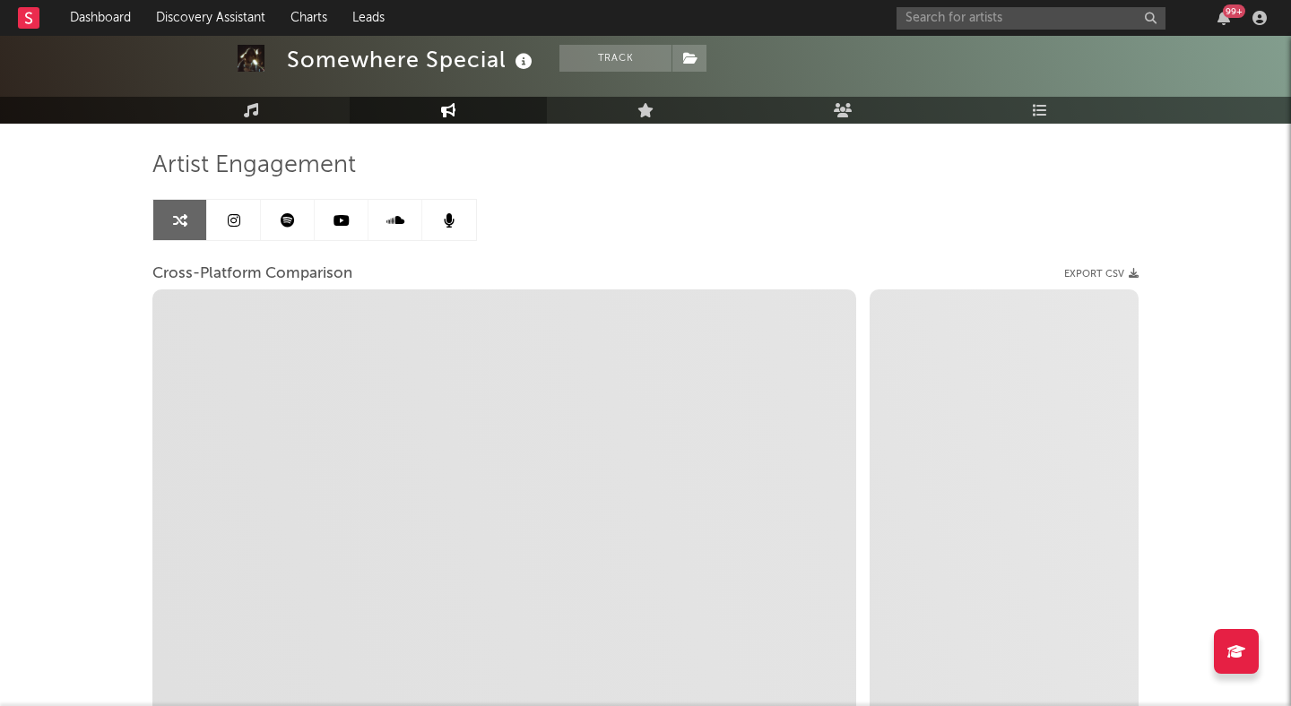
scroll to position [114, 0]
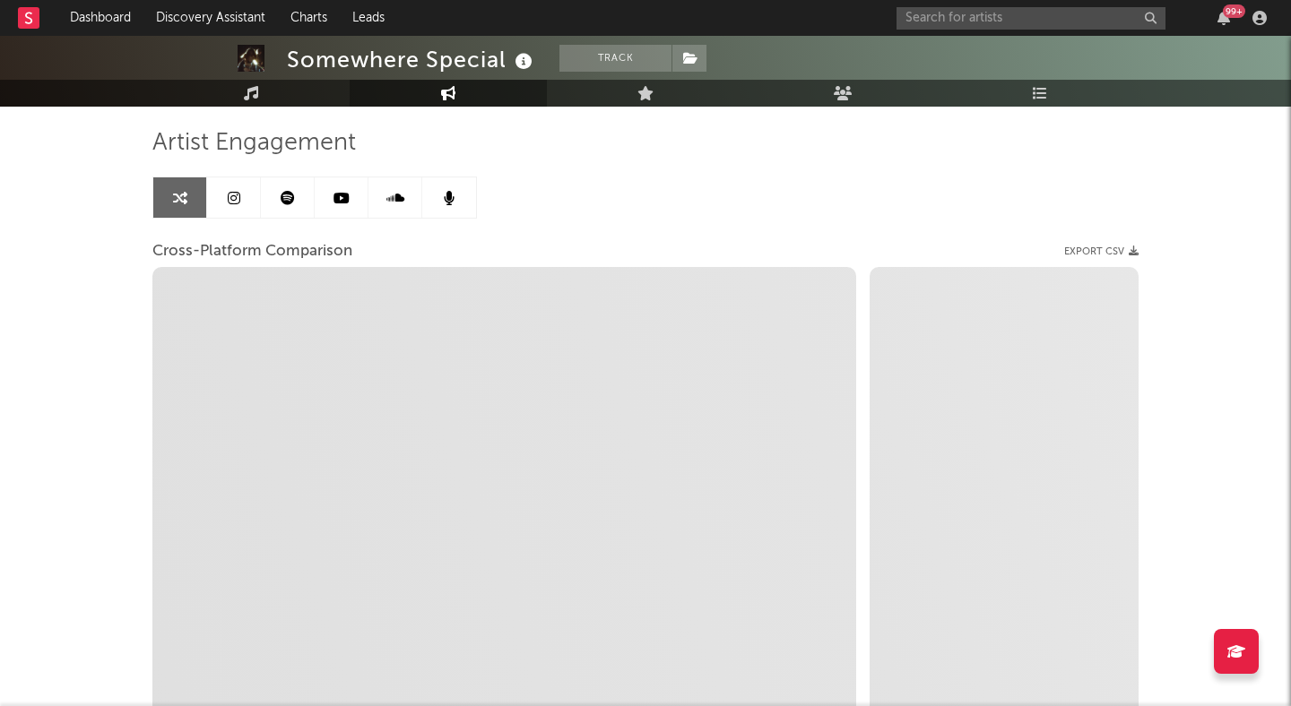
select select "1m"
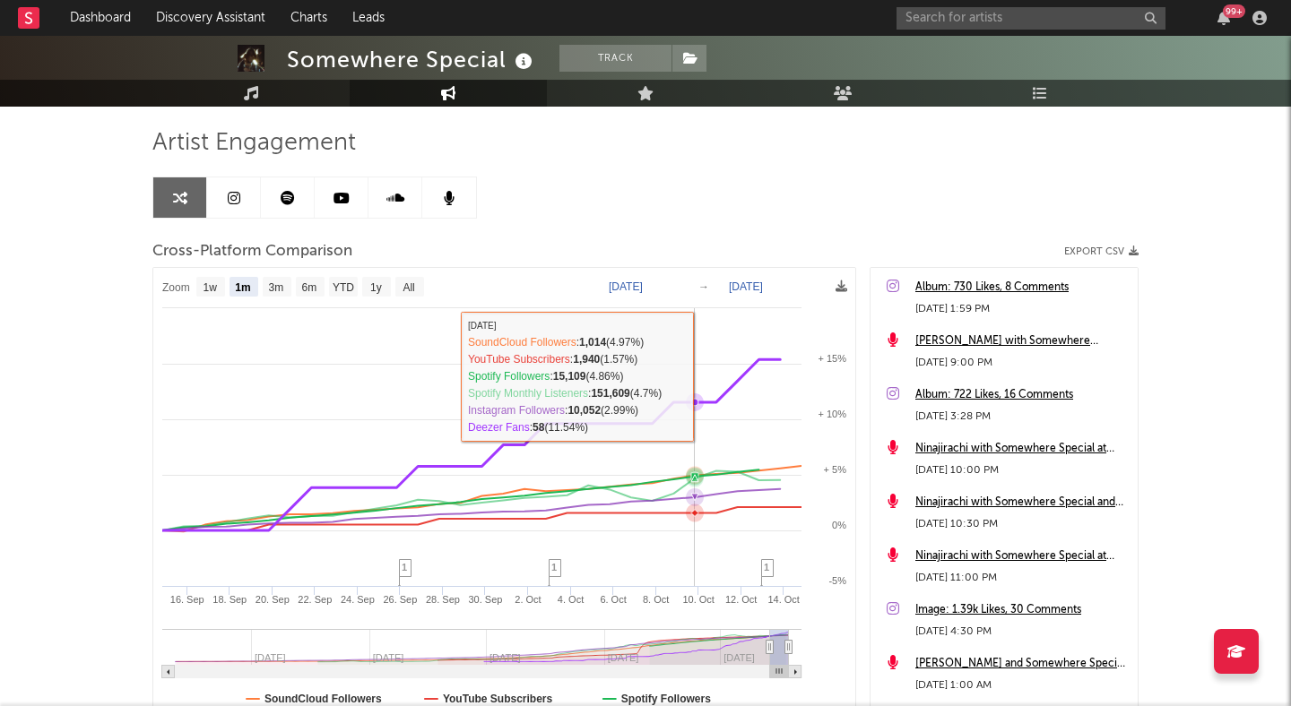
scroll to position [0, 0]
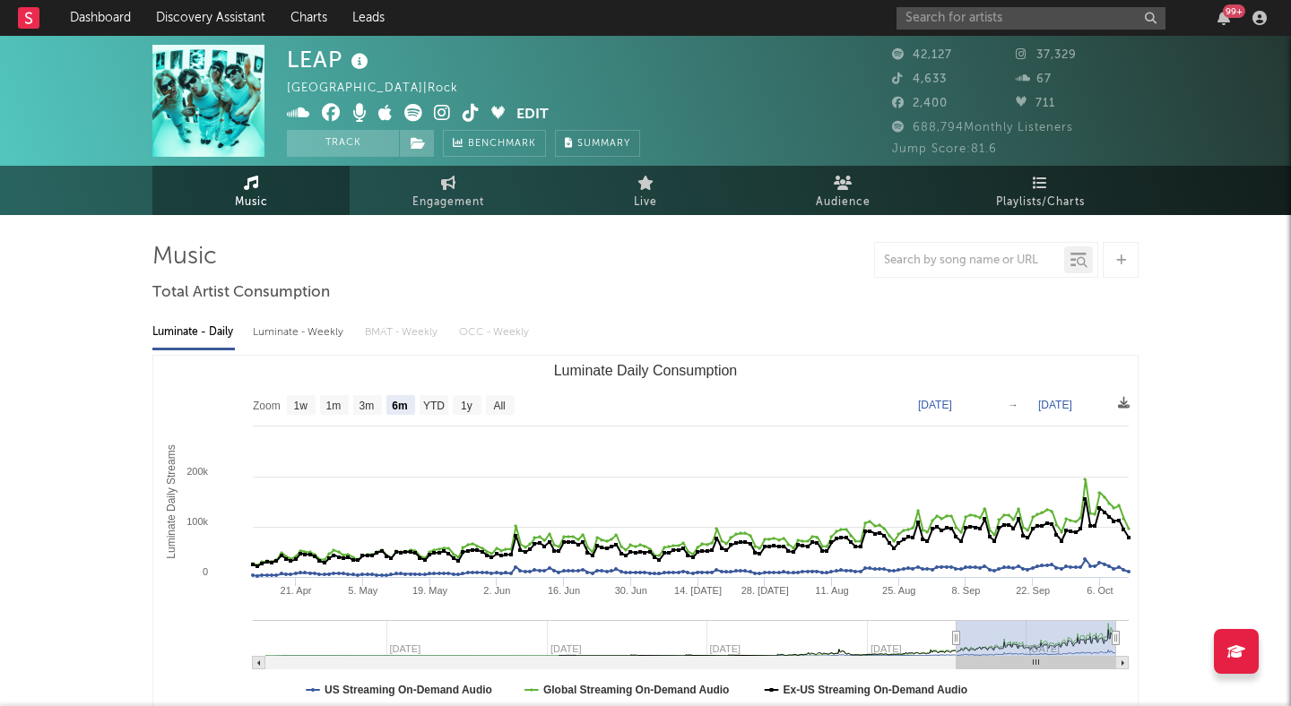
select select "6m"
